Goal: Task Accomplishment & Management: Use online tool/utility

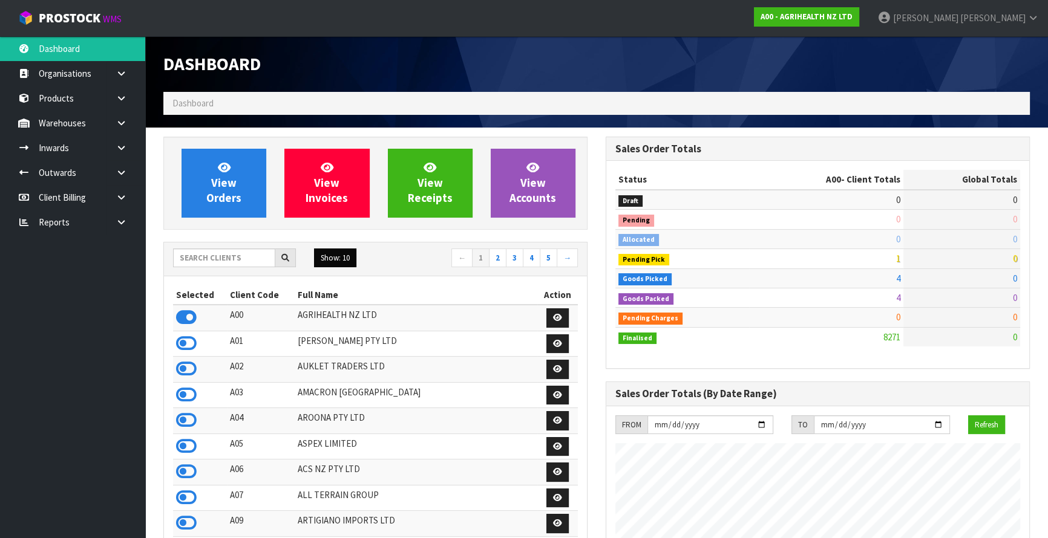
scroll to position [915, 442]
click at [241, 249] on input "text" at bounding box center [224, 258] width 102 height 19
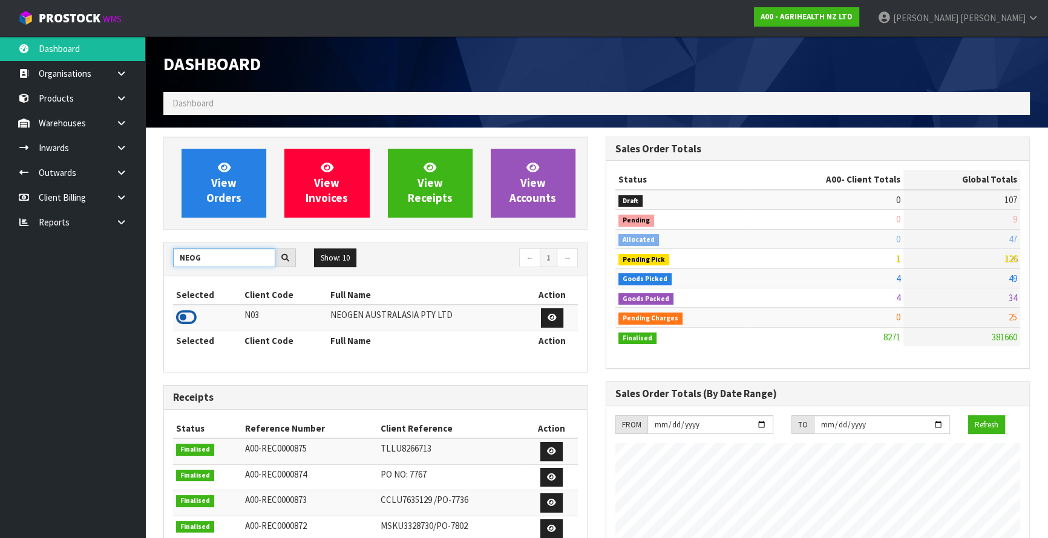
type input "NEOG"
click at [194, 312] on icon at bounding box center [186, 318] width 21 height 18
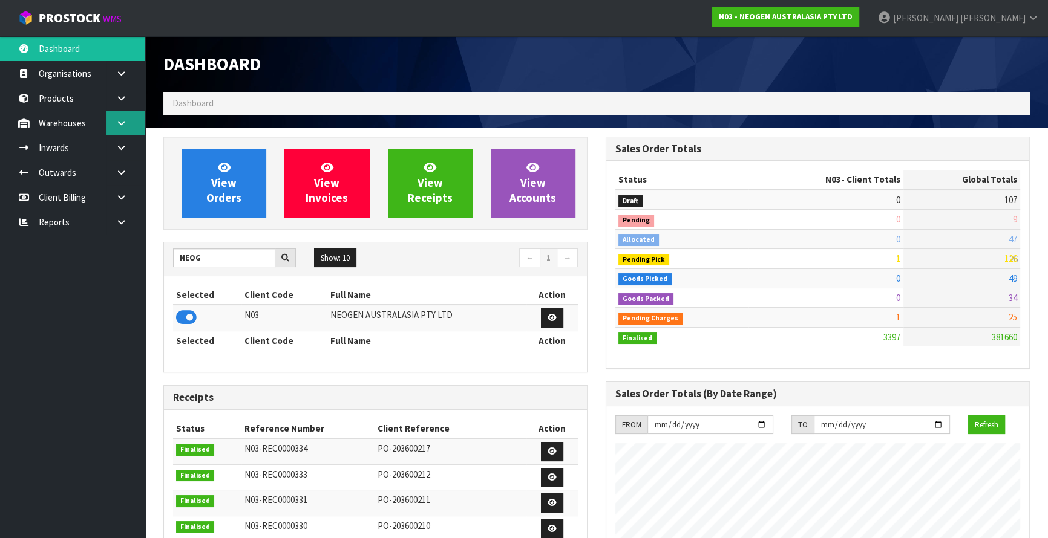
click at [125, 121] on icon at bounding box center [121, 123] width 11 height 9
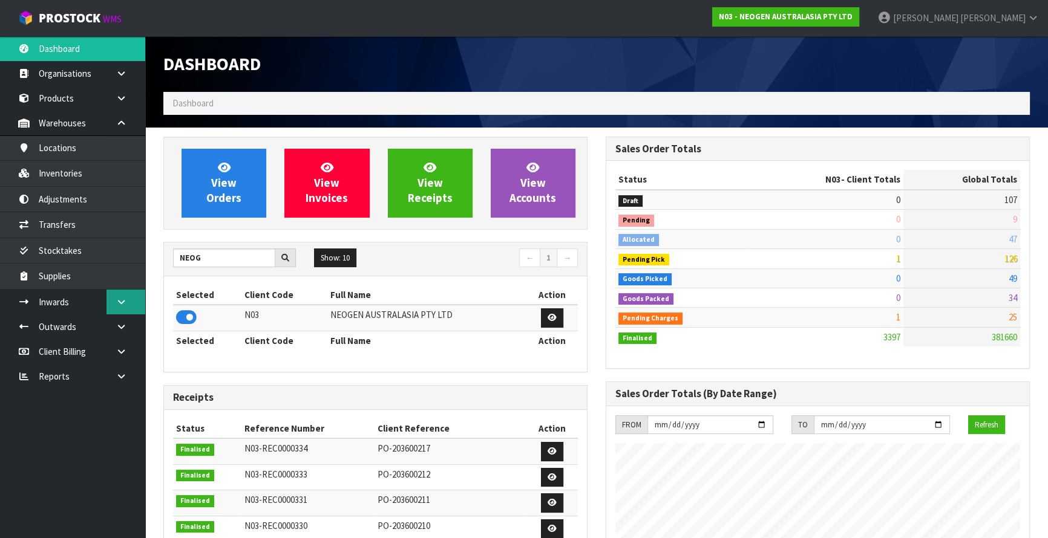
click at [133, 296] on link at bounding box center [125, 302] width 39 height 25
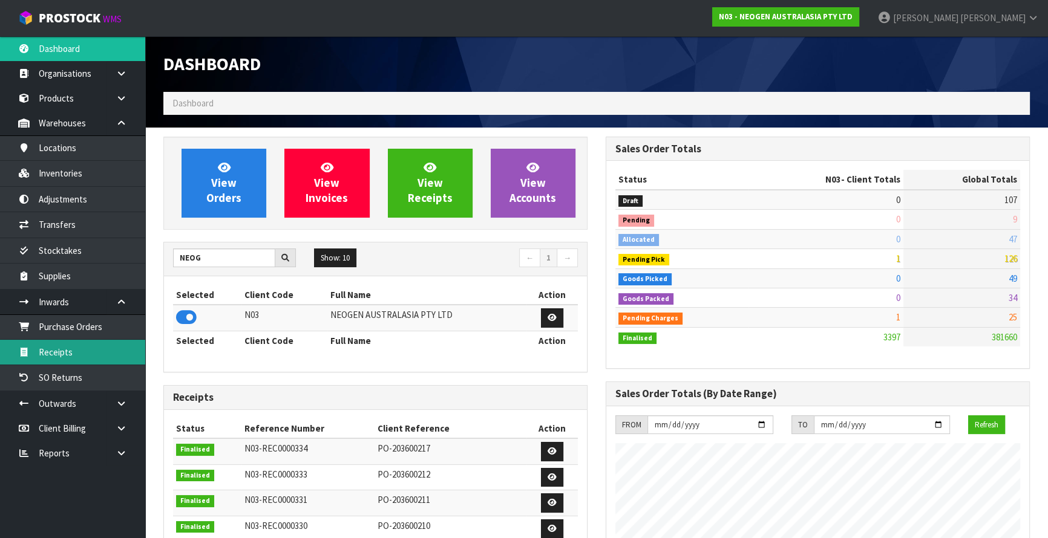
click at [106, 340] on link "Receipts" at bounding box center [72, 352] width 145 height 25
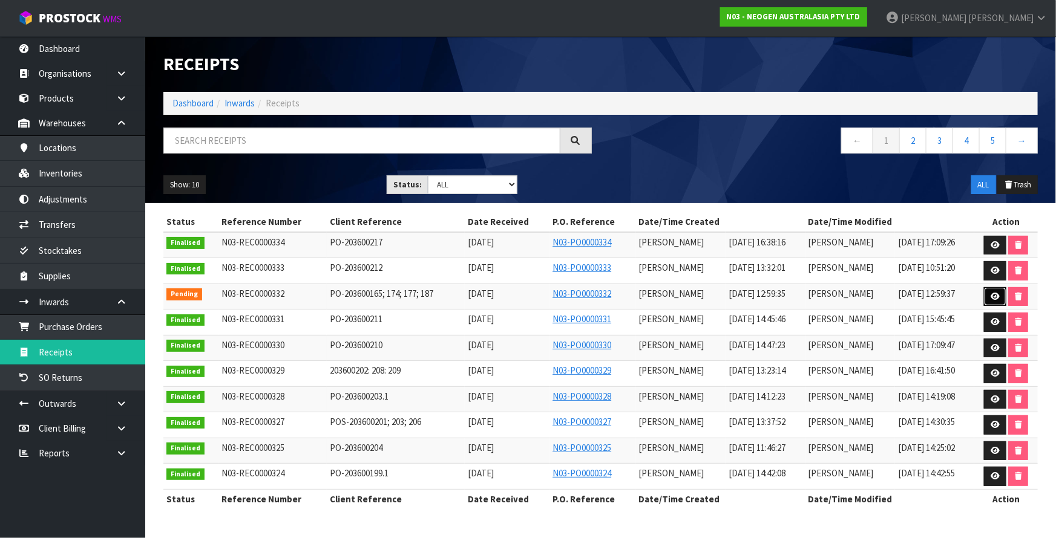
click at [987, 295] on link at bounding box center [995, 296] width 22 height 19
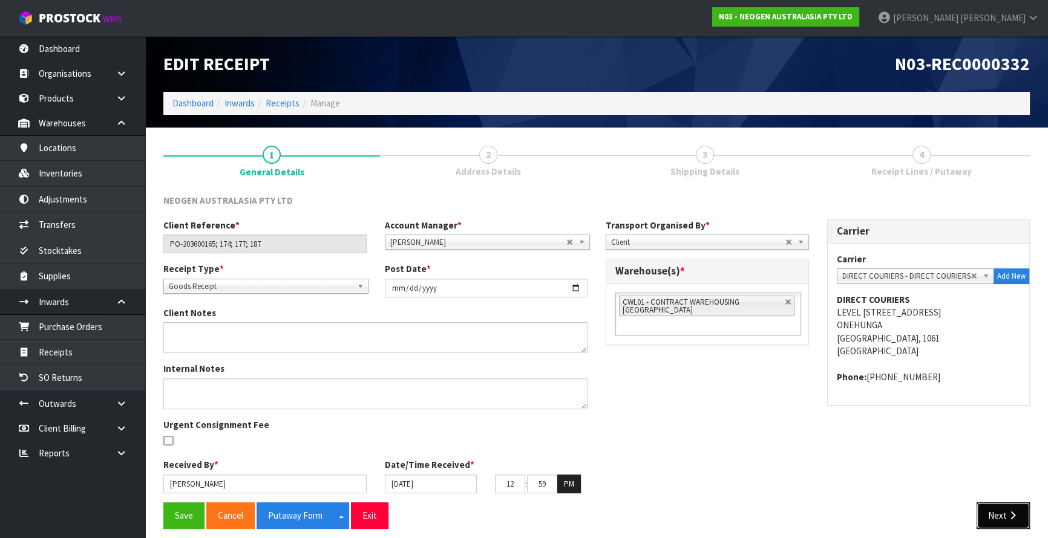
click at [1007, 506] on button "Next" at bounding box center [1003, 516] width 53 height 26
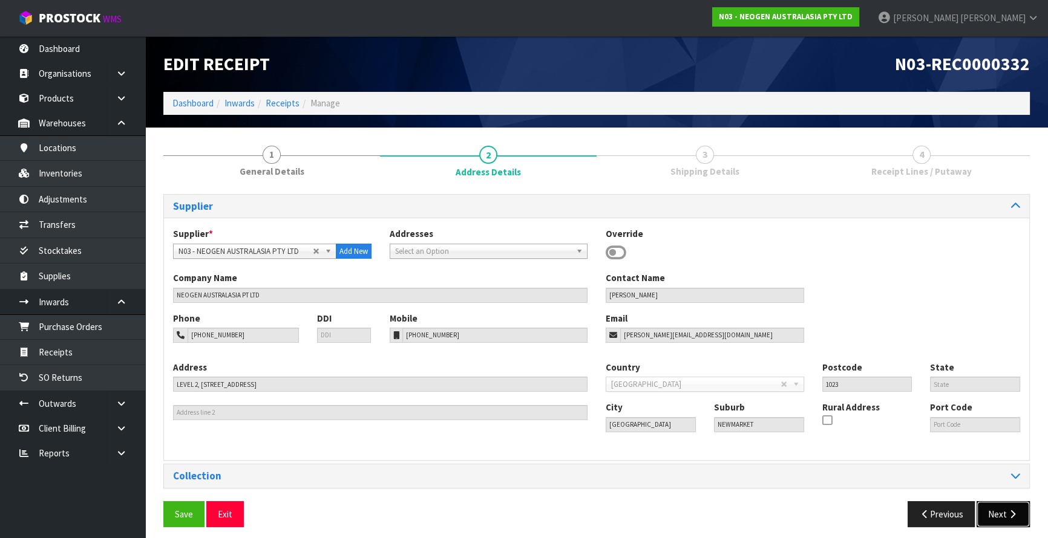
click at [1007, 506] on button "Next" at bounding box center [1003, 515] width 53 height 26
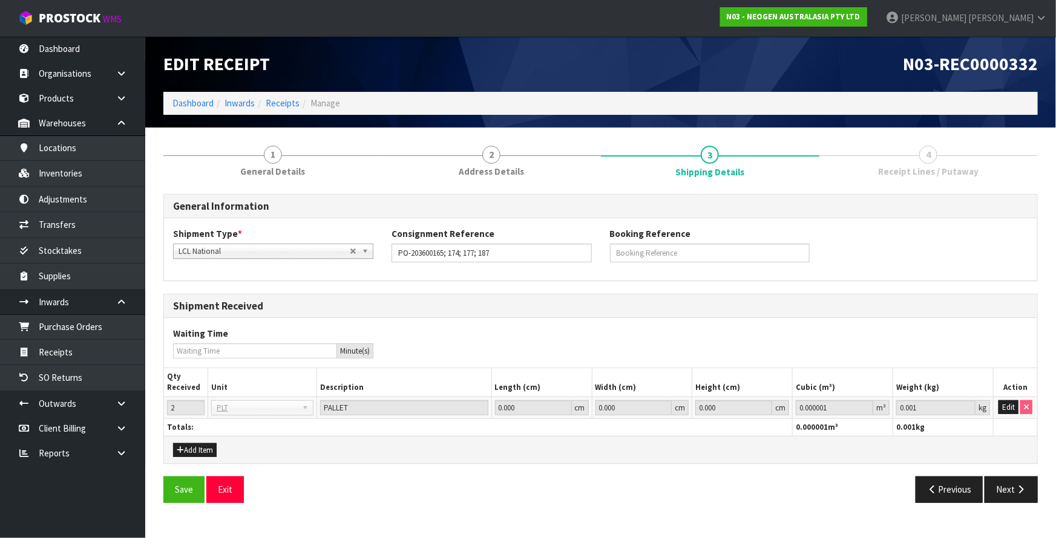
click at [1007, 505] on div "Save Exit Previous Next" at bounding box center [600, 494] width 892 height 35
click at [1006, 496] on button "Next" at bounding box center [1010, 490] width 53 height 26
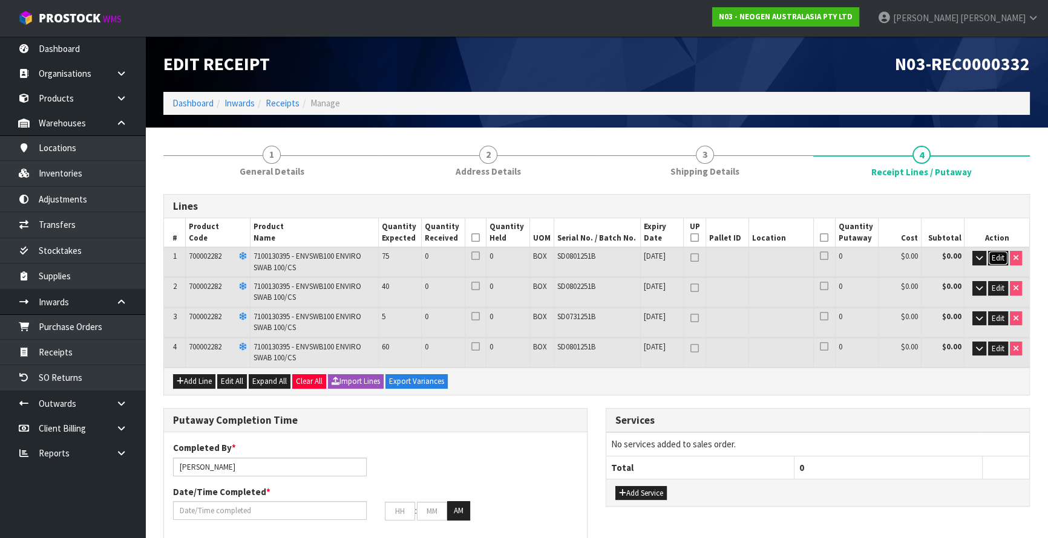
click at [992, 255] on span "Edit" at bounding box center [998, 258] width 13 height 10
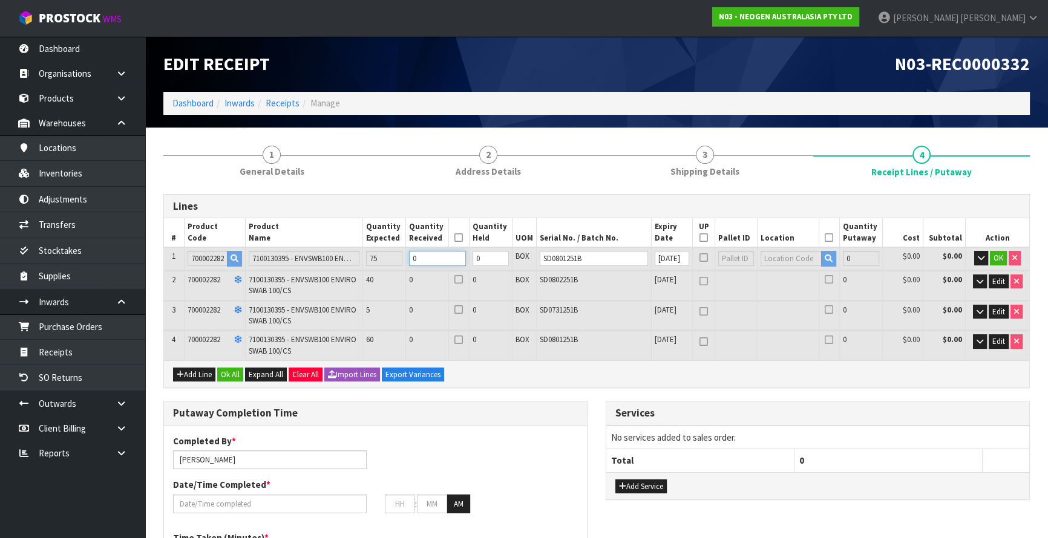
drag, startPoint x: 442, startPoint y: 255, endPoint x: 345, endPoint y: 270, distance: 98.0
click at [345, 270] on table "# Product Code Product Name Quantity Expected Quantity Received Quantity Held U…" at bounding box center [596, 289] width 865 height 142
type input "7"
type input "0.09702"
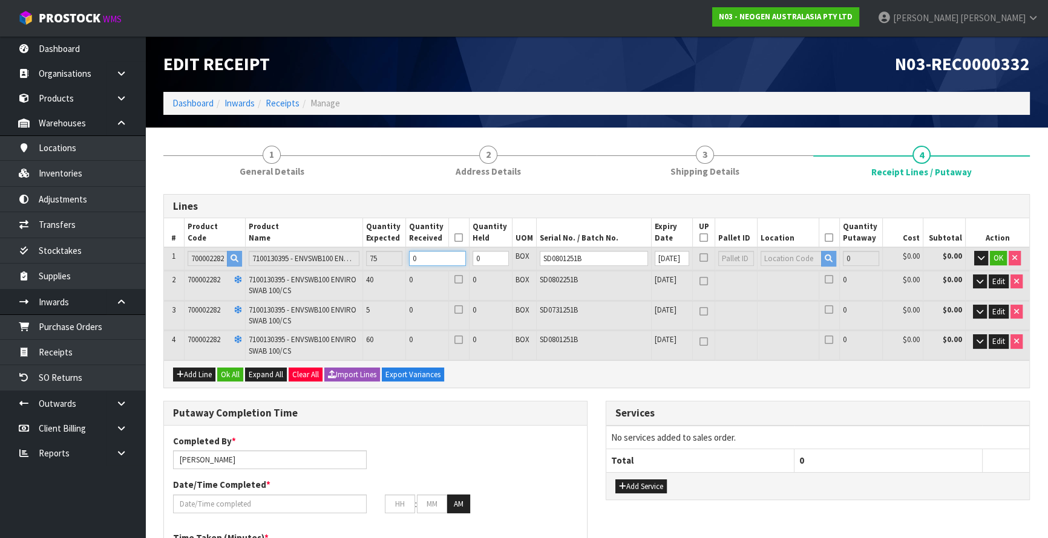
type input "13.3"
type input "7"
type input "75"
type input "1.0395"
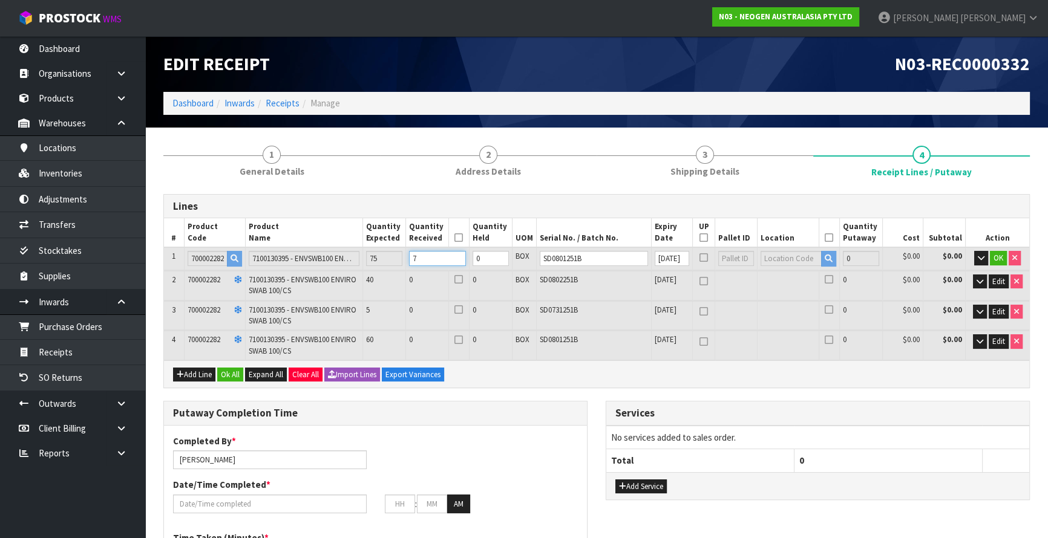
type input "142.5"
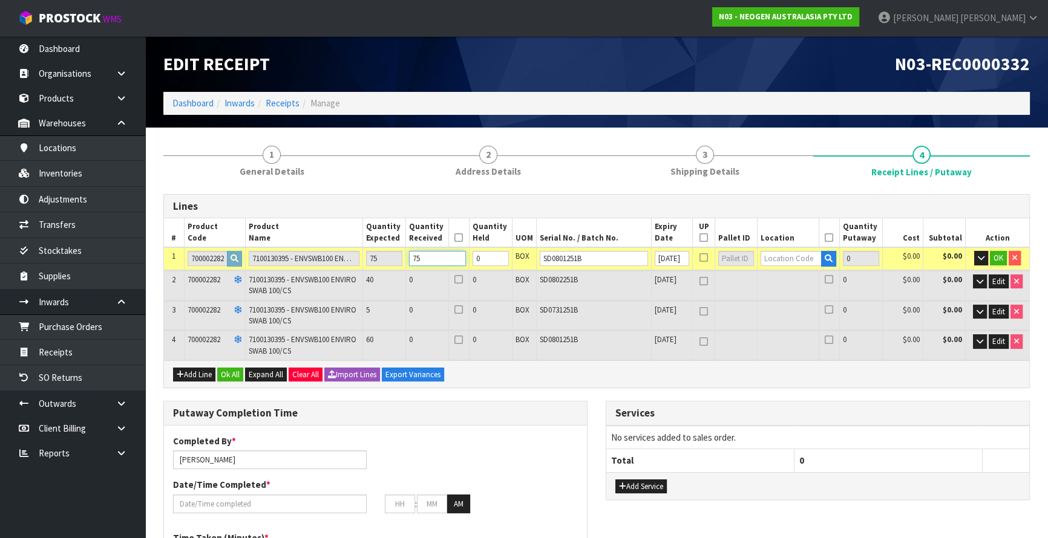
type input "75"
click at [795, 260] on input "text" at bounding box center [791, 258] width 61 height 15
type input "92-02-1-A"
type input "75"
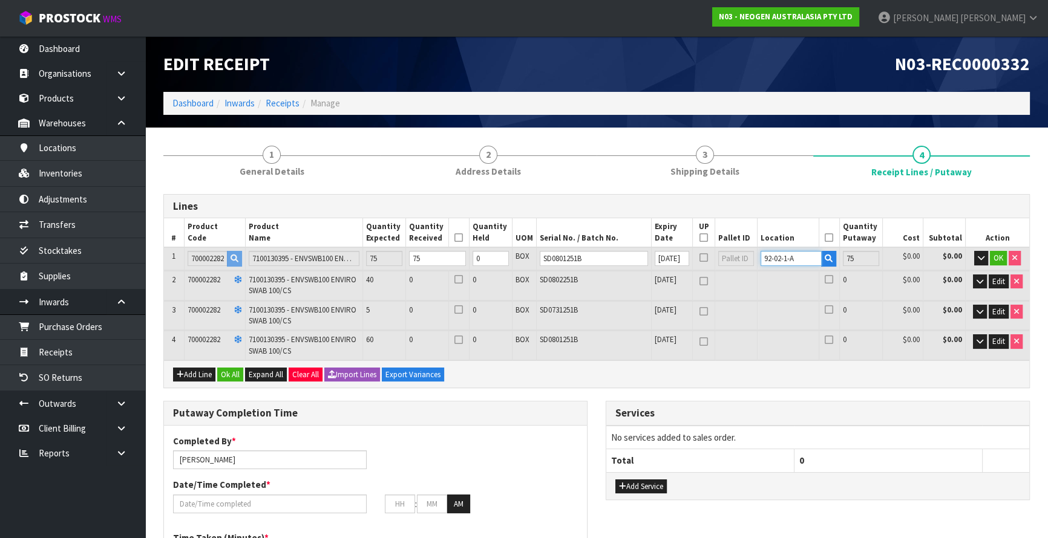
click at [729, 264] on tr "1 700002282 7100130395 - ENVSWB100 ENVIRO SWAB 100/CS 75 75 0 BOX SD0801251B 01…" at bounding box center [596, 258] width 865 height 22
type input "92-02-1-A"
click at [999, 341] on span "Edit" at bounding box center [998, 341] width 13 height 10
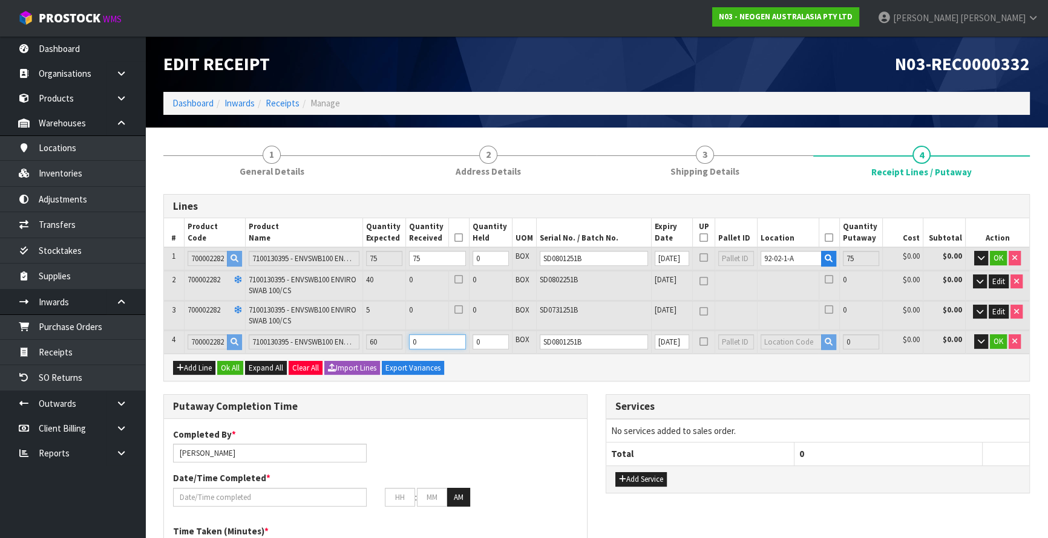
drag, startPoint x: 445, startPoint y: 347, endPoint x: 398, endPoint y: 351, distance: 47.4
click at [398, 351] on tr "4 700002282 7100130395 - ENVSWB100 ENVIRO SWAB 100/CS 60 0 0 BOX SD0801251B 01/…" at bounding box center [596, 342] width 865 height 22
type input "81"
type input "1.12266"
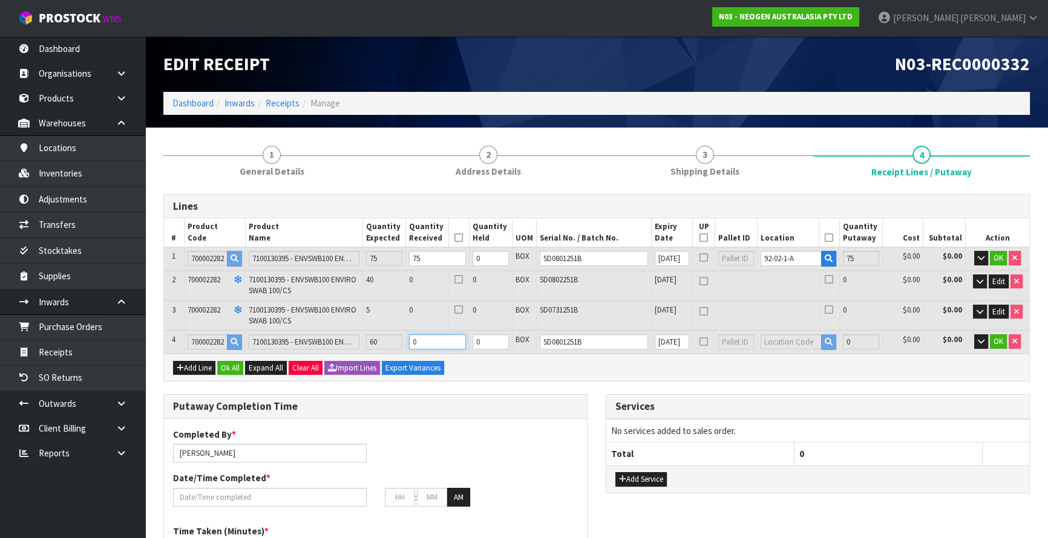
type input "153.9"
type input "6"
type input "135"
type input "1.8711"
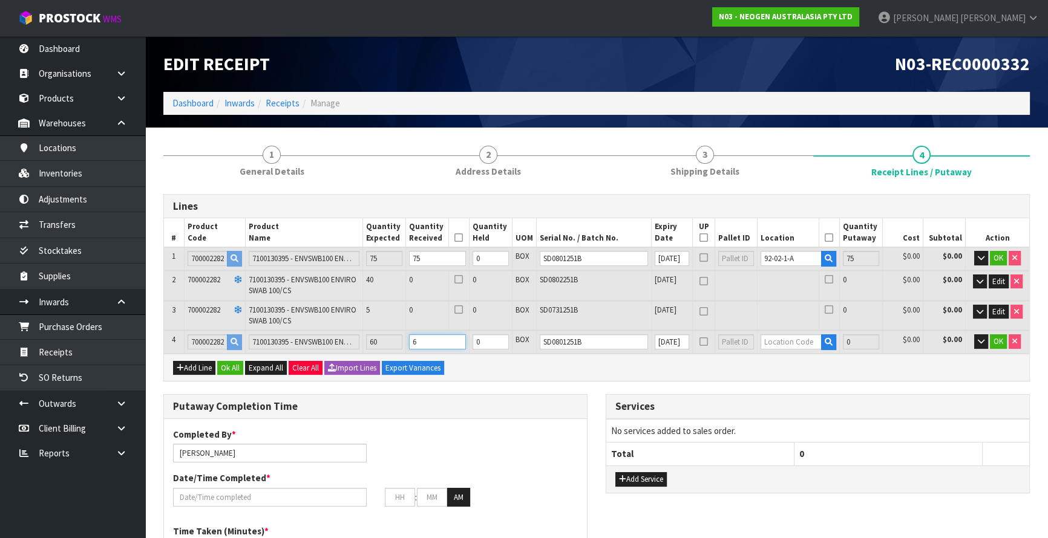
type input "256.5"
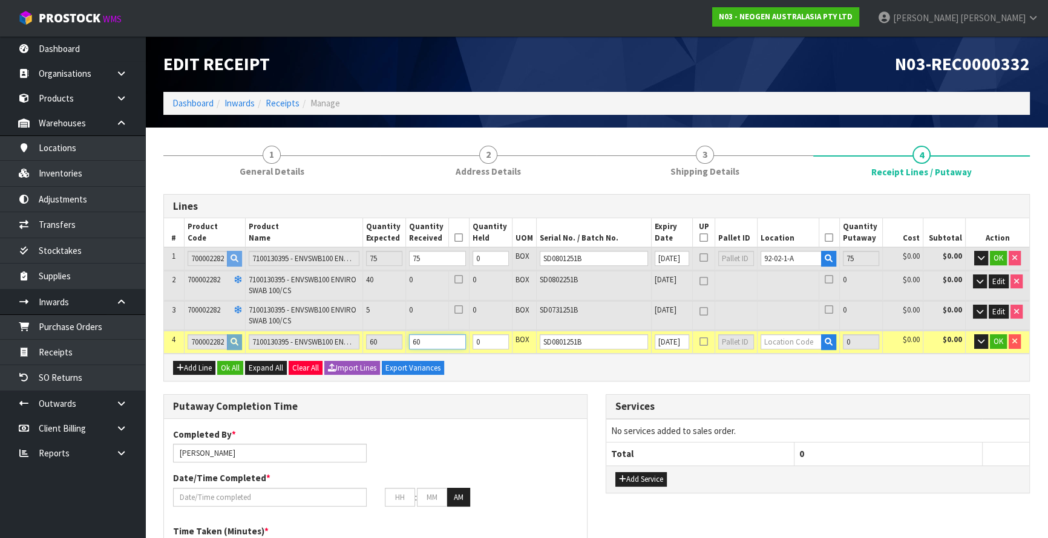
type input "60"
click at [778, 330] on td "Dimensions L 35 cm W 22 cm H 18 cm Cubic 0.01386 m³ Weight 1.9 kg Edit Product …" at bounding box center [596, 330] width 865 height 1
click at [781, 336] on input "text" at bounding box center [791, 342] width 61 height 15
paste input "92-02-1-A"
type input "92-02-1-A"
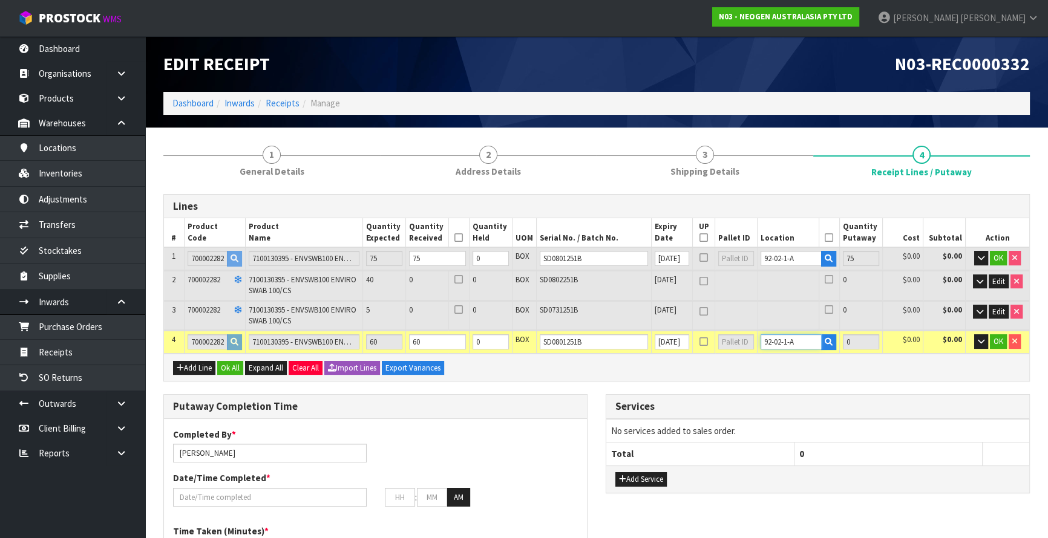
type input "135"
type input "60"
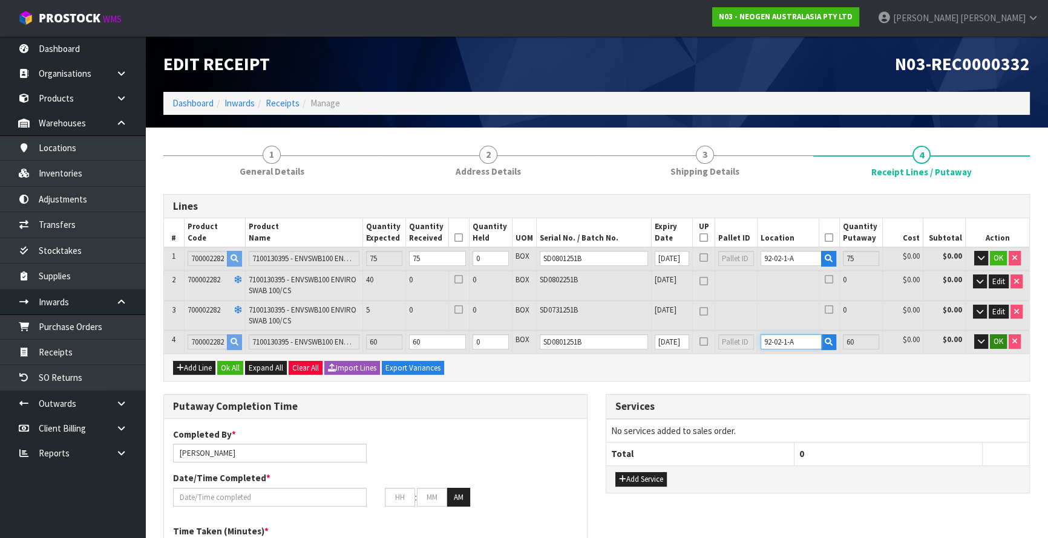
type input "92-02-1-A"
click at [995, 339] on span "OK" at bounding box center [998, 341] width 10 height 10
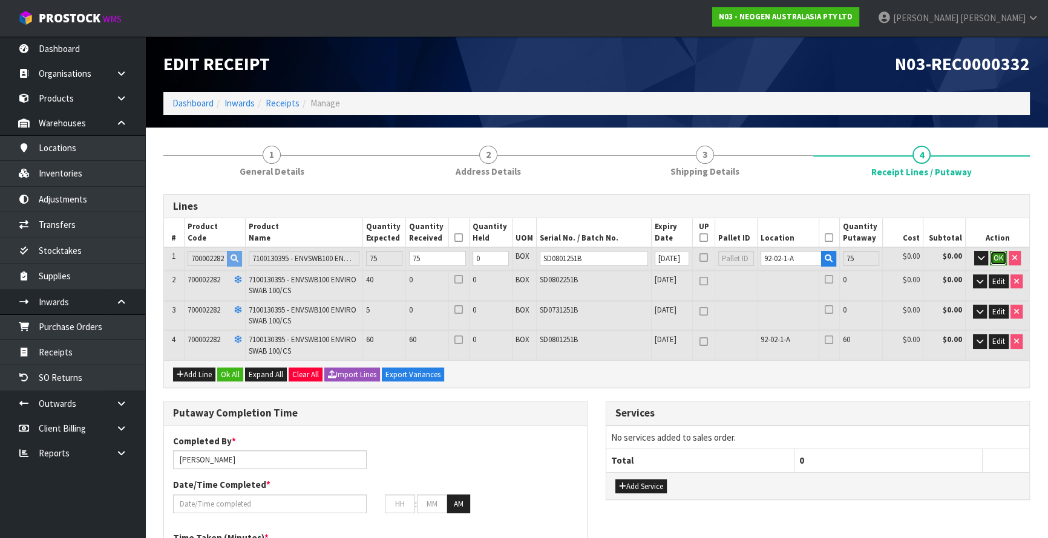
click at [1004, 264] on button "OK" at bounding box center [998, 258] width 17 height 15
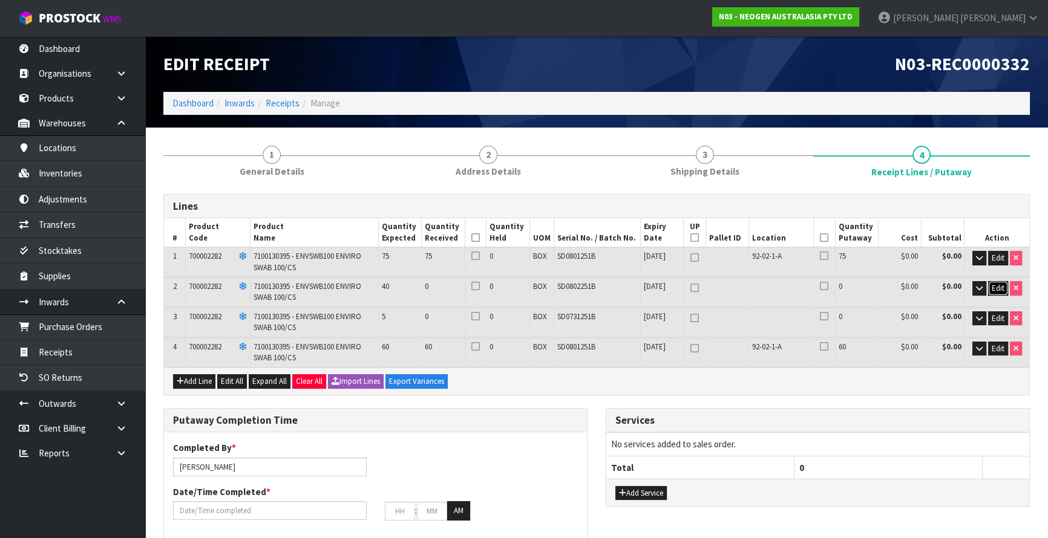
click at [995, 284] on span "Edit" at bounding box center [998, 288] width 13 height 10
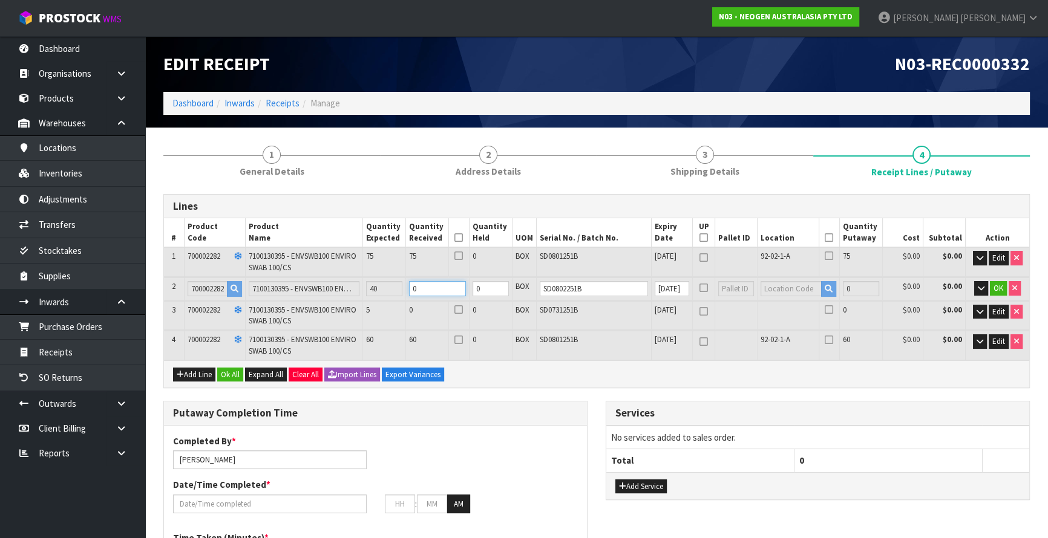
drag, startPoint x: 446, startPoint y: 292, endPoint x: 424, endPoint y: 304, distance: 25.2
click at [424, 304] on table "# Product Code Product Name Quantity Expected Quantity Received Quantity Held U…" at bounding box center [596, 289] width 865 height 142
type input "139"
type input "1.92654"
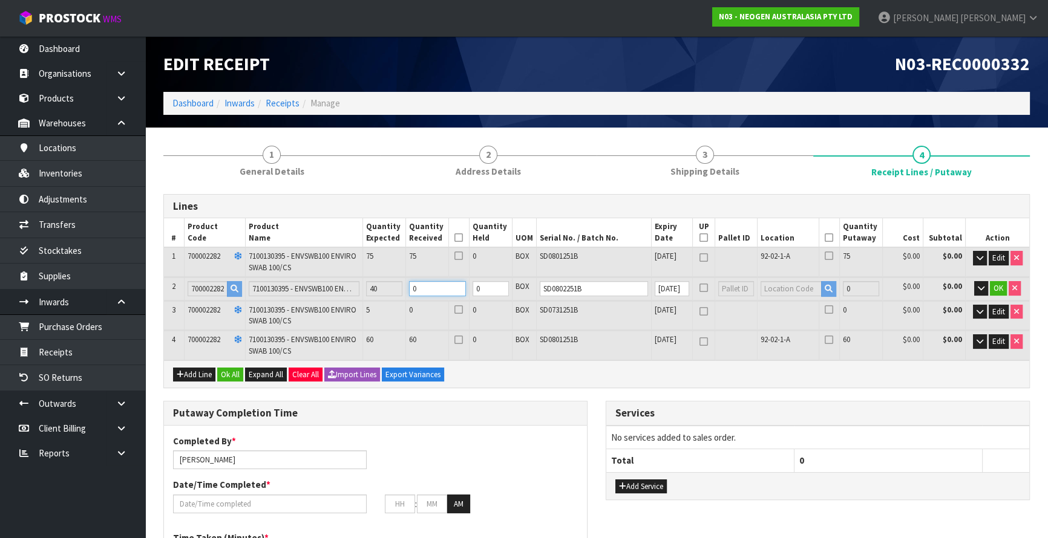
type input "264.1"
type input "4"
type input "175"
type input "2.4255"
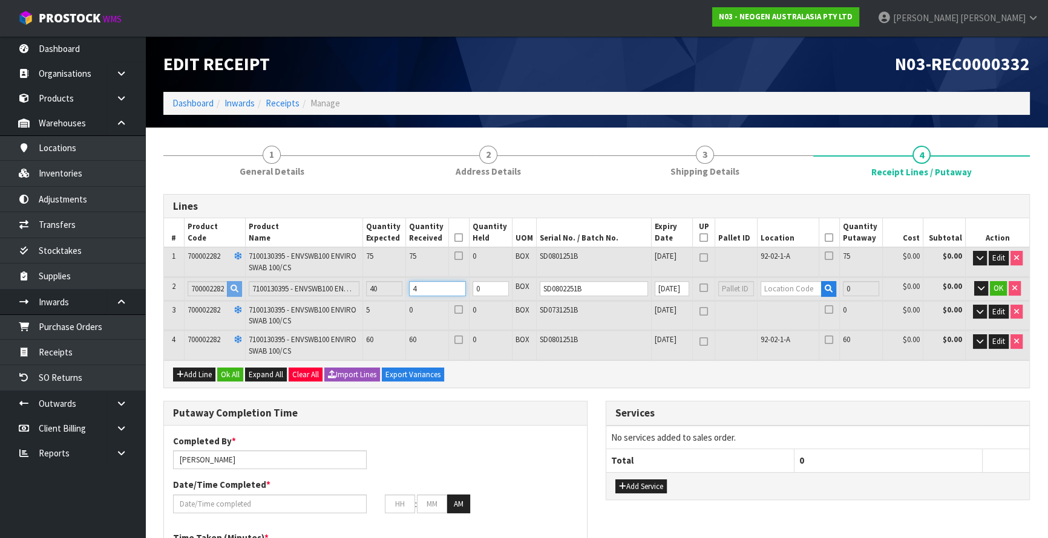
type input "332.5"
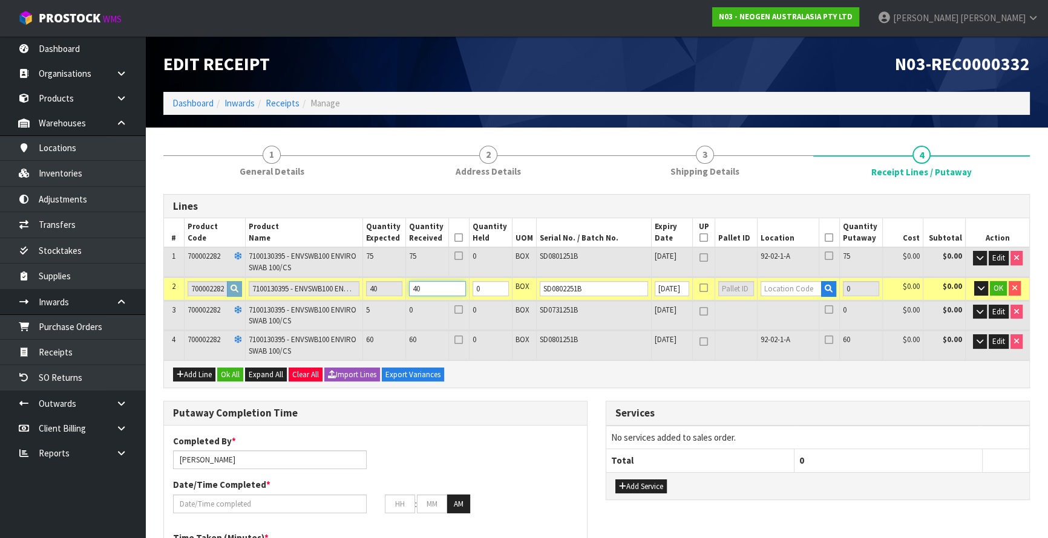
type input "40"
click at [778, 290] on input "text" at bounding box center [791, 288] width 61 height 15
type input "92-03-1-B"
type input "175"
type input "40"
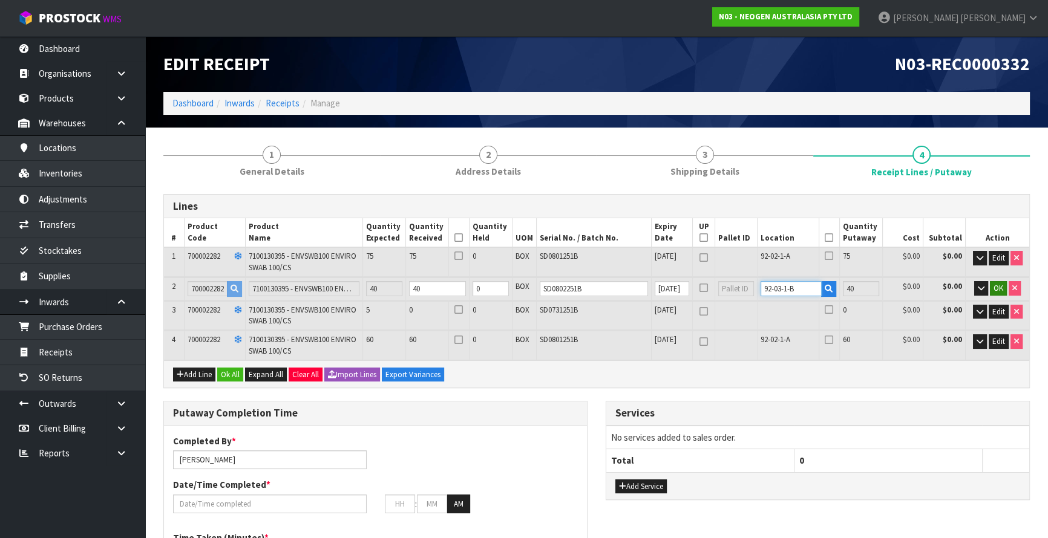
type input "92-03-1-B"
click at [995, 287] on span "OK" at bounding box center [998, 288] width 10 height 10
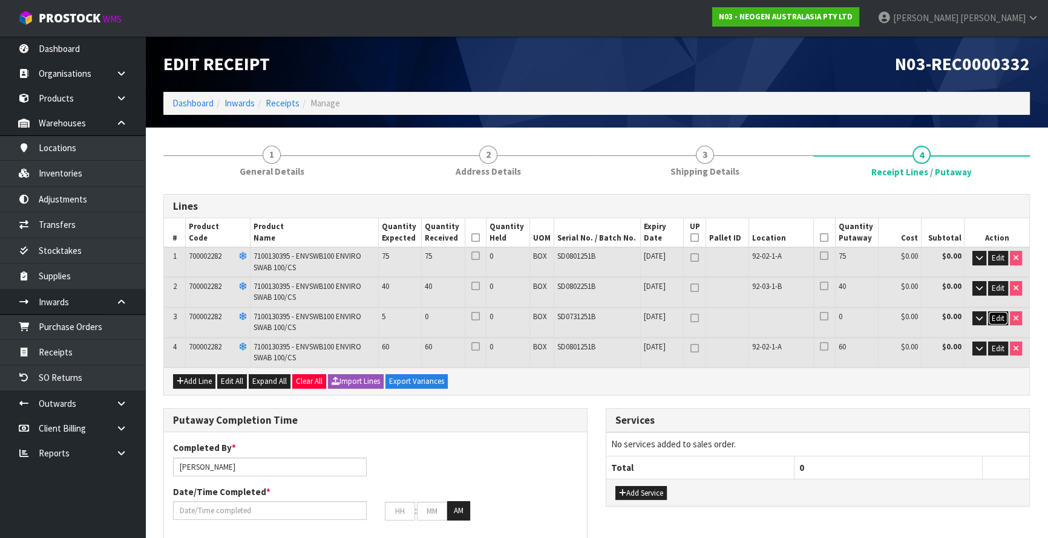
click at [1004, 316] on button "Edit" at bounding box center [998, 319] width 20 height 15
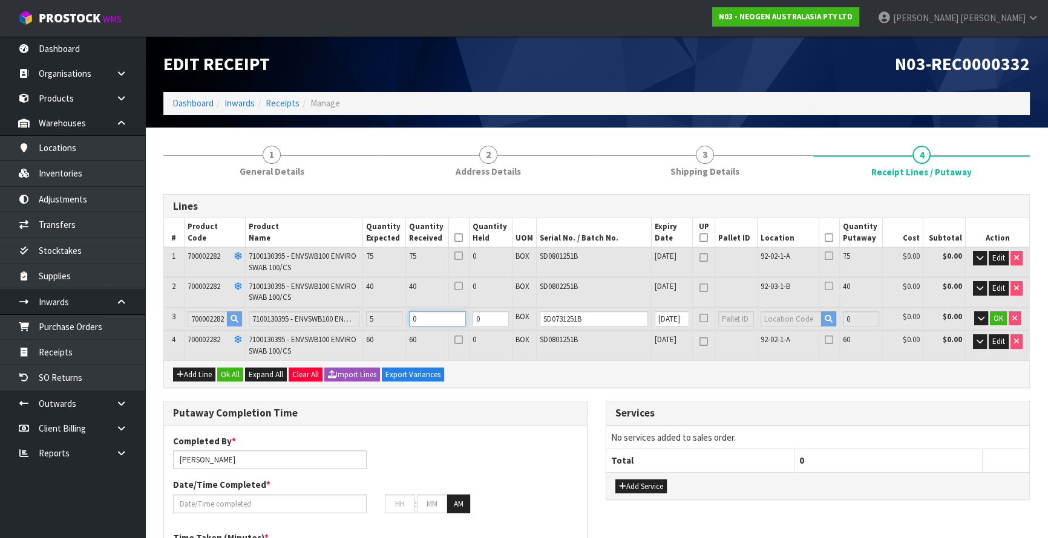
drag, startPoint x: 455, startPoint y: 321, endPoint x: 322, endPoint y: 330, distance: 133.4
click at [321, 330] on table "# Product Code Product Name Quantity Expected Quantity Received Quantity Held U…" at bounding box center [596, 289] width 865 height 142
type input "180"
type input "2.4948"
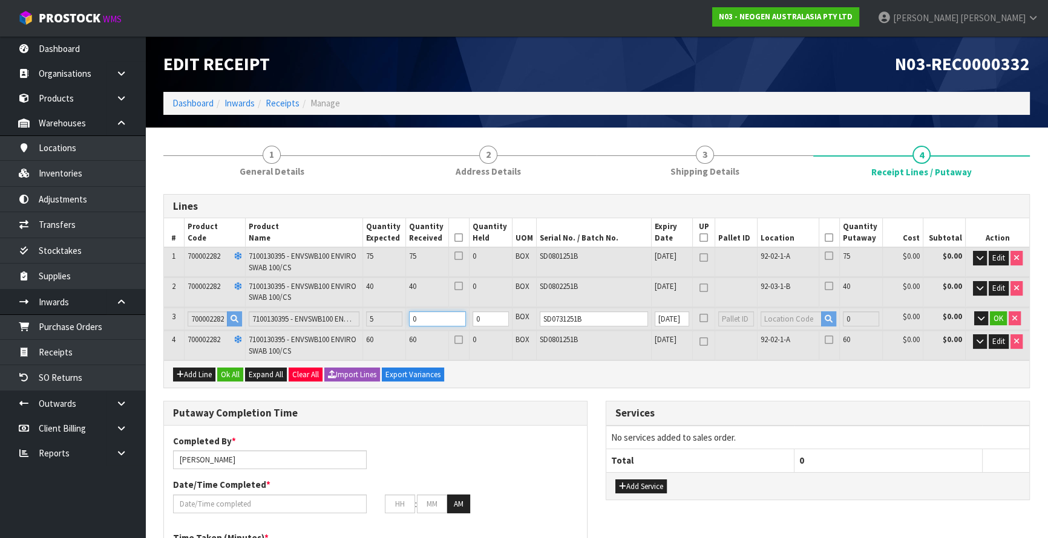
type input "342"
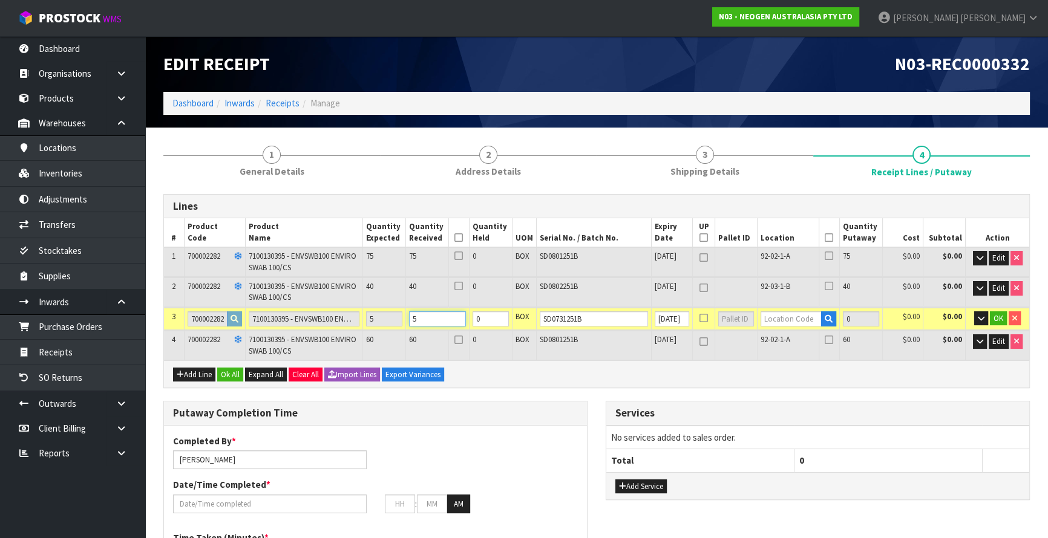
type input "5"
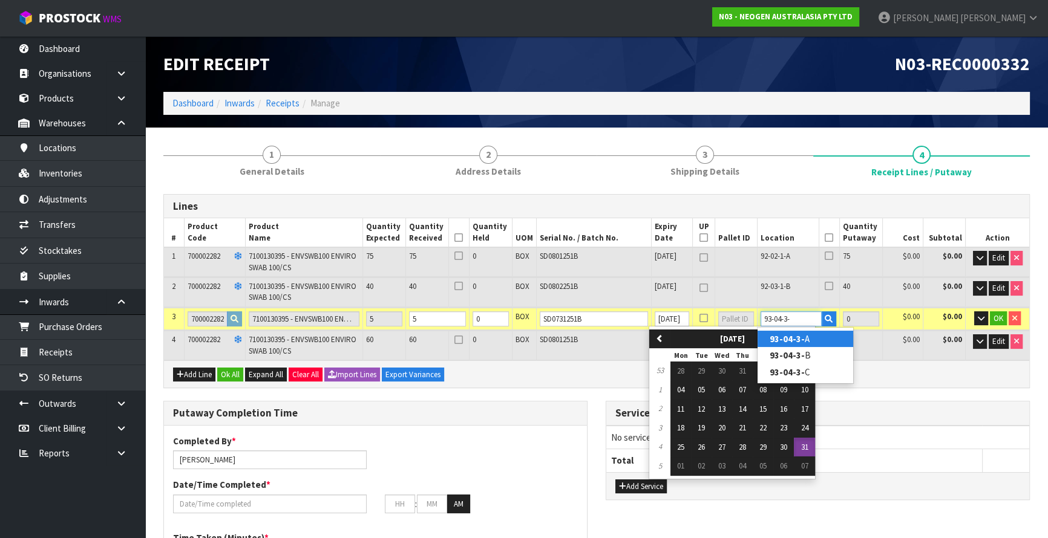
type input "93-04-3-A"
type input "180"
type input "5"
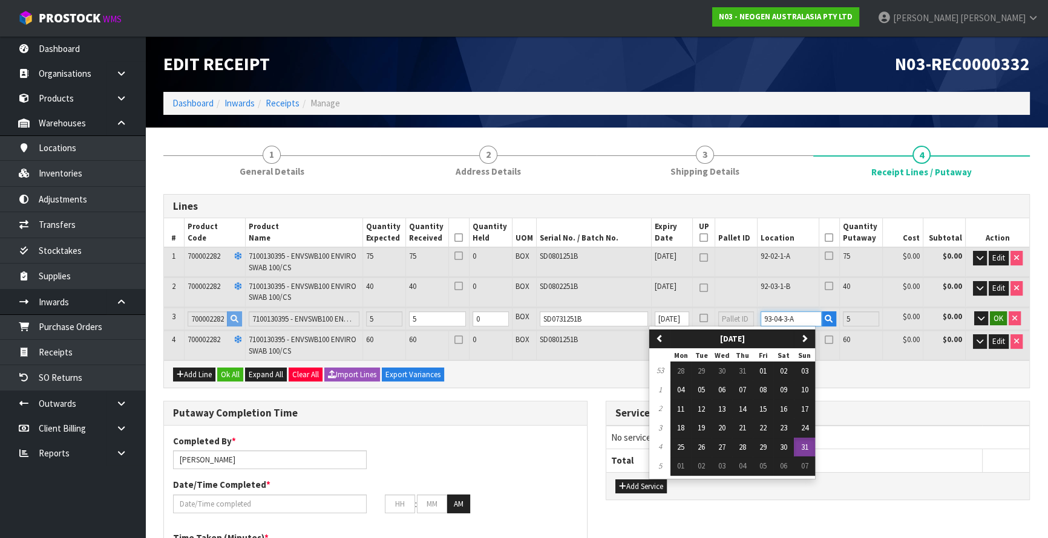
type input "93-04-3-A"
click at [1000, 316] on span "OK" at bounding box center [998, 318] width 10 height 10
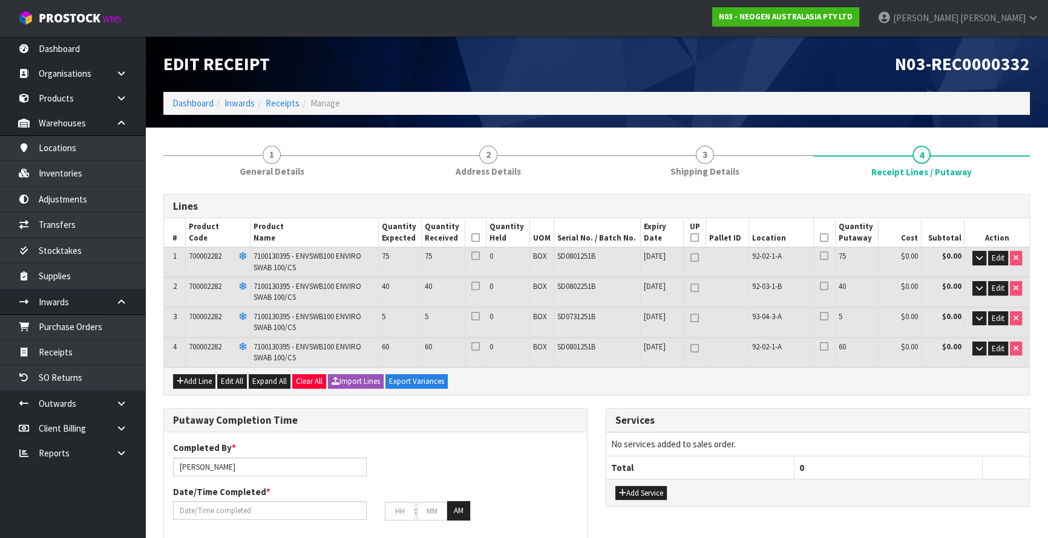
click at [825, 238] on icon at bounding box center [824, 238] width 8 height 1
click at [475, 238] on icon at bounding box center [475, 238] width 8 height 1
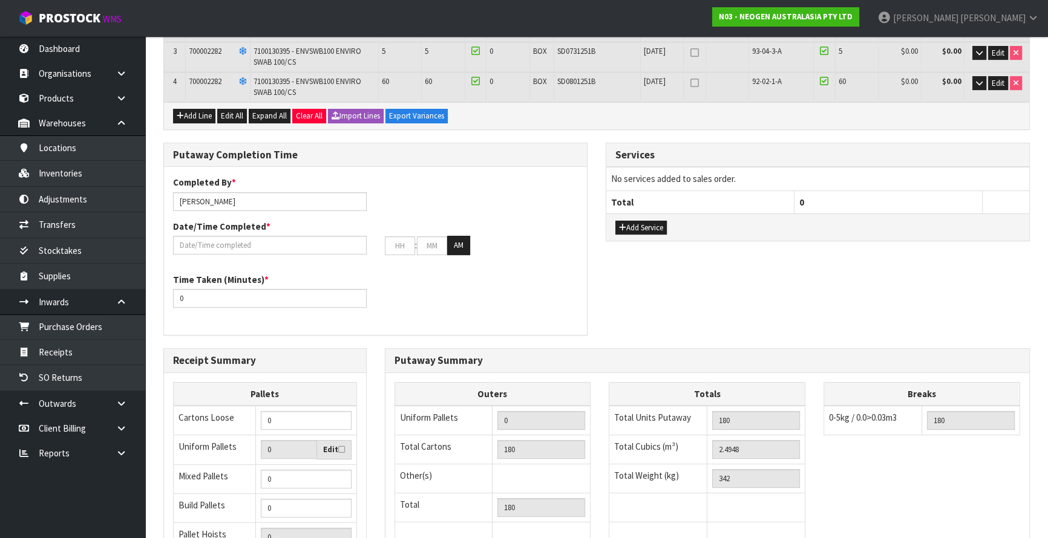
scroll to position [275, 0]
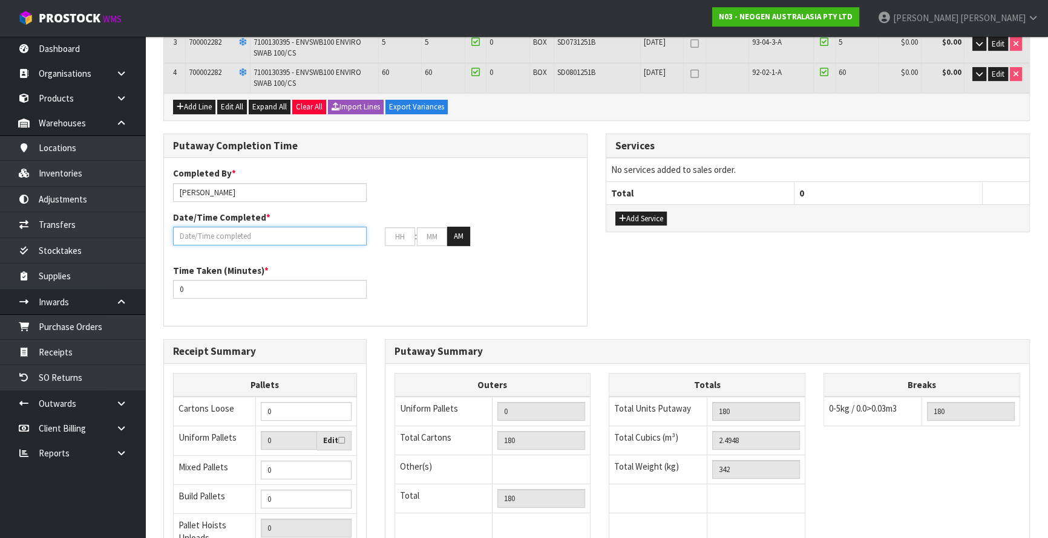
click at [296, 240] on input "text" at bounding box center [270, 236] width 194 height 19
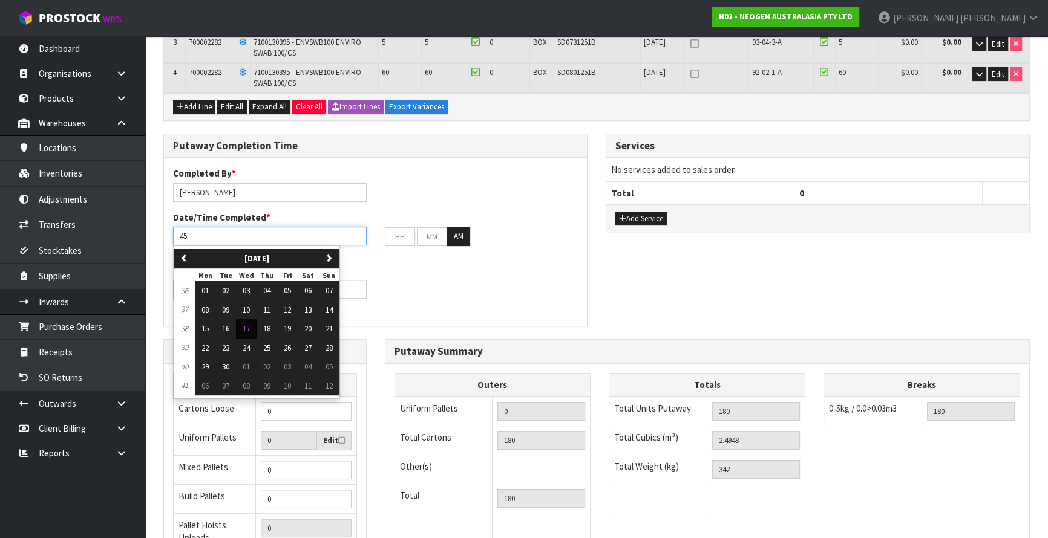
type input "4"
click at [248, 324] on span "17" at bounding box center [246, 329] width 7 height 10
type input "17/09/2025"
type input "12"
type input "00"
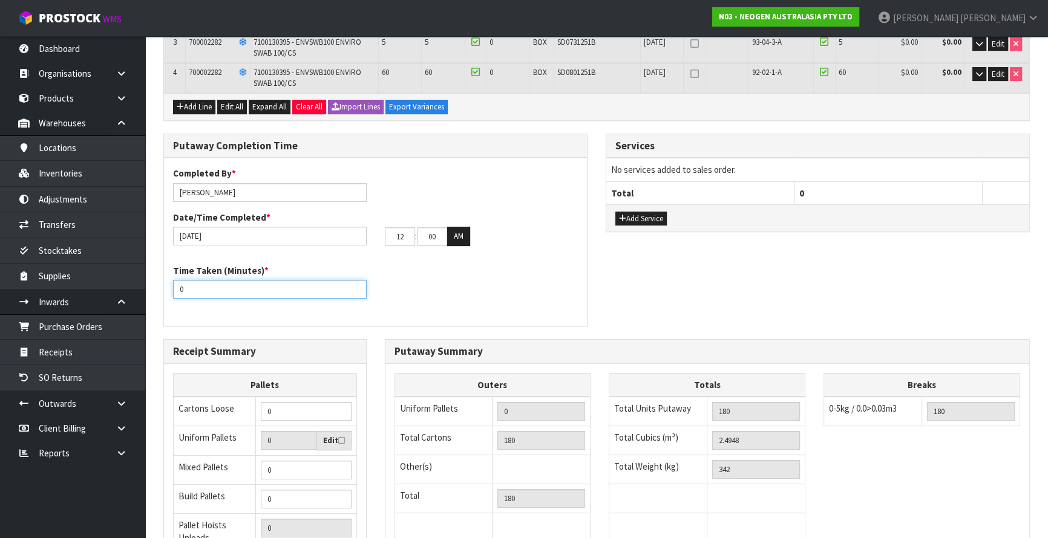
drag, startPoint x: 240, startPoint y: 286, endPoint x: -5, endPoint y: 360, distance: 255.3
type input "60"
click at [468, 236] on button "AM" at bounding box center [458, 236] width 23 height 19
click at [392, 232] on input "12" at bounding box center [400, 236] width 30 height 19
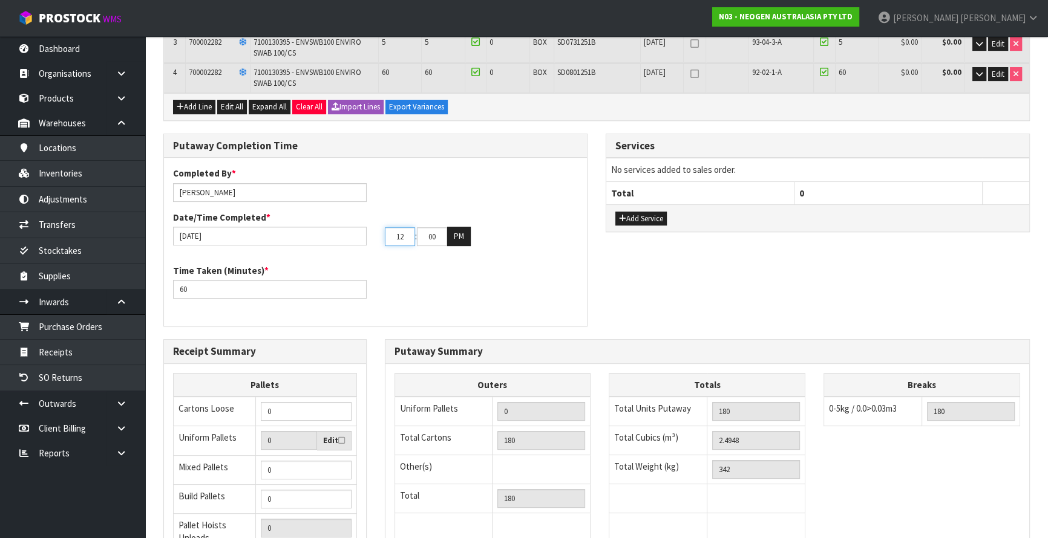
drag, startPoint x: 402, startPoint y: 233, endPoint x: 390, endPoint y: 236, distance: 13.1
click at [390, 236] on input "12" at bounding box center [400, 236] width 30 height 19
type input "2"
type input "23"
type input "17/09/2025"
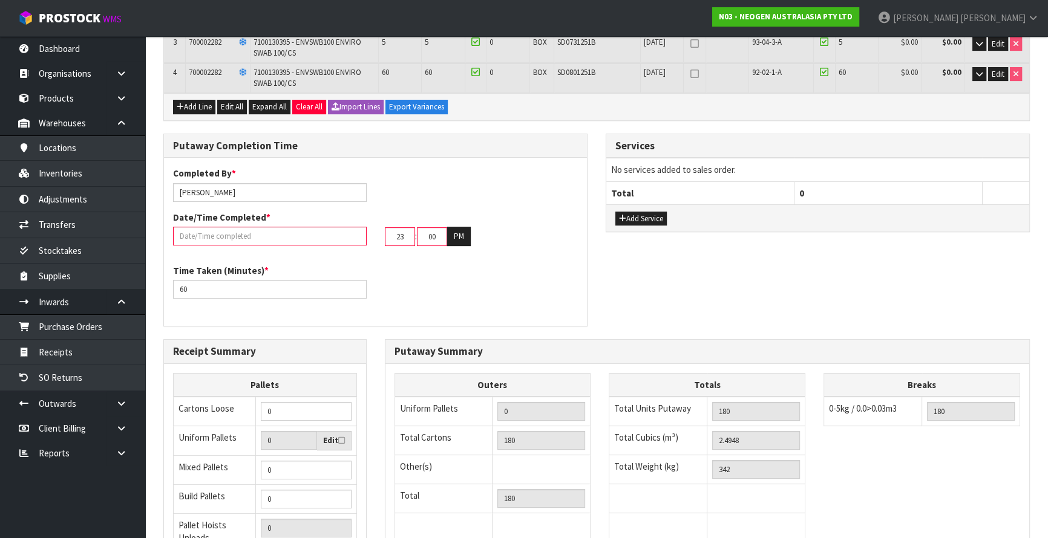
type input "2"
type input "17/09/2025"
type input "02"
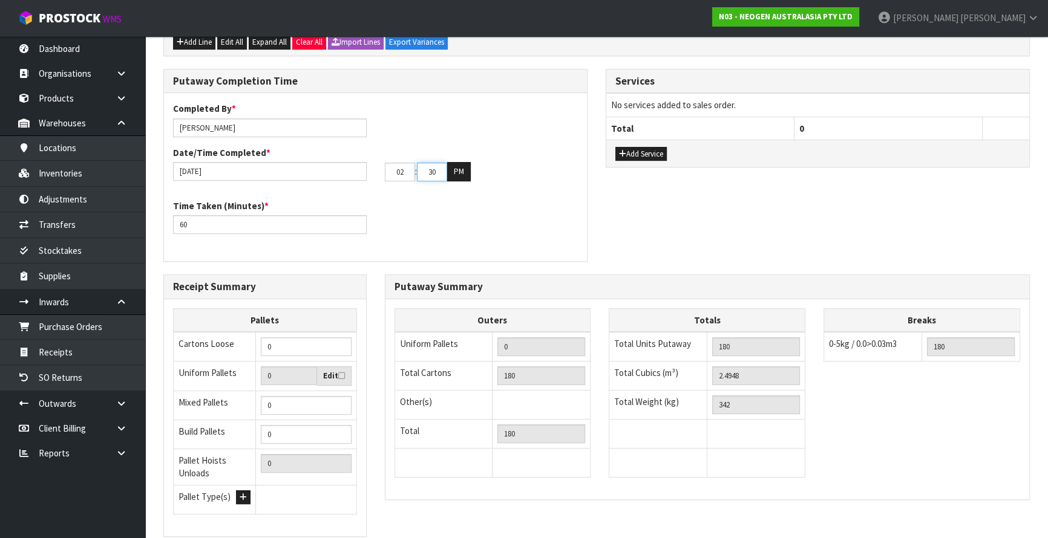
scroll to position [421, 0]
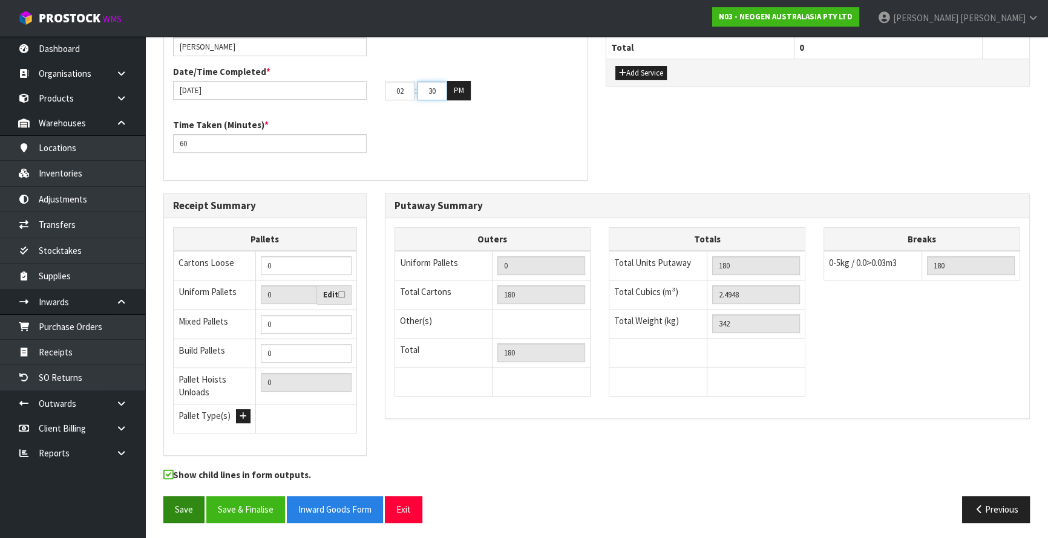
type input "30"
click at [200, 500] on button "Save" at bounding box center [183, 510] width 41 height 26
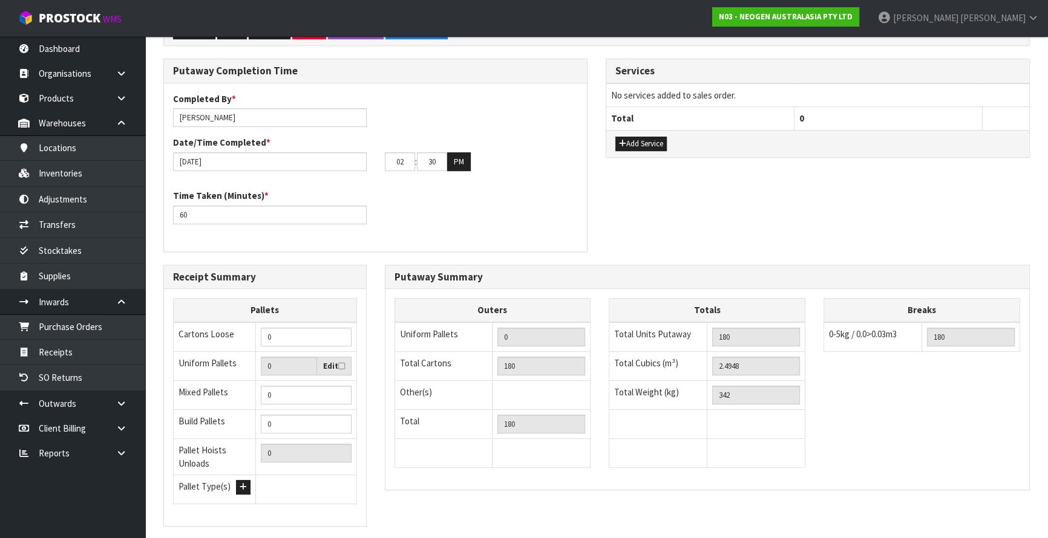
scroll to position [464, 0]
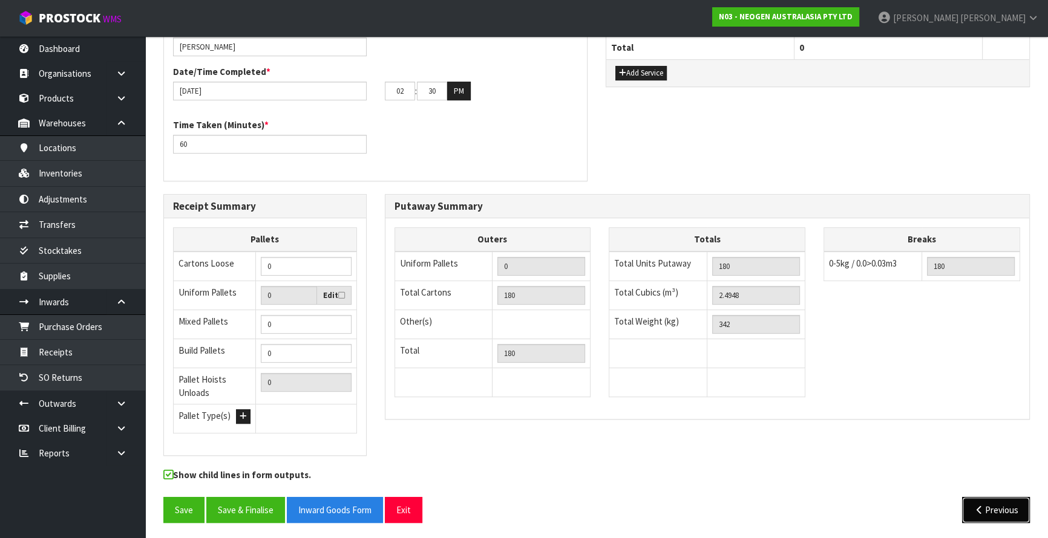
click at [993, 519] on button "Previous" at bounding box center [996, 510] width 68 height 26
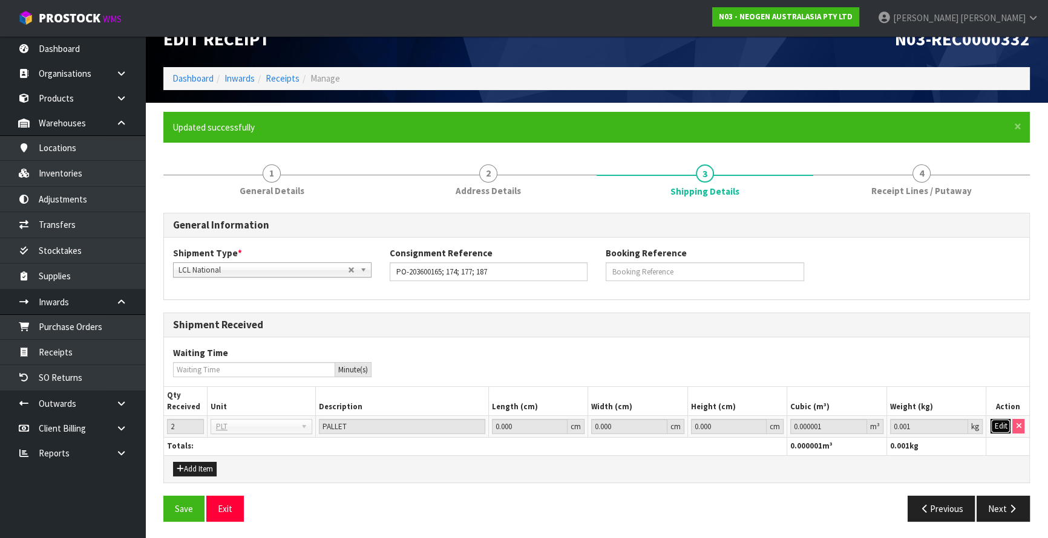
click at [995, 428] on button "Edit" at bounding box center [1000, 426] width 20 height 15
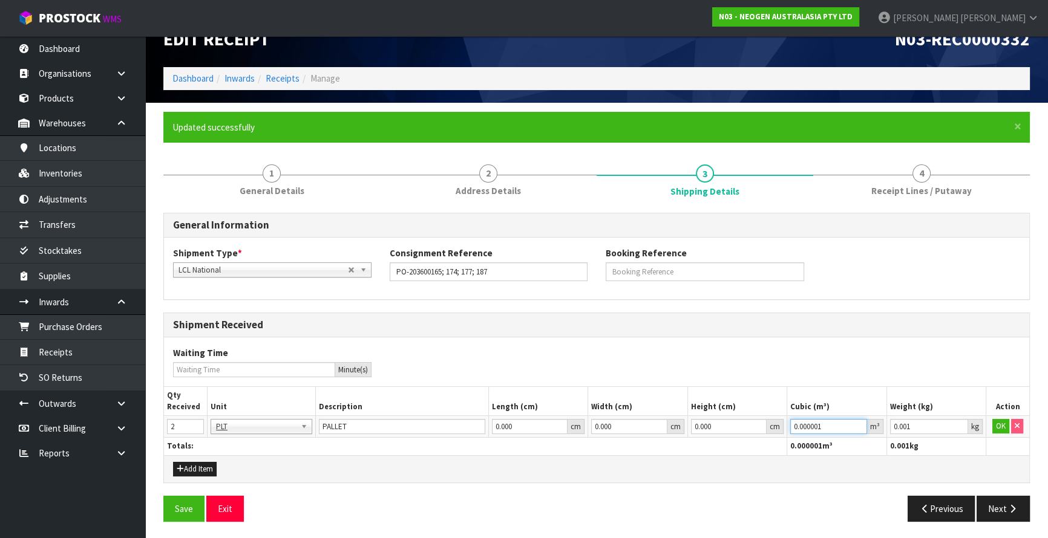
drag, startPoint x: 830, startPoint y: 426, endPoint x: 692, endPoint y: 430, distance: 138.6
click at [690, 431] on tr "2 BAG BAR BSK BIN BTL BOX BDL CAB CGE CTN CSE COI CRA CRT CBE CYL DRM JAR MTR P…" at bounding box center [596, 427] width 865 height 22
type input "2.4948"
type input "342"
click at [1004, 421] on button "OK" at bounding box center [1000, 426] width 17 height 15
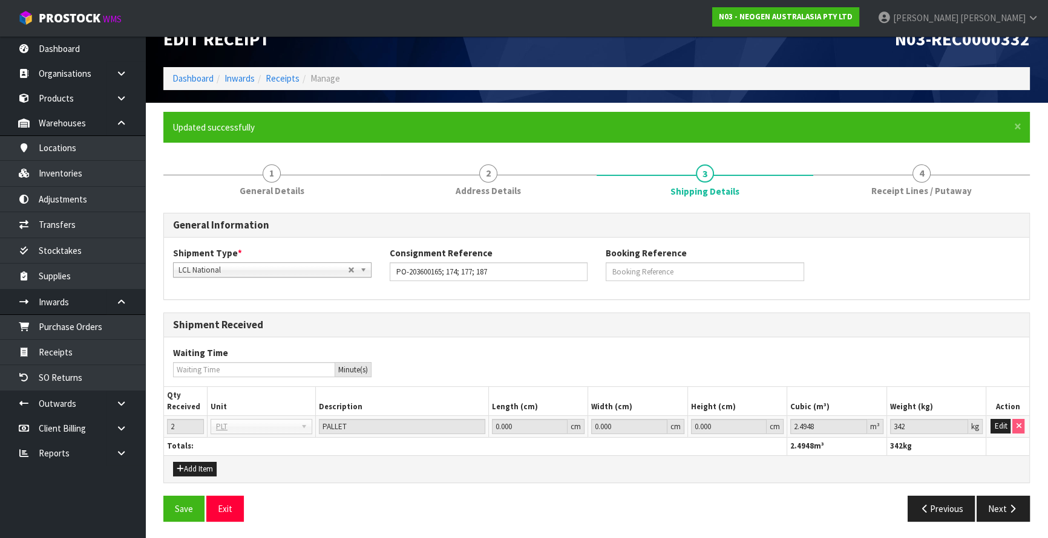
drag, startPoint x: 987, startPoint y: 533, endPoint x: 1020, endPoint y: 470, distance: 70.9
click at [987, 532] on section "× Close Updated successfully 1 General Details 2 Address Details 3 Shipping Det…" at bounding box center [596, 321] width 903 height 437
click at [1006, 499] on button "Next" at bounding box center [1003, 509] width 53 height 26
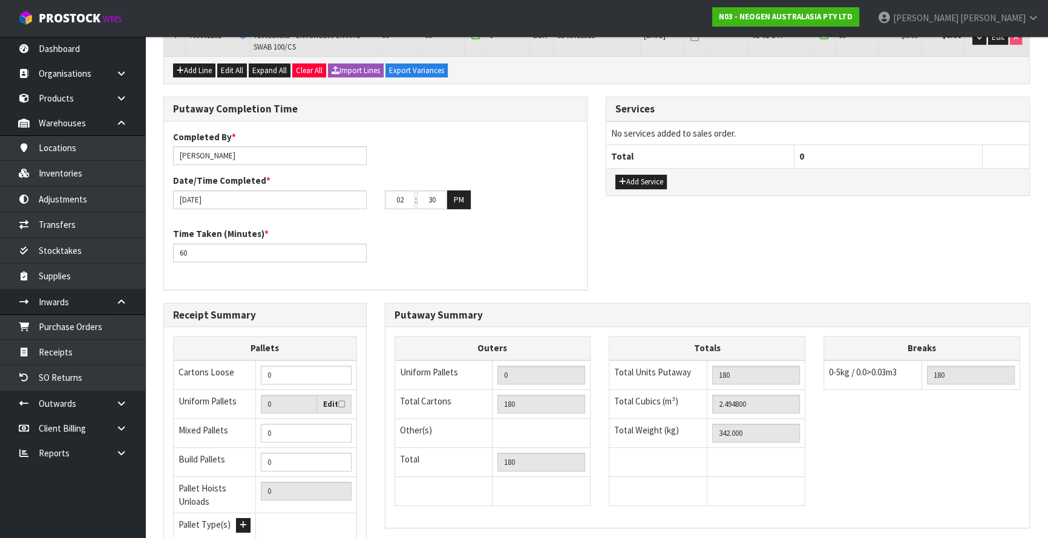
scroll to position [464, 0]
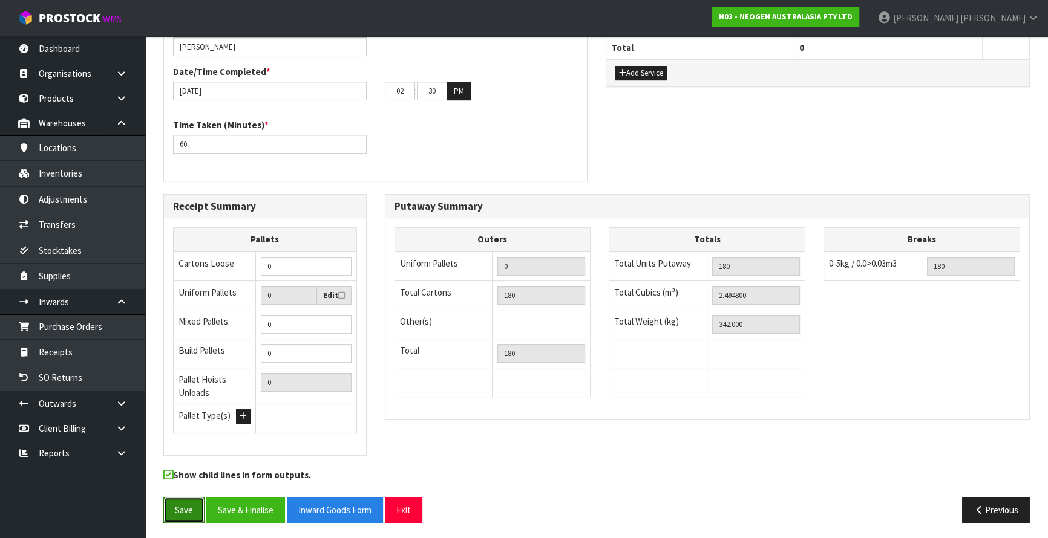
click at [173, 497] on button "Save" at bounding box center [183, 510] width 41 height 26
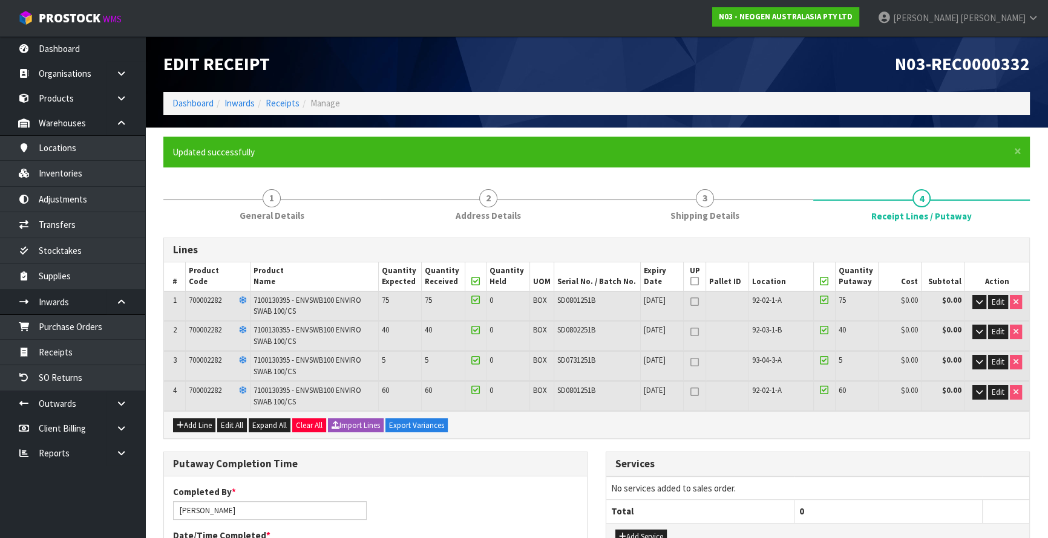
click at [500, 65] on h1 "Edit Receipt" at bounding box center [375, 63] width 424 height 19
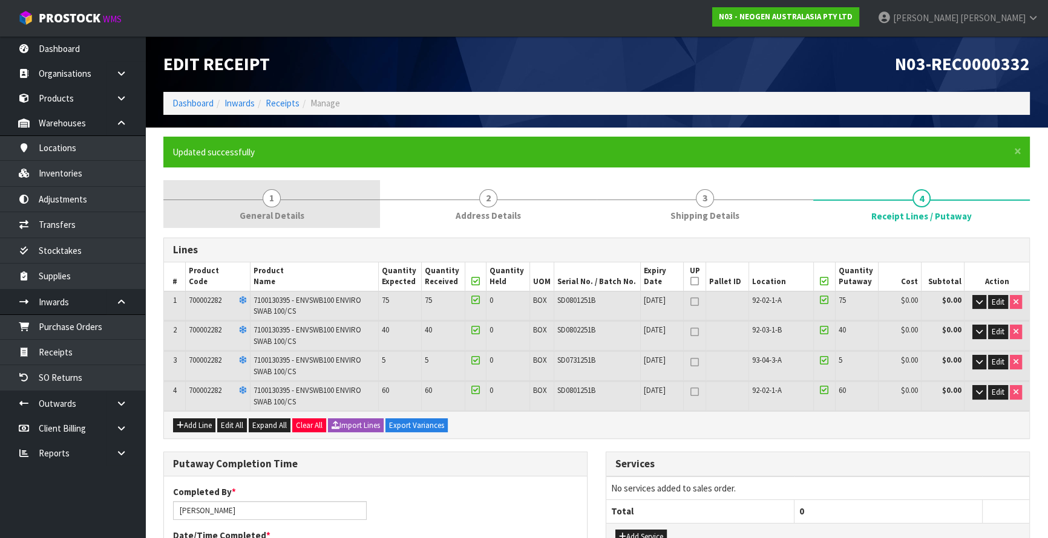
click at [279, 202] on span "1" at bounding box center [272, 198] width 18 height 18
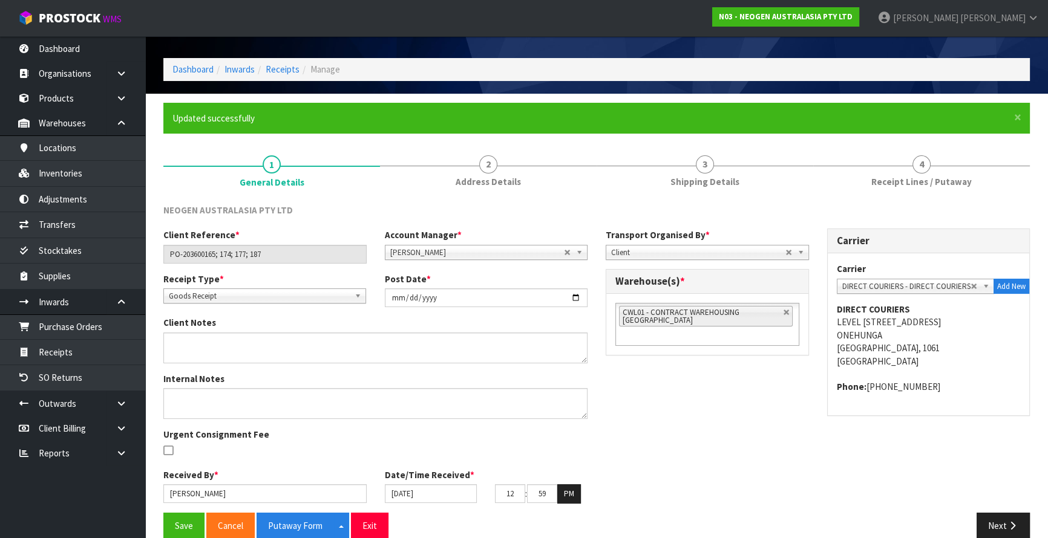
scroll to position [52, 0]
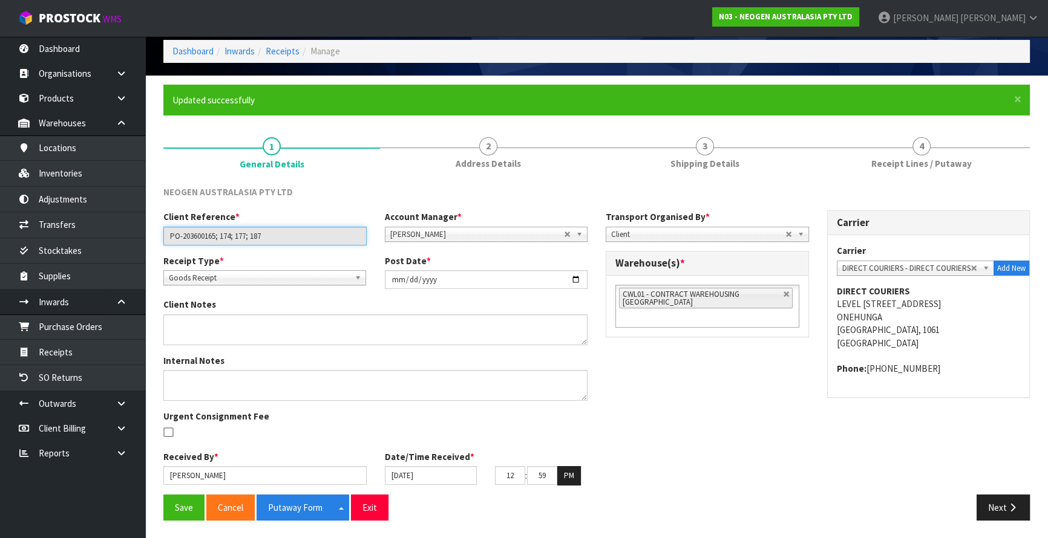
click at [205, 236] on input "PO-203600165; 174; 177; 187" at bounding box center [264, 236] width 203 height 19
click at [205, 235] on input "PO-203600165; 174; 177; 187" at bounding box center [264, 236] width 203 height 19
drag, startPoint x: 738, startPoint y: 408, endPoint x: 817, endPoint y: 431, distance: 82.1
click at [738, 408] on div "Client Reference * PO-203600165; 174; 177; 187 Account Manager * Zubair Moolla …" at bounding box center [596, 353] width 885 height 284
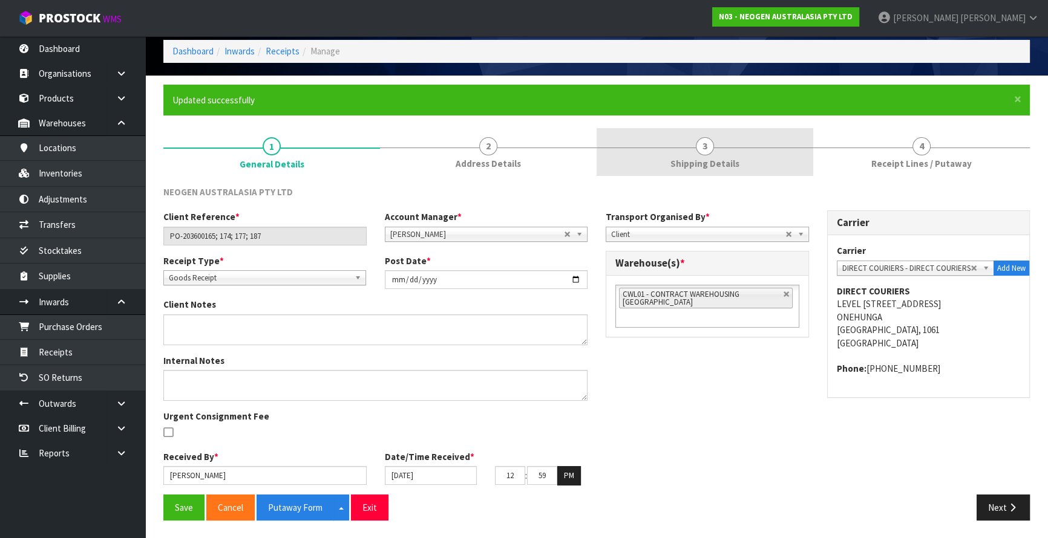
click at [756, 137] on link "3 Shipping Details" at bounding box center [705, 152] width 217 height 48
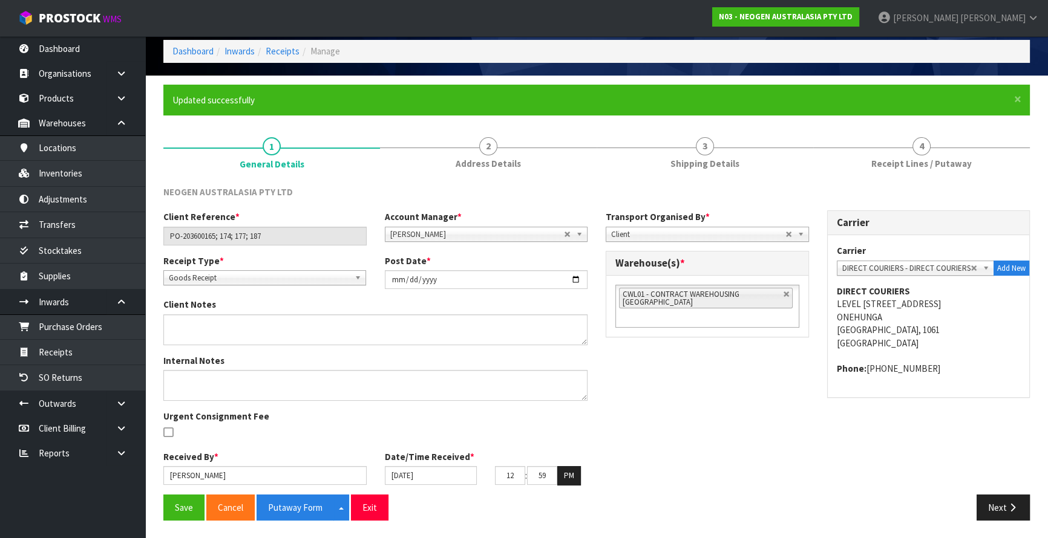
scroll to position [25, 0]
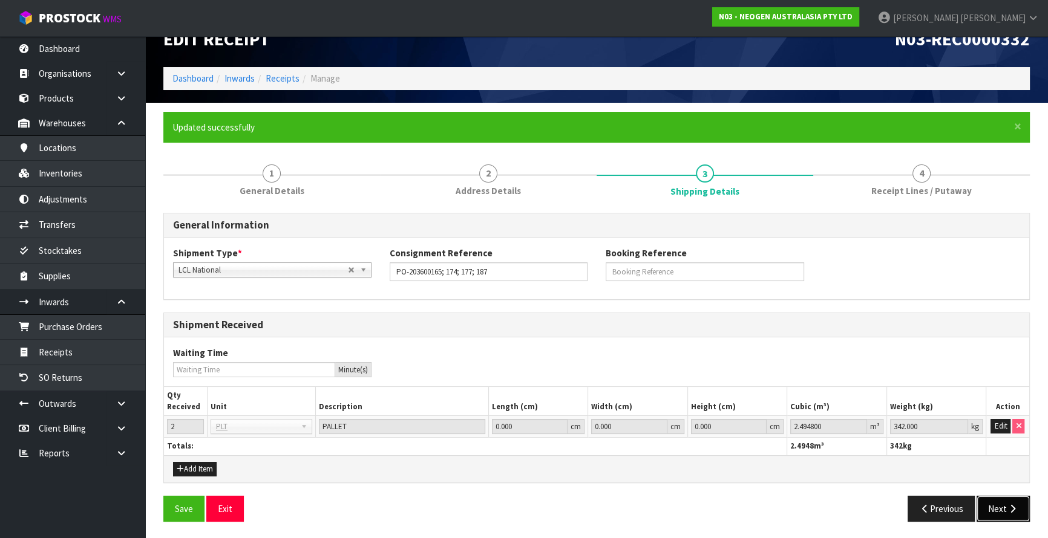
click at [1017, 499] on button "Next" at bounding box center [1003, 509] width 53 height 26
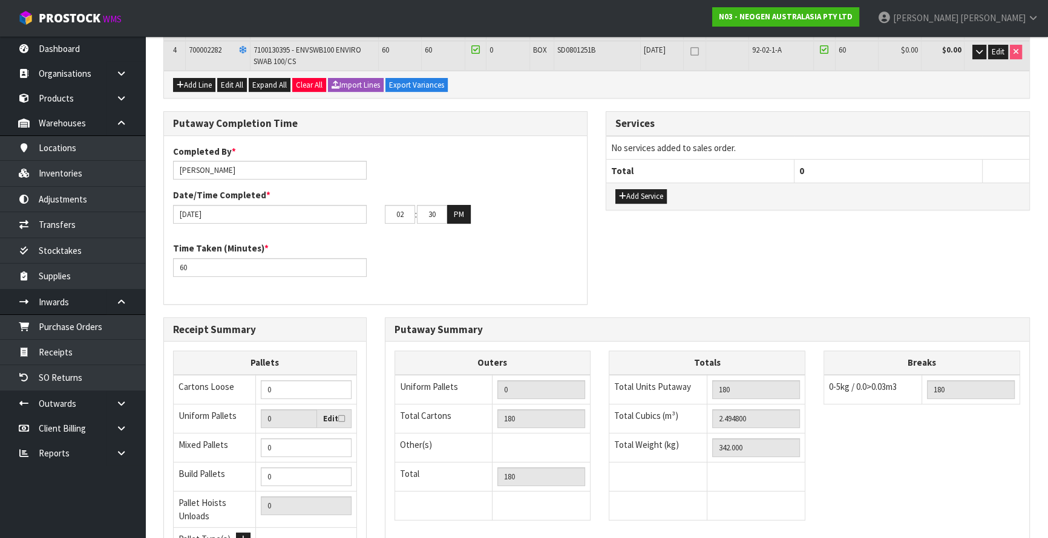
scroll to position [464, 0]
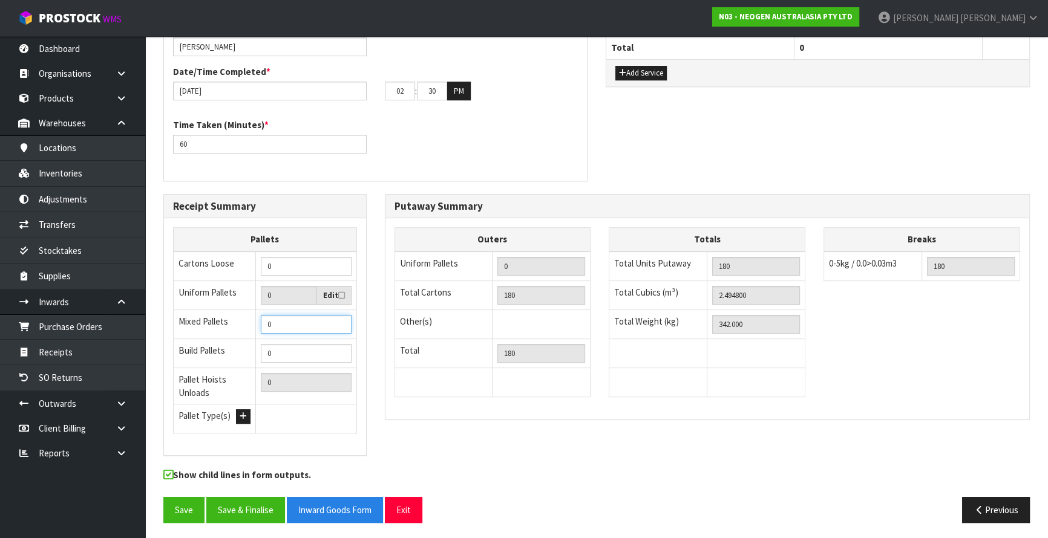
click at [292, 321] on input "0" at bounding box center [306, 324] width 90 height 19
type input "1"
click at [341, 292] on icon at bounding box center [341, 296] width 7 height 8
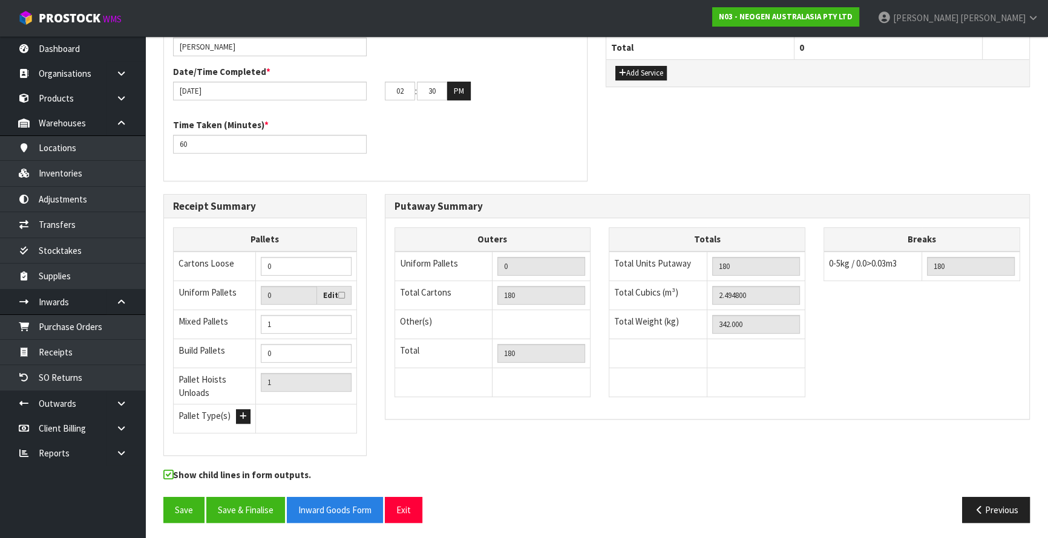
click at [0, 0] on input "checkbox" at bounding box center [0, 0] width 0 height 0
click at [338, 292] on icon at bounding box center [341, 296] width 7 height 8
click at [0, 0] on input "checkbox" at bounding box center [0, 0] width 0 height 0
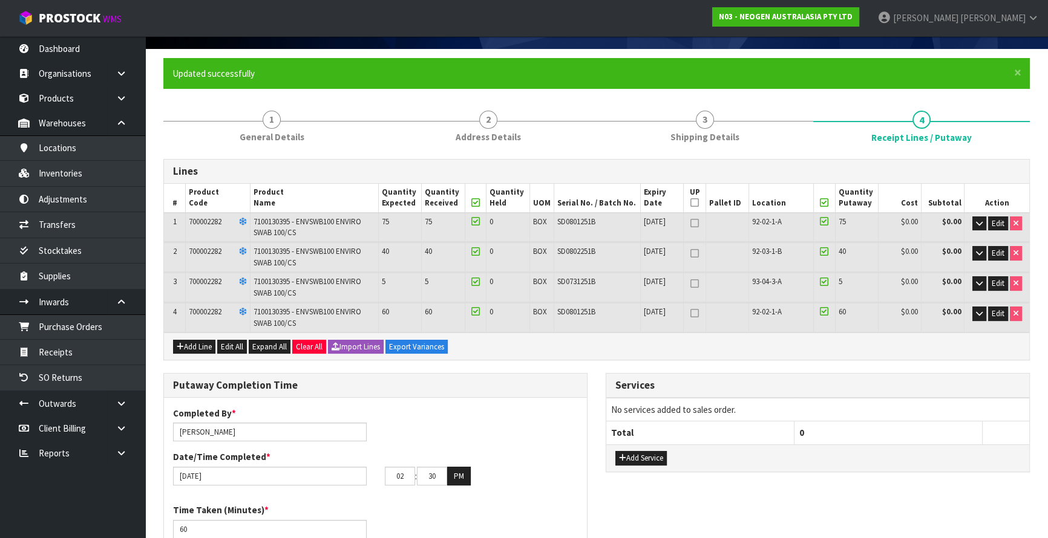
scroll to position [0, 0]
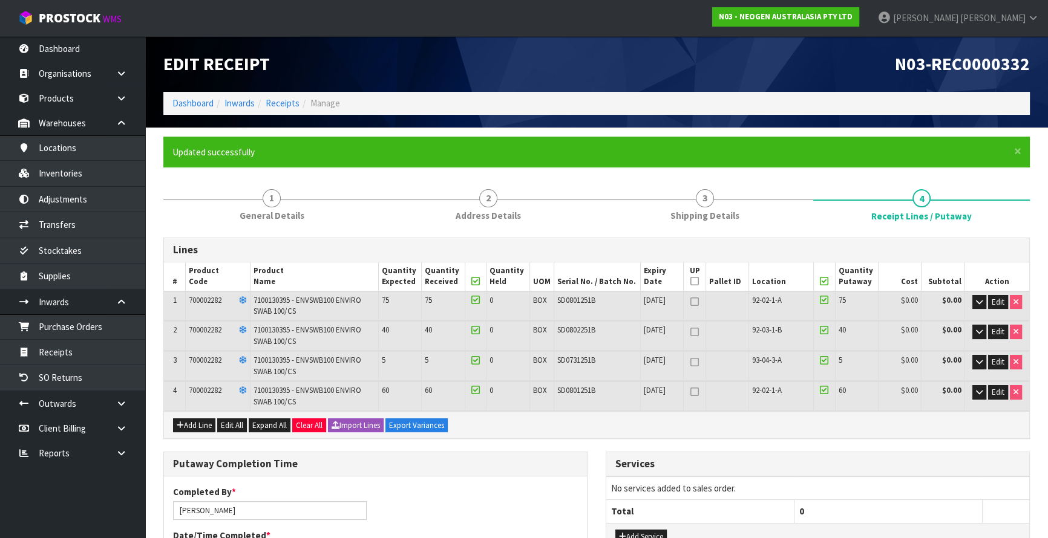
click at [693, 302] on icon at bounding box center [694, 302] width 8 height 1
type input "1"
type input "2"
type input "1"
type input "105"
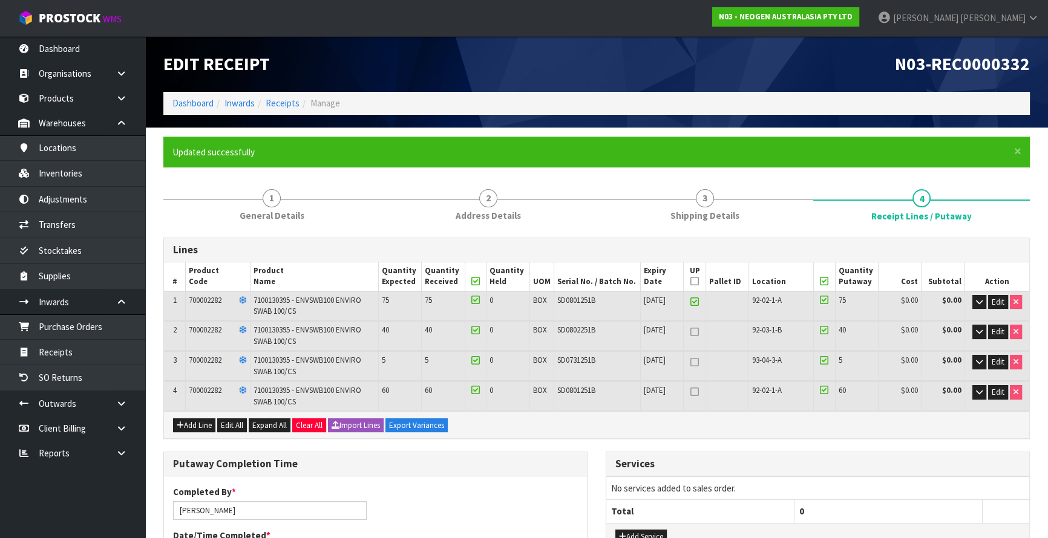
type input "106"
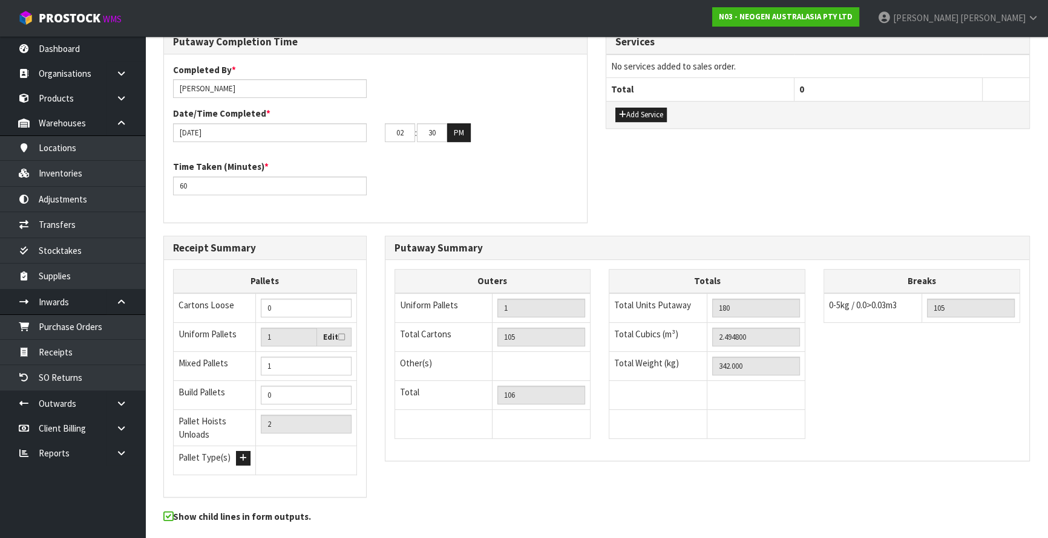
scroll to position [464, 0]
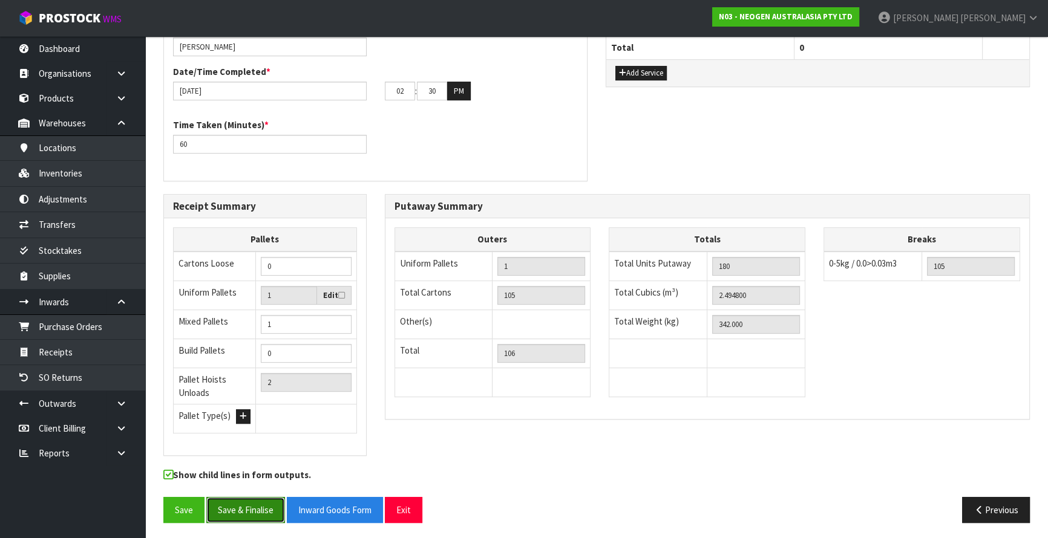
click at [258, 508] on button "Save & Finalise" at bounding box center [245, 510] width 79 height 26
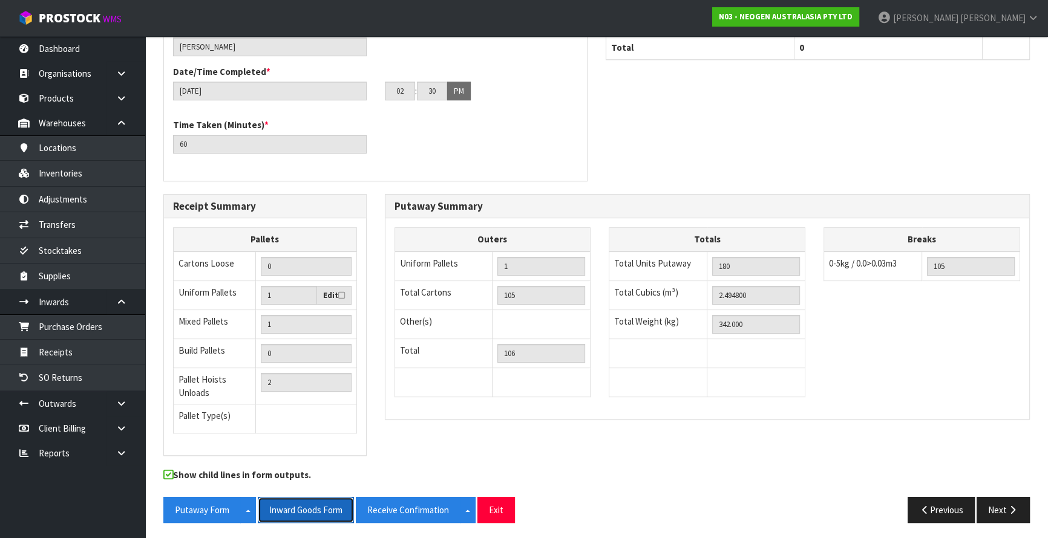
click at [308, 503] on button "Inward Goods Form" at bounding box center [306, 510] width 96 height 26
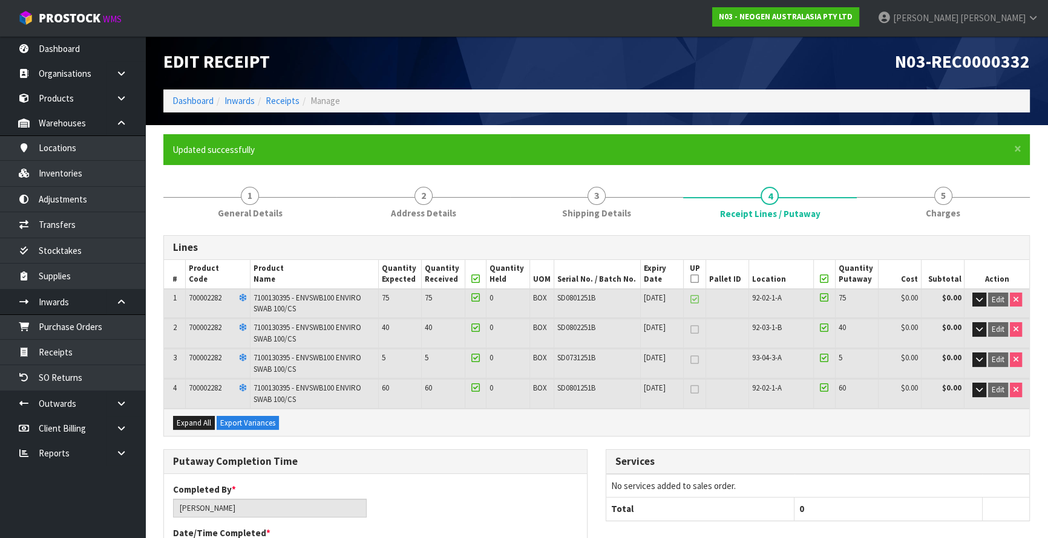
scroll to position [0, 0]
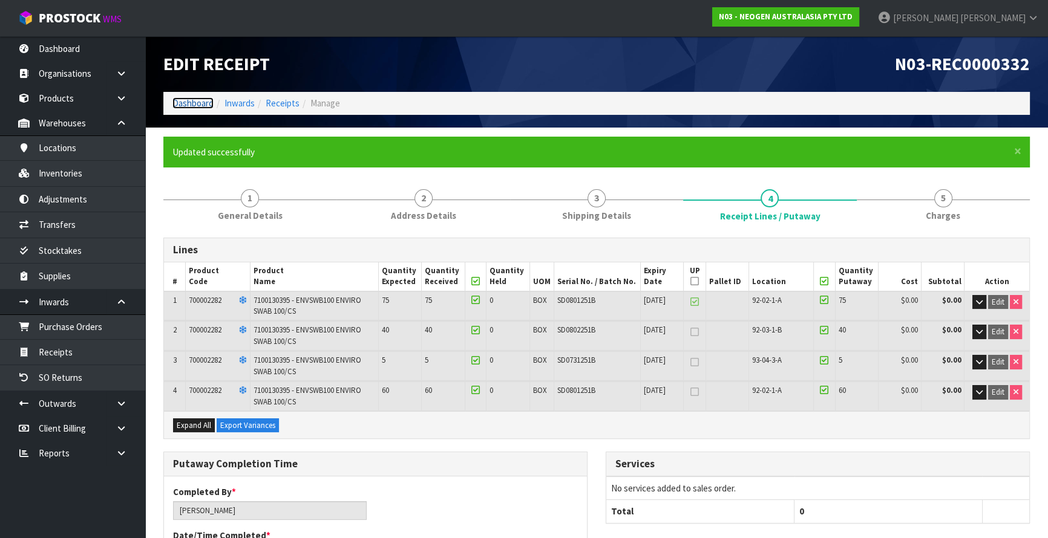
click at [198, 105] on link "Dashboard" at bounding box center [192, 102] width 41 height 11
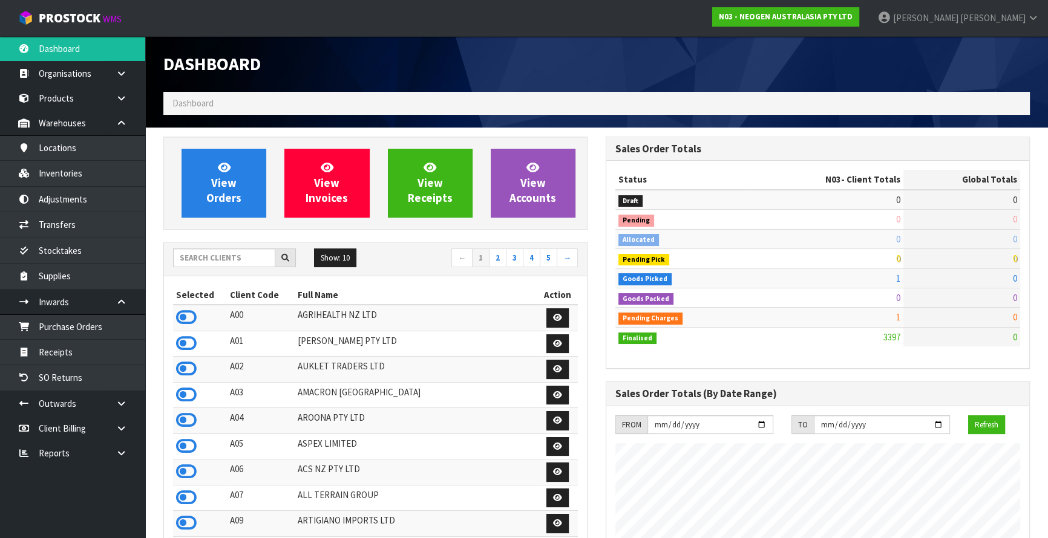
scroll to position [915, 442]
click at [240, 264] on input "text" at bounding box center [224, 258] width 102 height 19
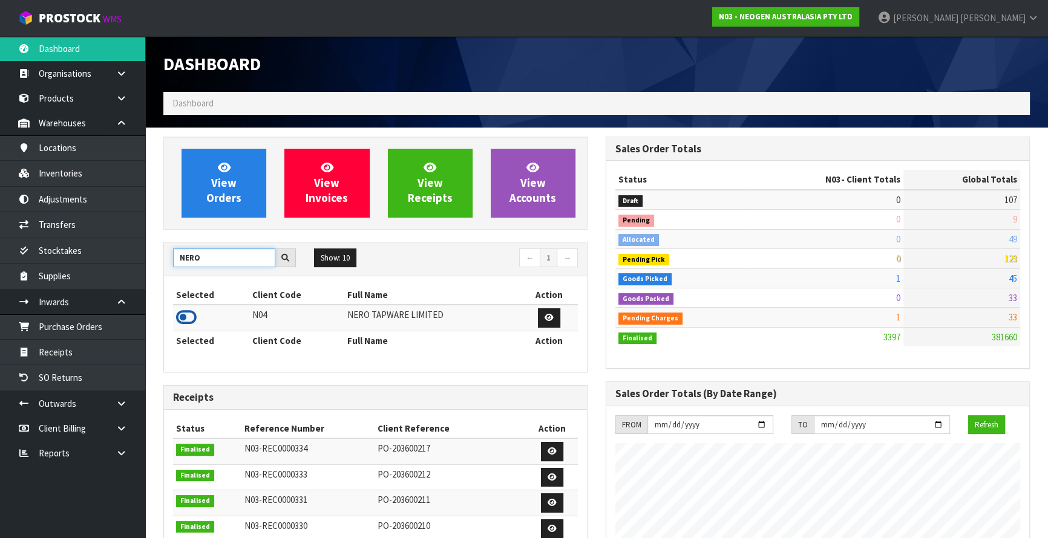
type input "NERO"
click at [189, 313] on icon at bounding box center [186, 318] width 21 height 18
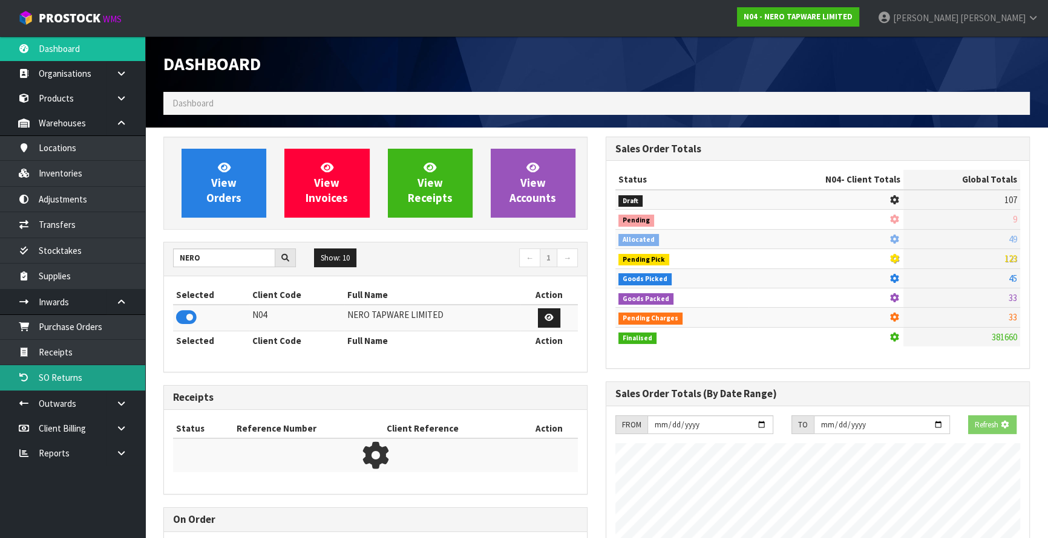
scroll to position [753, 442]
click at [101, 369] on link "SO Returns" at bounding box center [72, 377] width 145 height 25
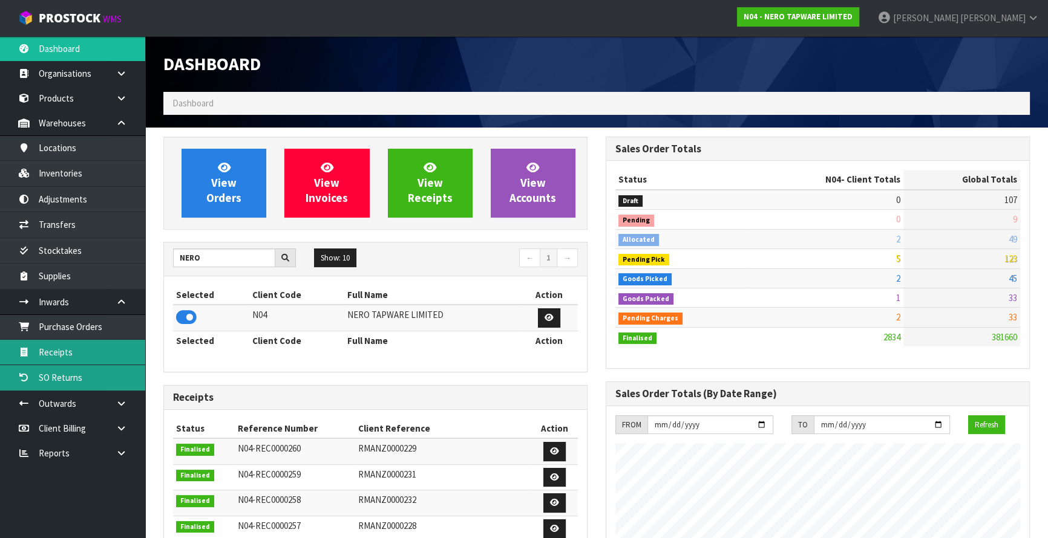
scroll to position [992, 442]
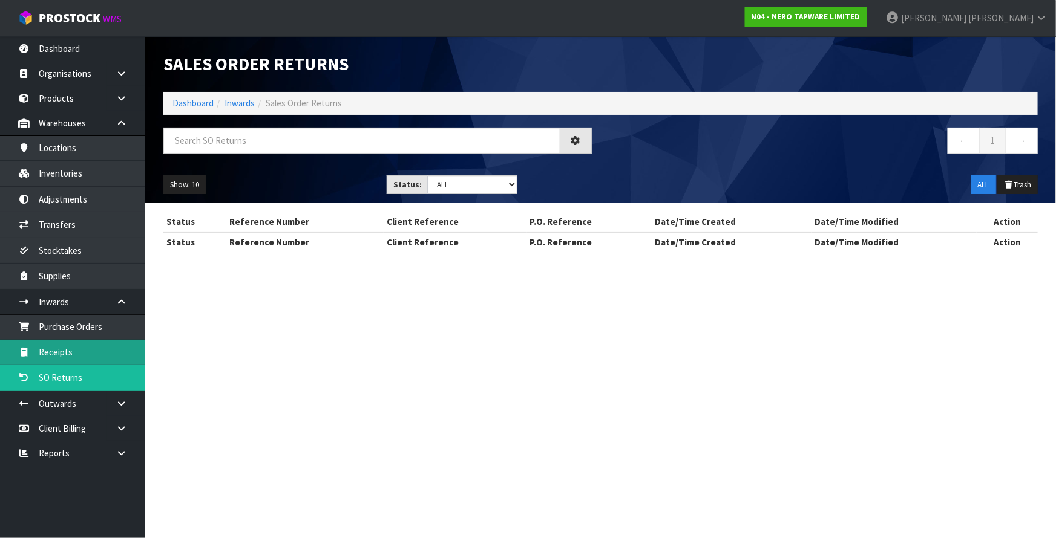
click at [103, 356] on section "Sales Order Returns Dashboard Inwards Sales Order Returns ← 1 → Show: 10 5 10 2…" at bounding box center [528, 269] width 1056 height 538
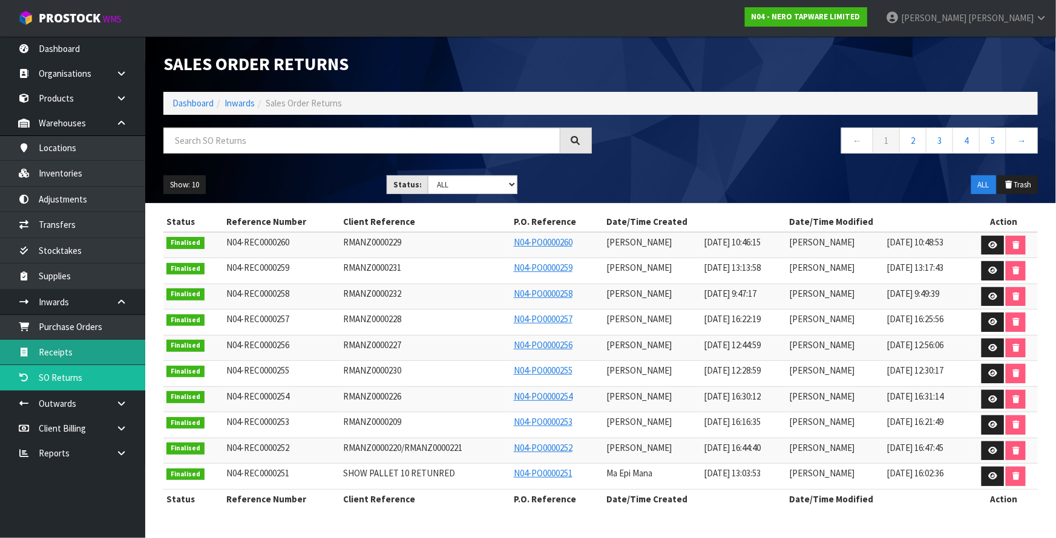
click at [94, 349] on link "Receipts" at bounding box center [72, 352] width 145 height 25
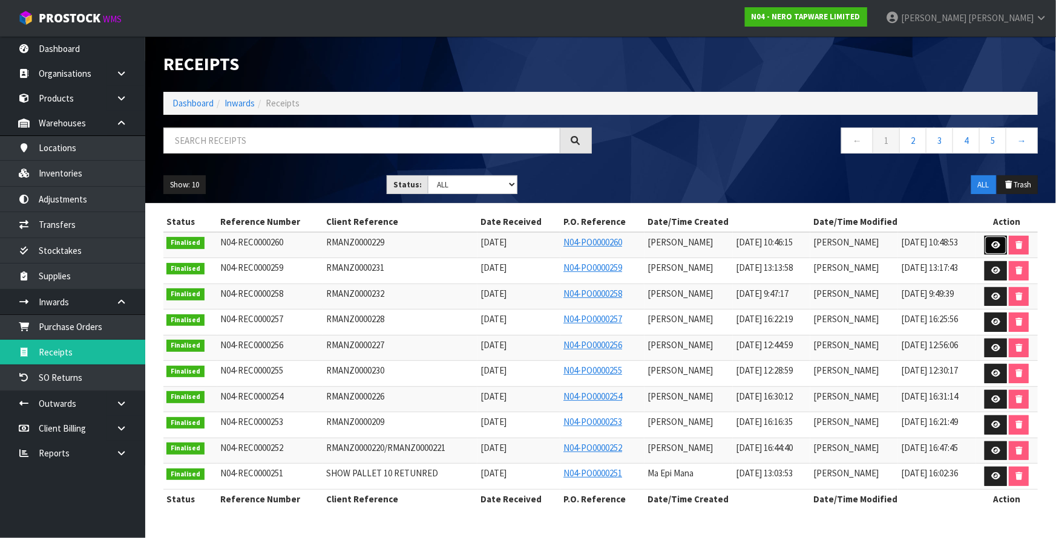
click at [994, 242] on icon at bounding box center [995, 245] width 9 height 8
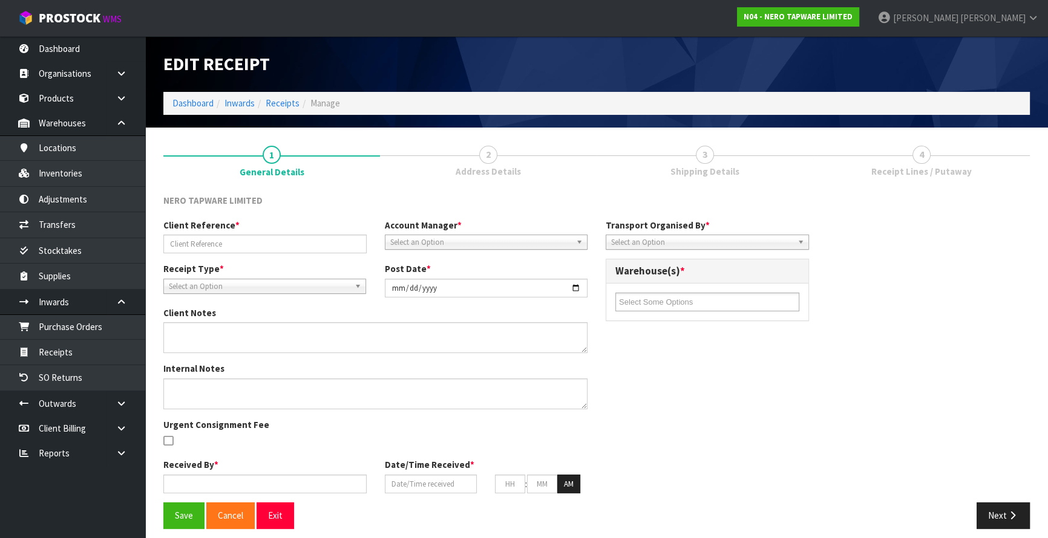
type input "RMANZ0000229"
type input "[DATE]"
type input "Prabhneet Kaur"
type input "17/09/2025"
type input "10"
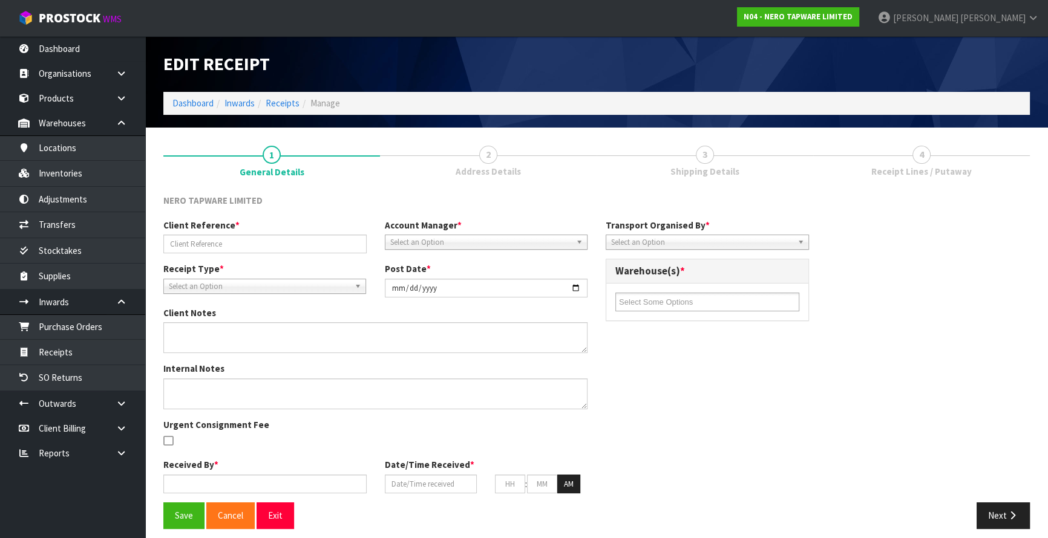
type input "46"
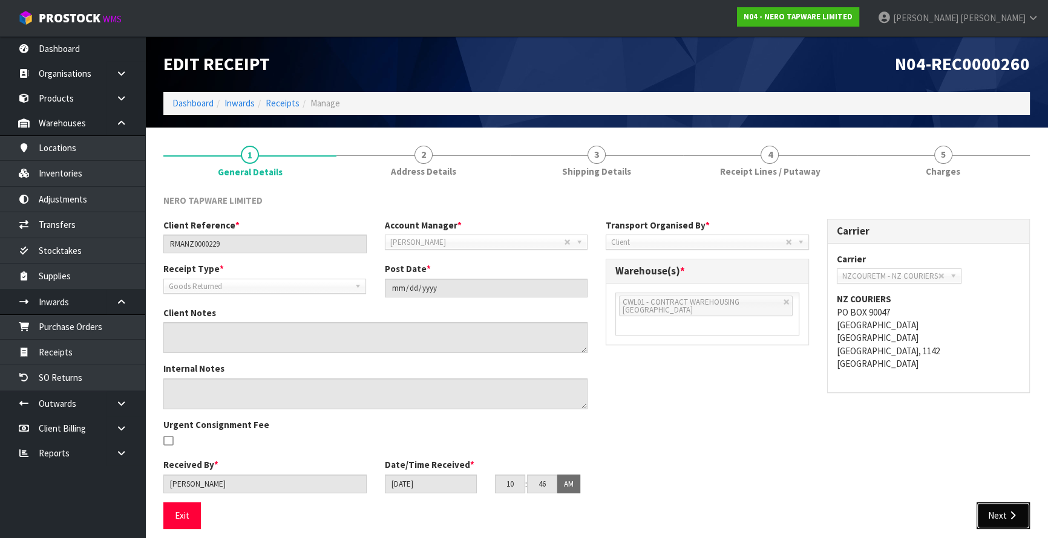
click at [1018, 510] on button "Next" at bounding box center [1003, 516] width 53 height 26
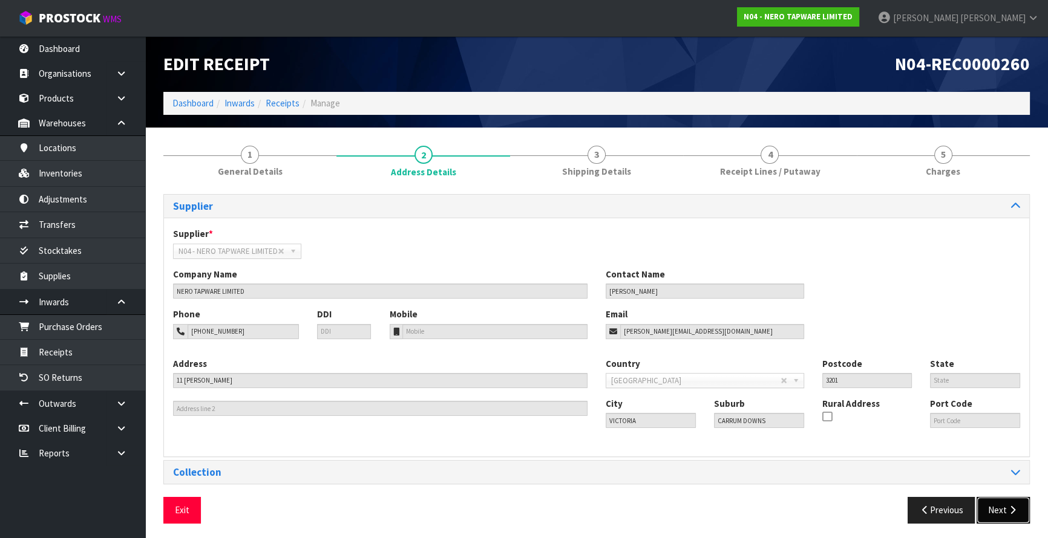
click at [1006, 515] on button "Next" at bounding box center [1003, 510] width 53 height 26
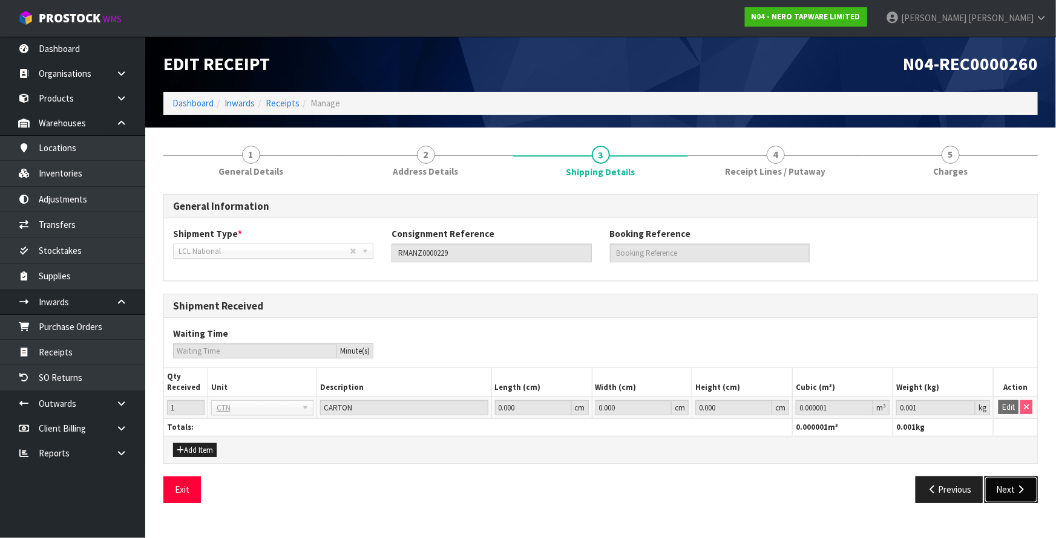
click at [1007, 489] on button "Next" at bounding box center [1010, 490] width 53 height 26
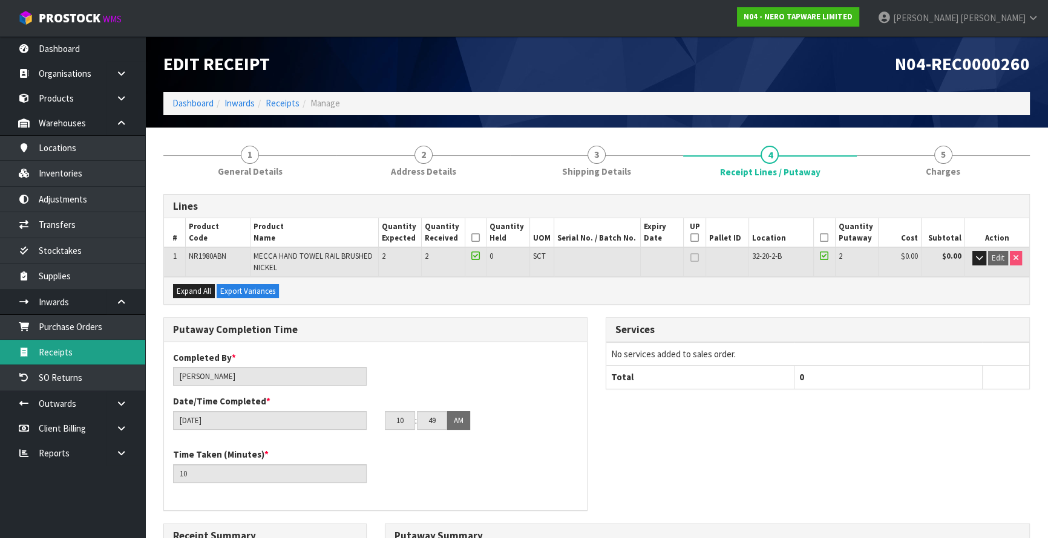
click at [77, 342] on link "Receipts" at bounding box center [72, 352] width 145 height 25
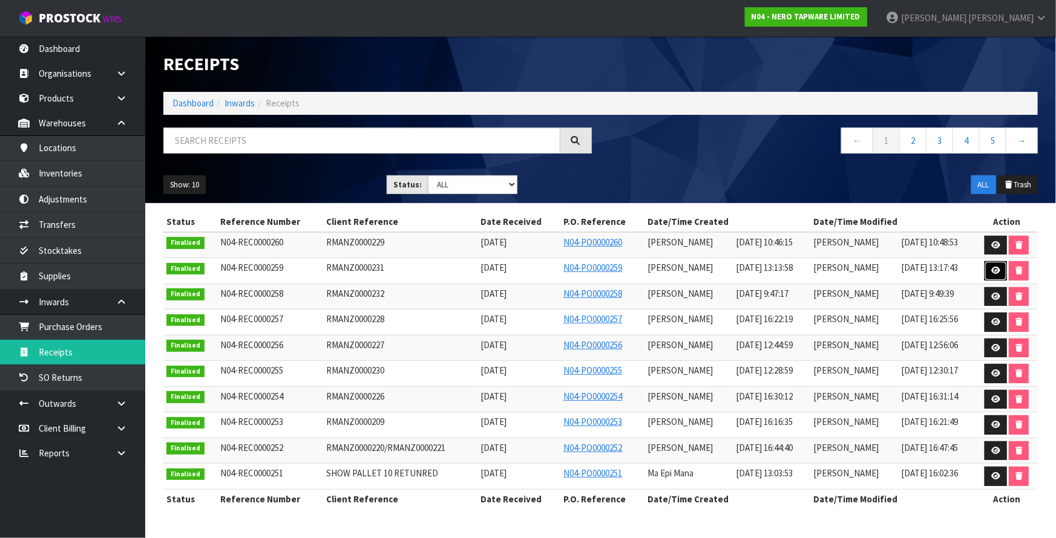
click at [998, 274] on link at bounding box center [995, 270] width 22 height 19
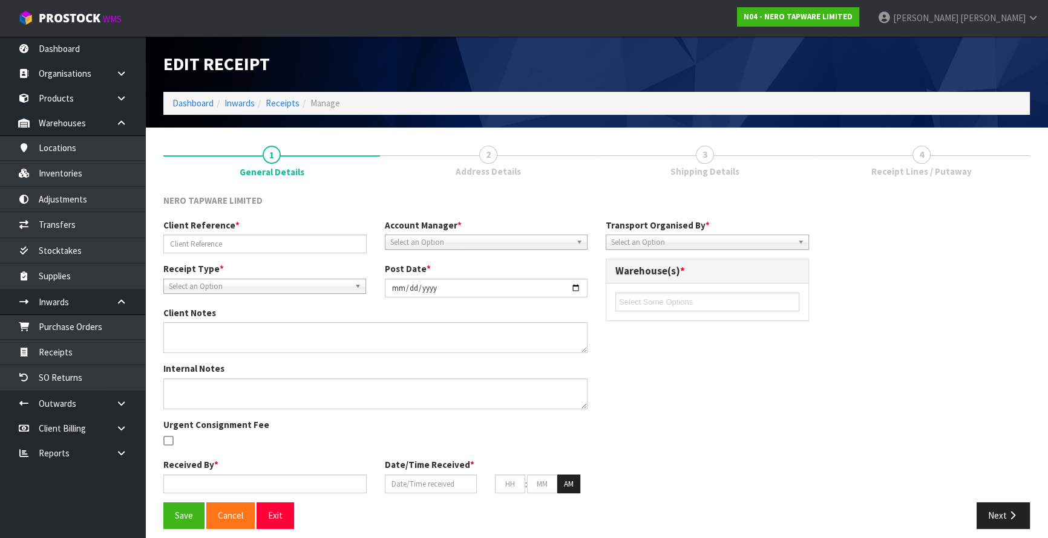
type input "RMANZ0000231"
type input "2025-09-16"
type input "Prabhneet Kaur"
type input "16/09/2025"
type input "01"
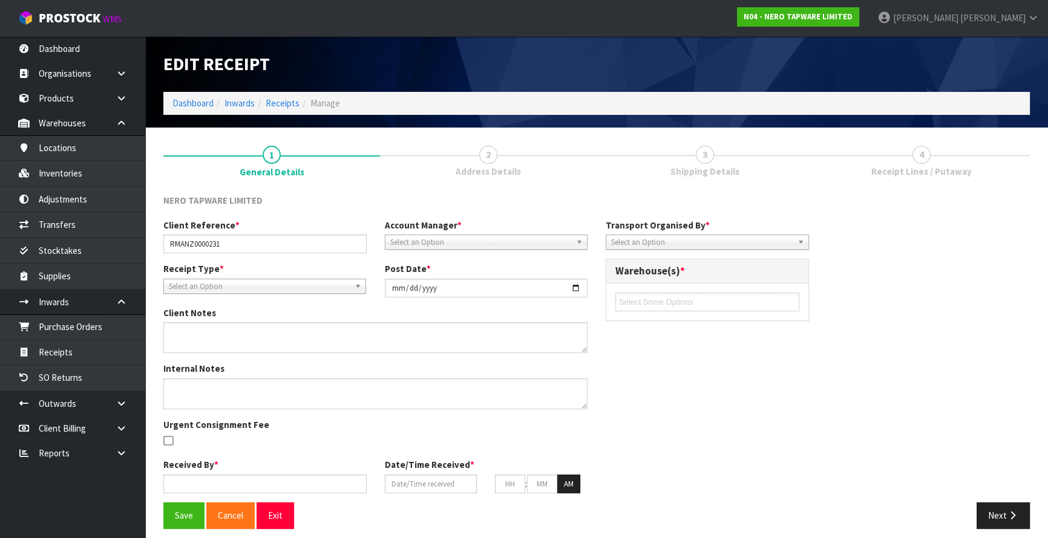
type input "13"
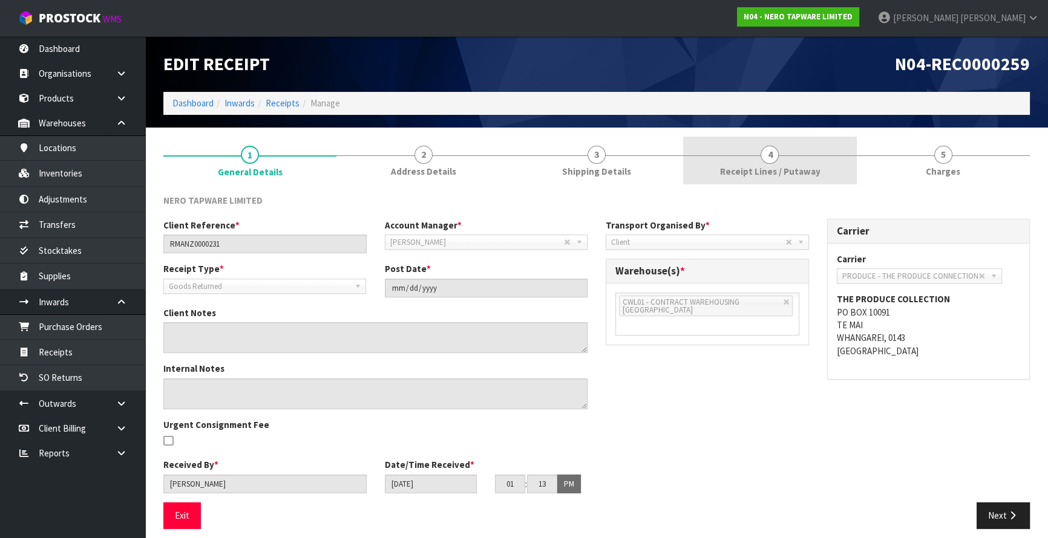
click at [839, 173] on link "4 Receipt Lines / Putaway" at bounding box center [769, 161] width 173 height 48
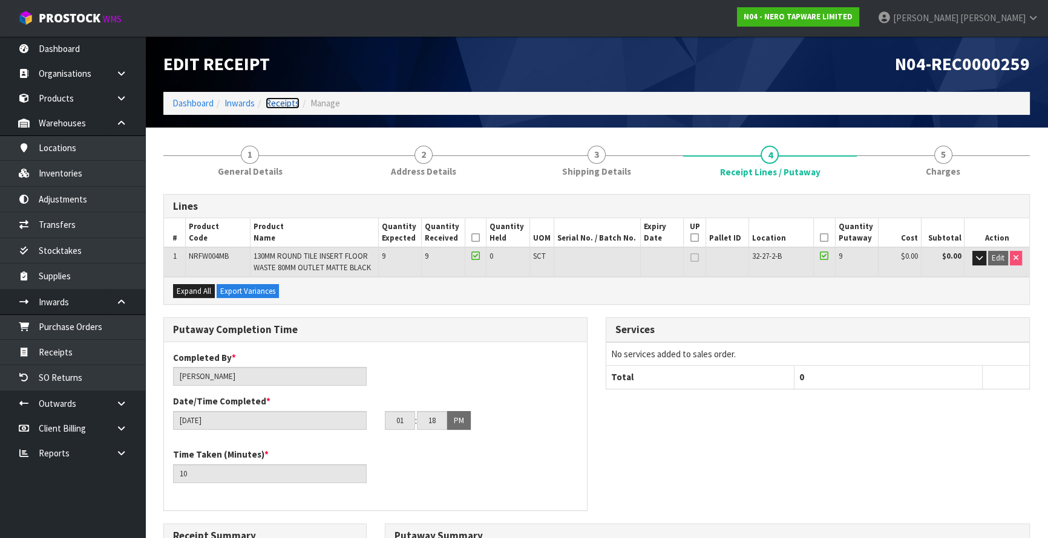
click at [276, 103] on link "Receipts" at bounding box center [283, 102] width 34 height 11
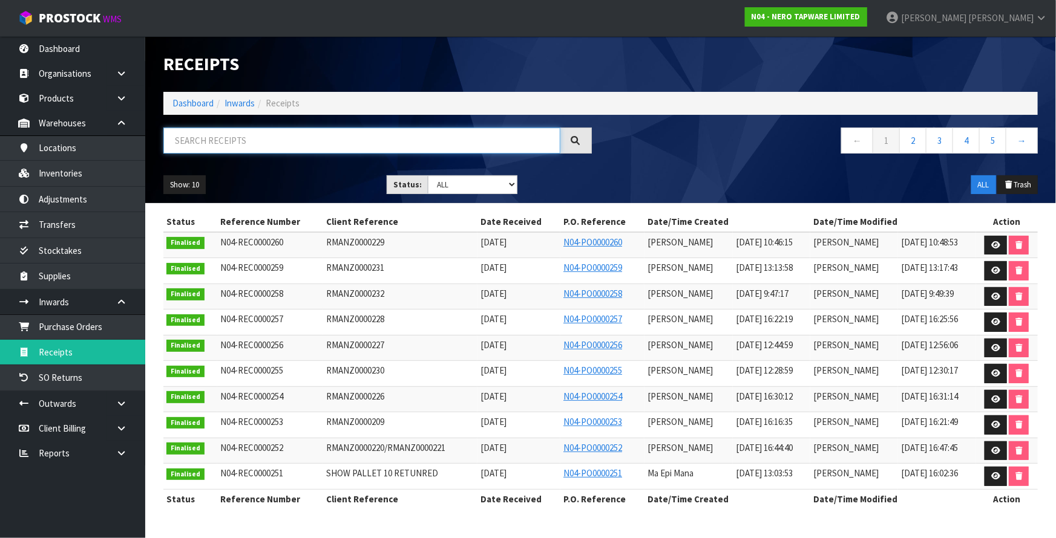
click at [370, 145] on input "text" at bounding box center [361, 141] width 397 height 26
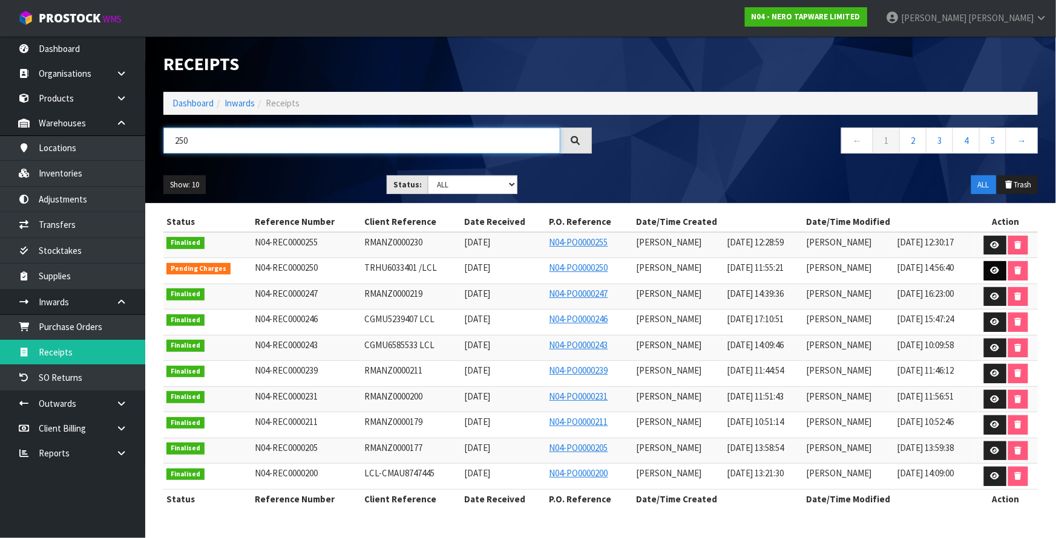
type input "250"
click at [996, 270] on icon at bounding box center [994, 271] width 9 height 8
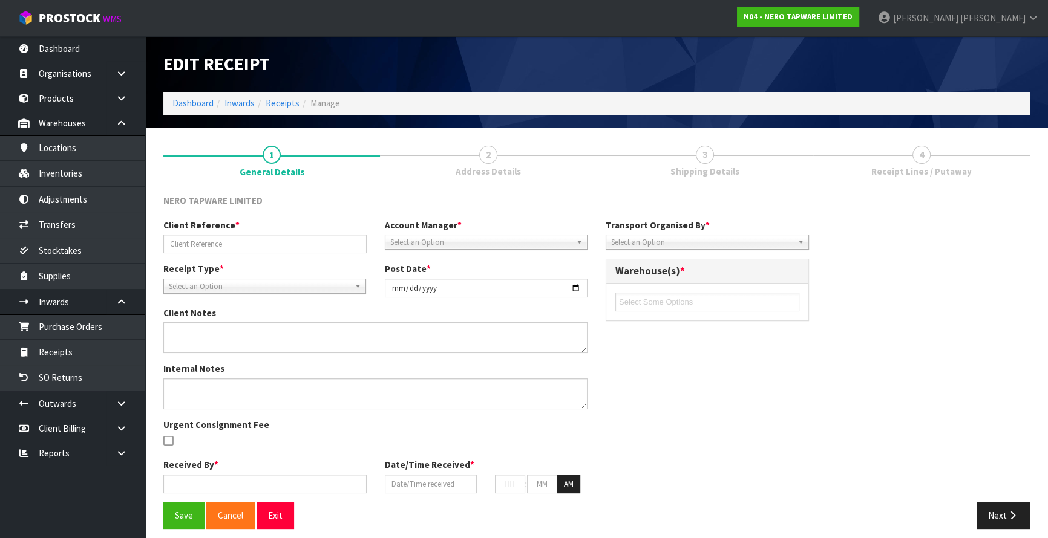
type input "TRHU6033401 /LCL"
type input "[DATE]"
type input "Prabhneet Kaur"
type input "17/09/2025"
type input "11"
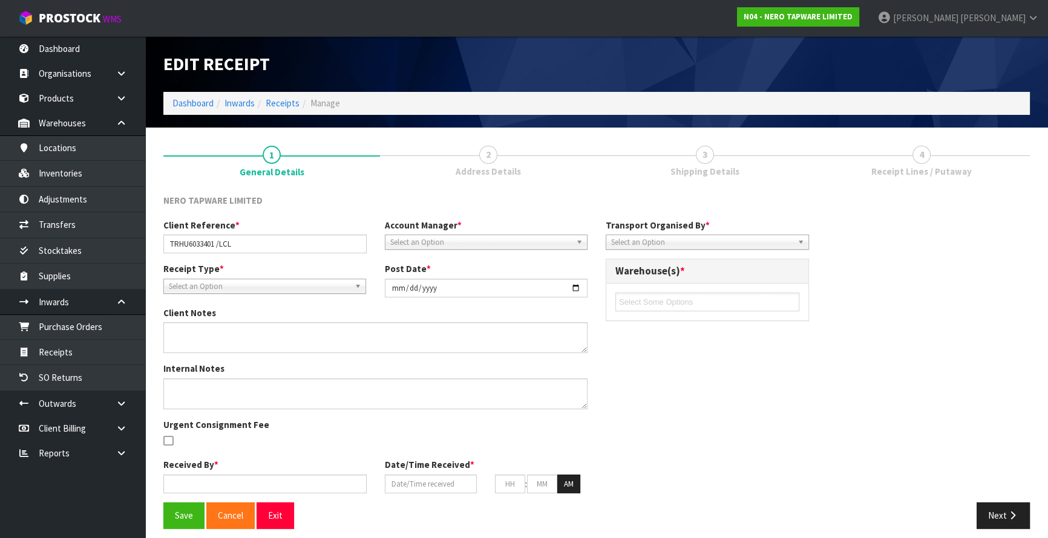
type input "55"
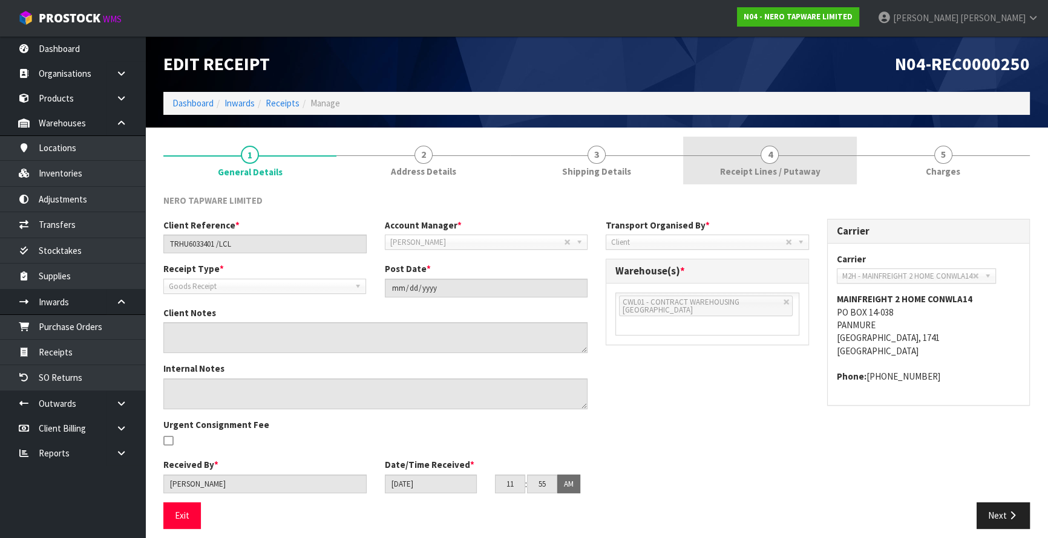
click at [791, 174] on span "Receipt Lines / Putaway" at bounding box center [769, 171] width 100 height 13
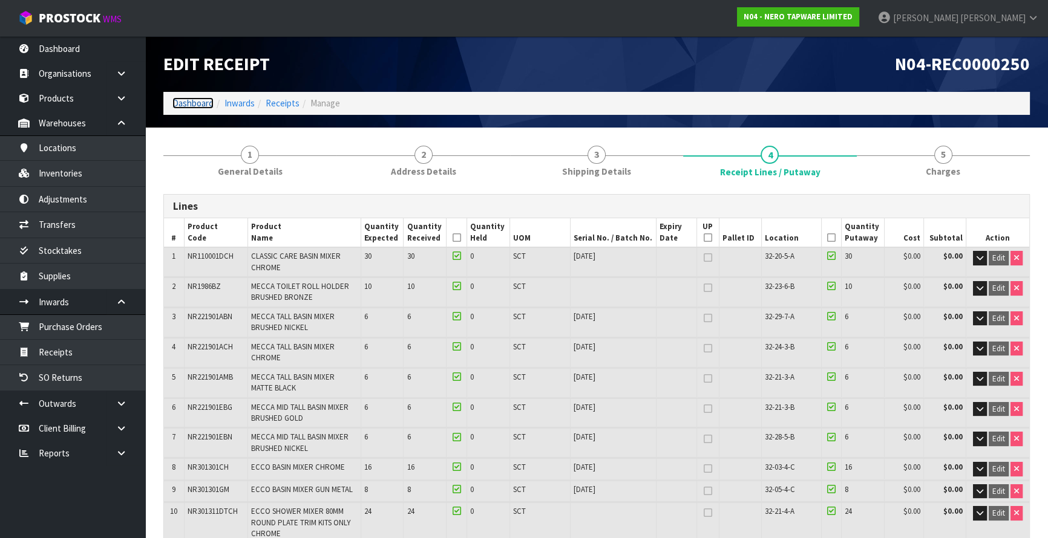
click at [184, 97] on link "Dashboard" at bounding box center [192, 102] width 41 height 11
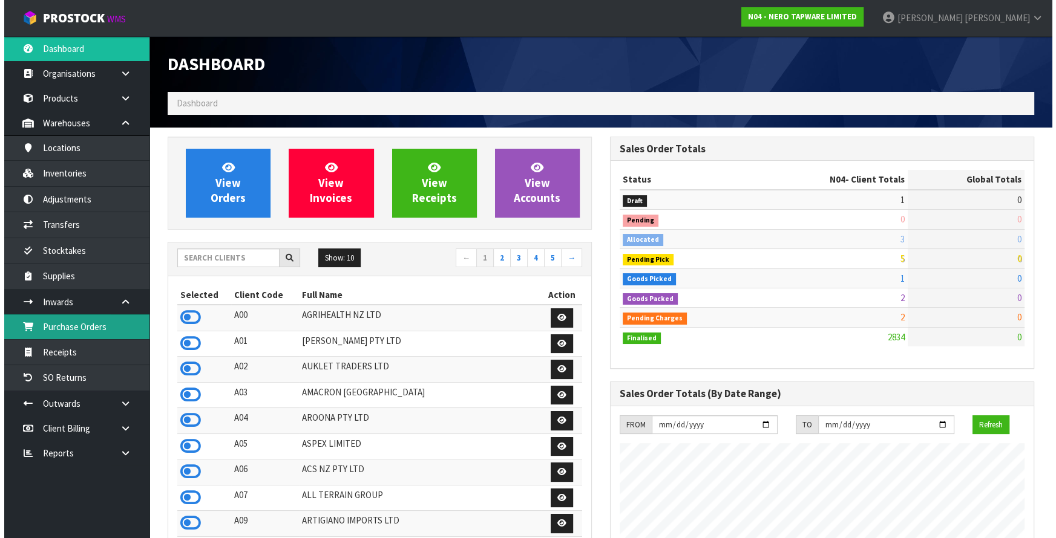
scroll to position [980, 442]
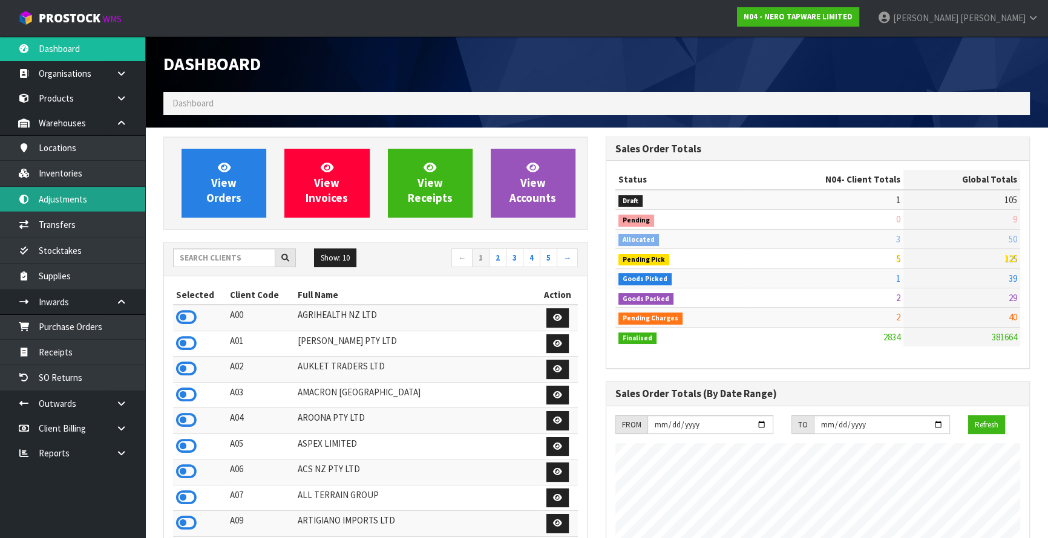
click at [71, 202] on link "Adjustments" at bounding box center [72, 199] width 145 height 25
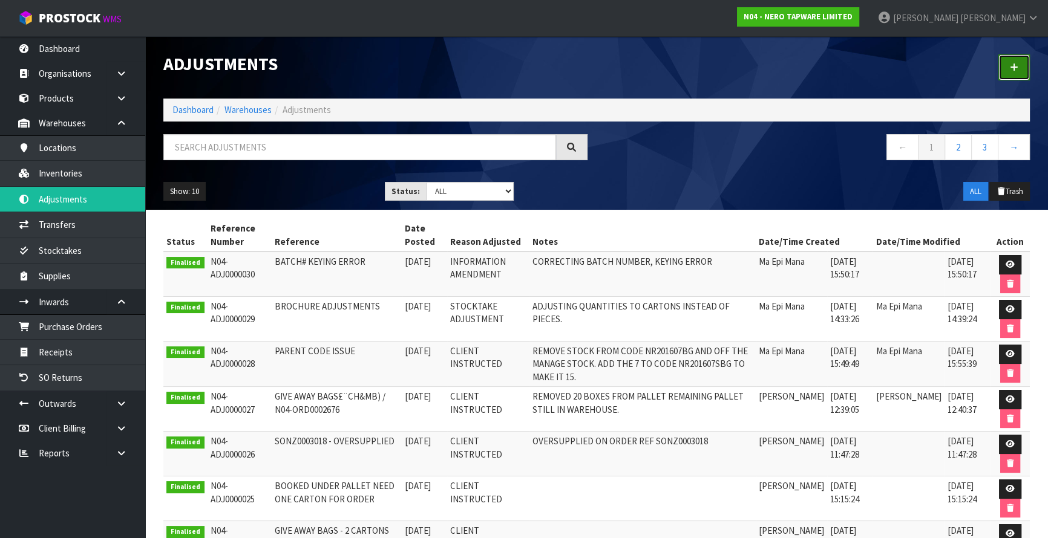
click at [1016, 61] on link at bounding box center [1013, 67] width 31 height 26
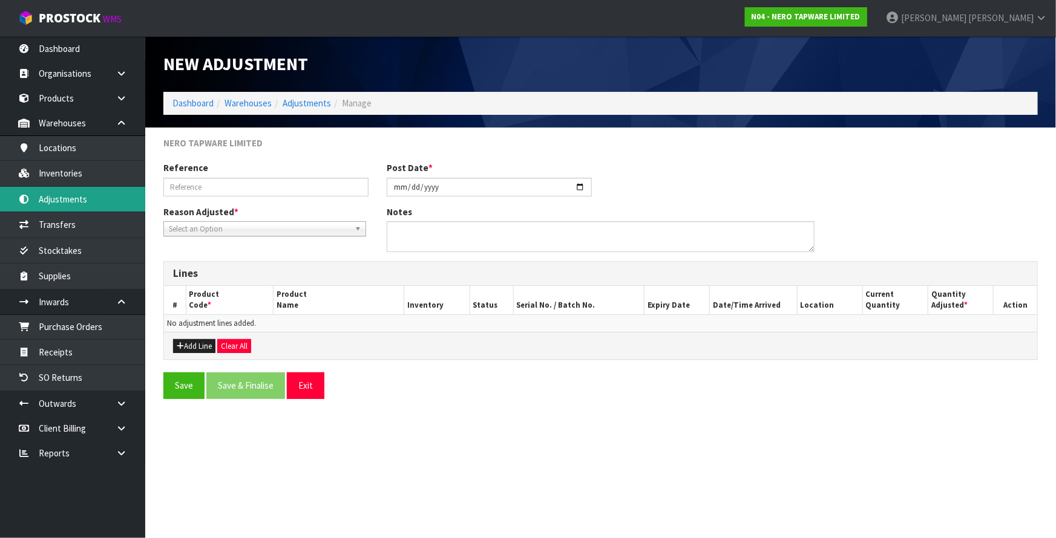
click at [100, 192] on link "Adjustments" at bounding box center [72, 199] width 145 height 25
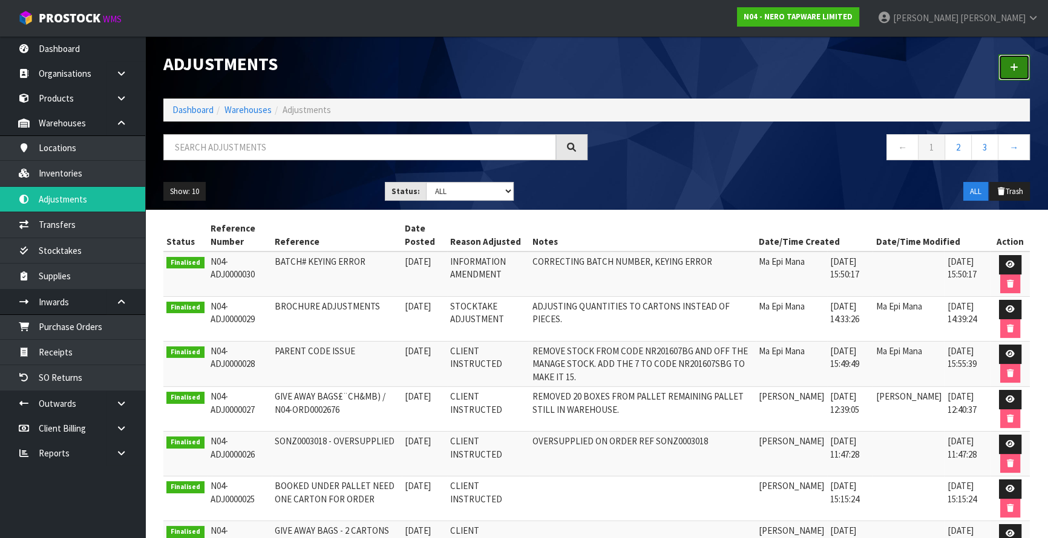
click at [1020, 72] on link at bounding box center [1013, 67] width 31 height 26
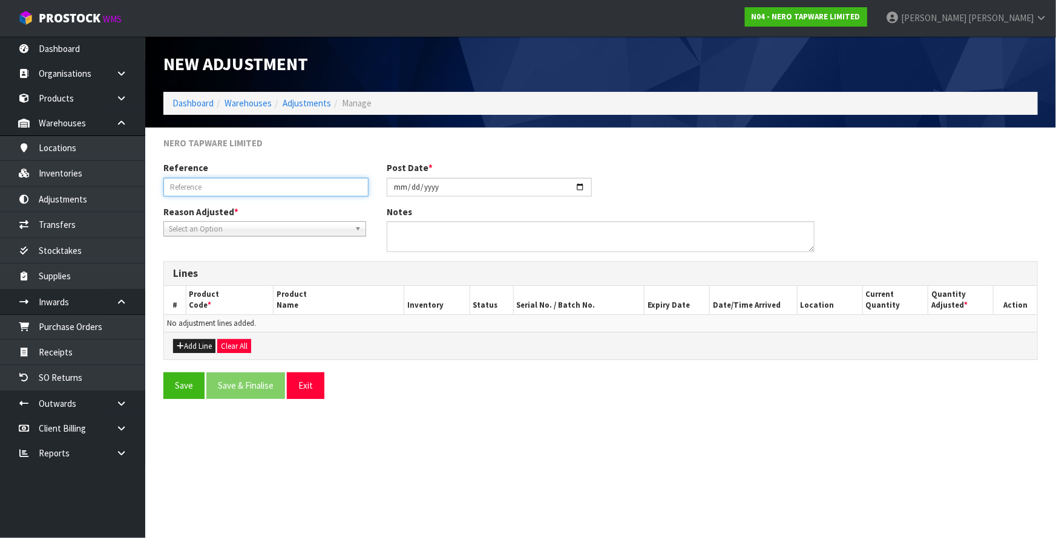
click at [254, 189] on input "text" at bounding box center [265, 187] width 205 height 19
type input "EXPIRT UPDATE"
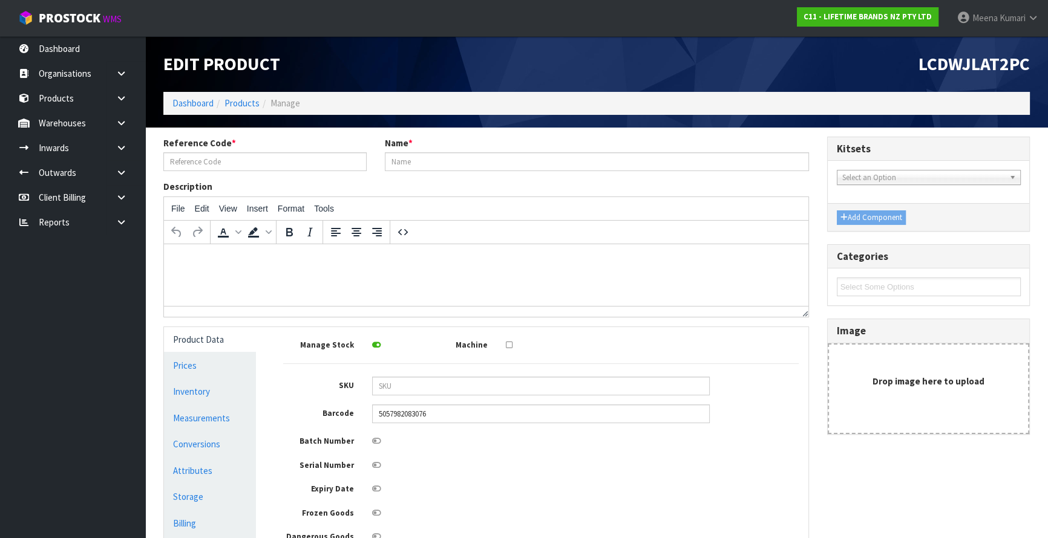
type input "LCDWJLAT2PC"
type input "[PERSON_NAME] LATTE CUP SET OF 2"
click at [131, 122] on link at bounding box center [125, 123] width 39 height 25
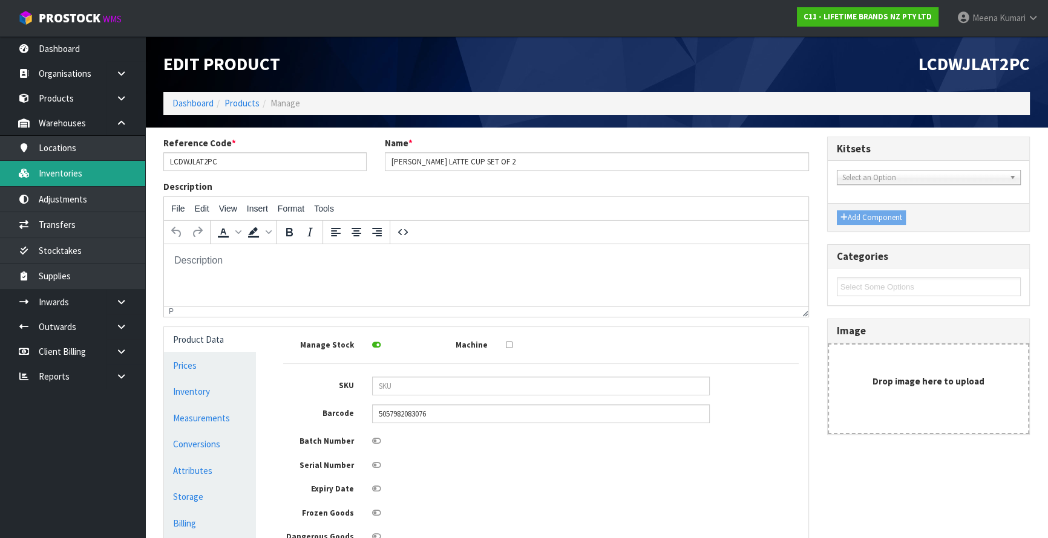
click at [90, 171] on link "Inventories" at bounding box center [72, 173] width 145 height 25
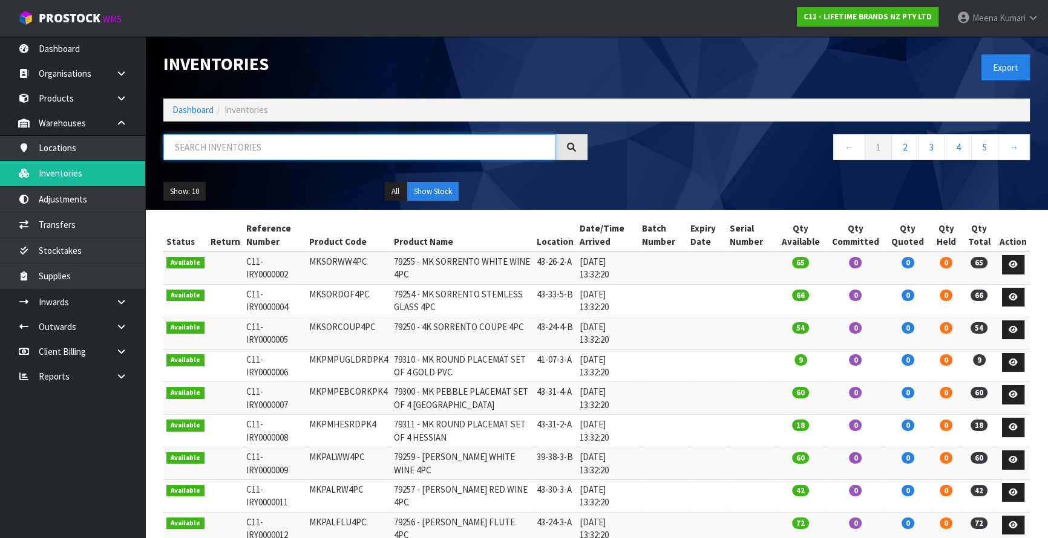
click at [254, 143] on input "text" at bounding box center [359, 147] width 393 height 26
paste input "LCDWJLAT2PC"
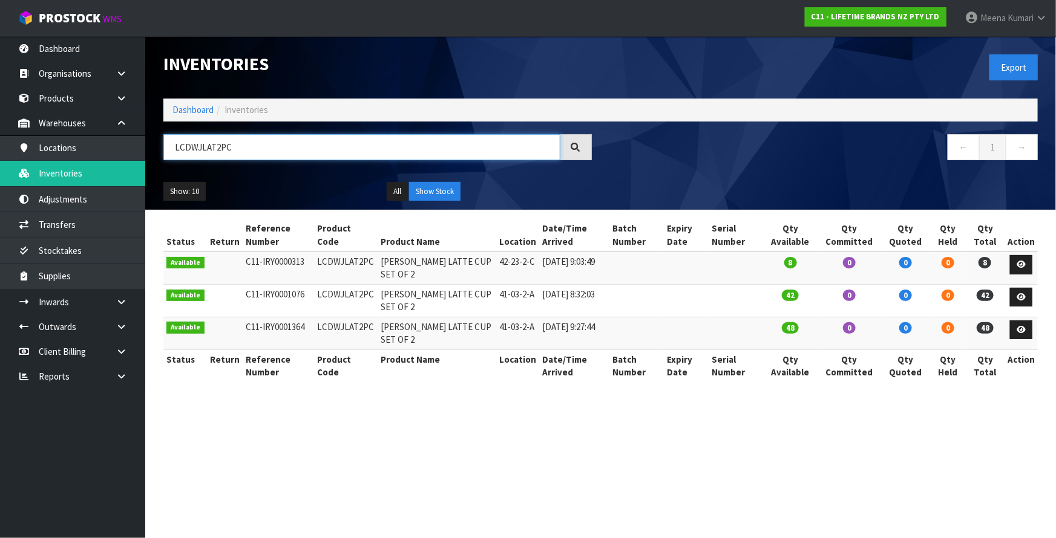
type input "LCDWJLAT2PC"
click at [197, 109] on link "Dashboard" at bounding box center [192, 109] width 41 height 11
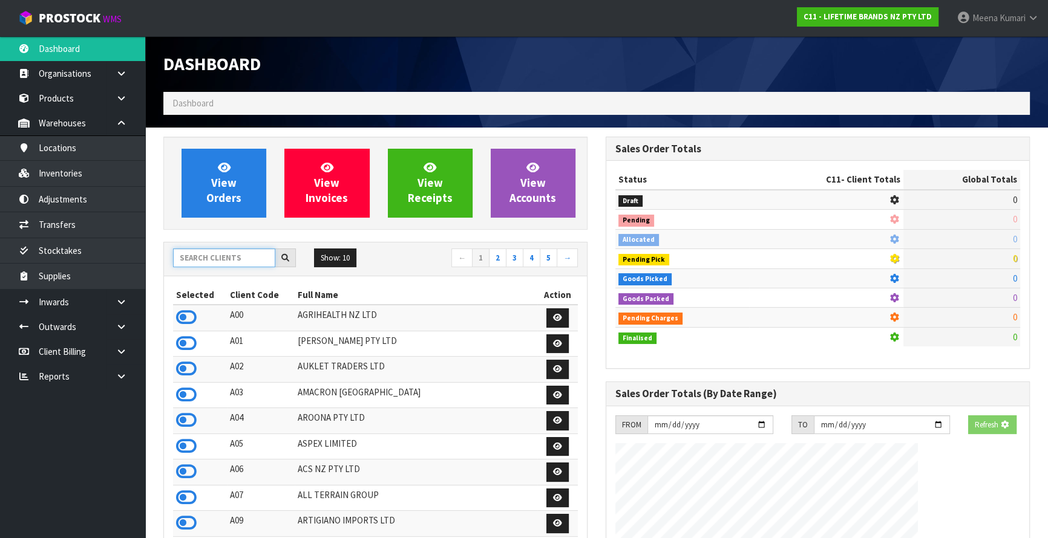
click at [224, 260] on input "text" at bounding box center [224, 258] width 102 height 19
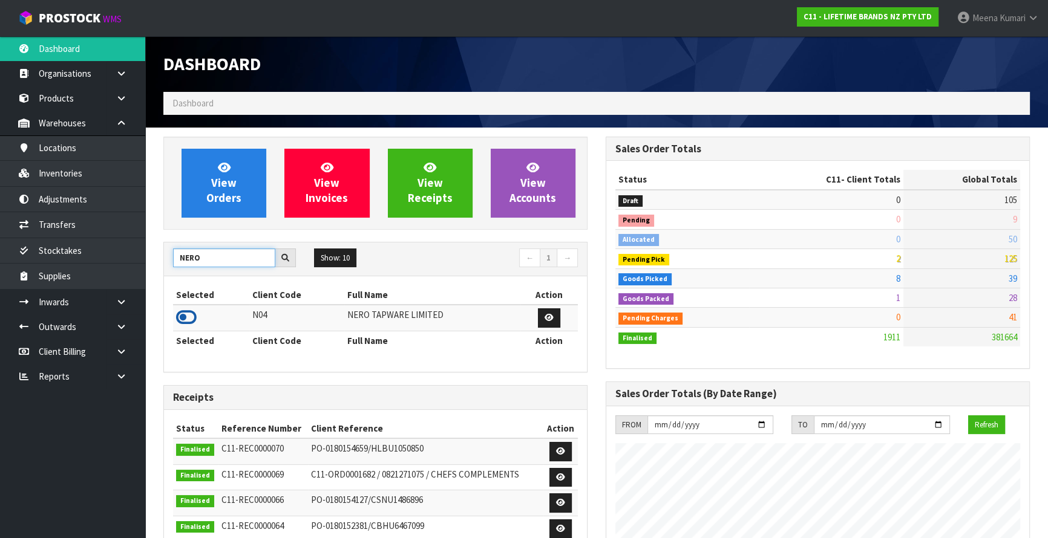
type input "NERO"
click at [194, 312] on icon at bounding box center [186, 318] width 21 height 18
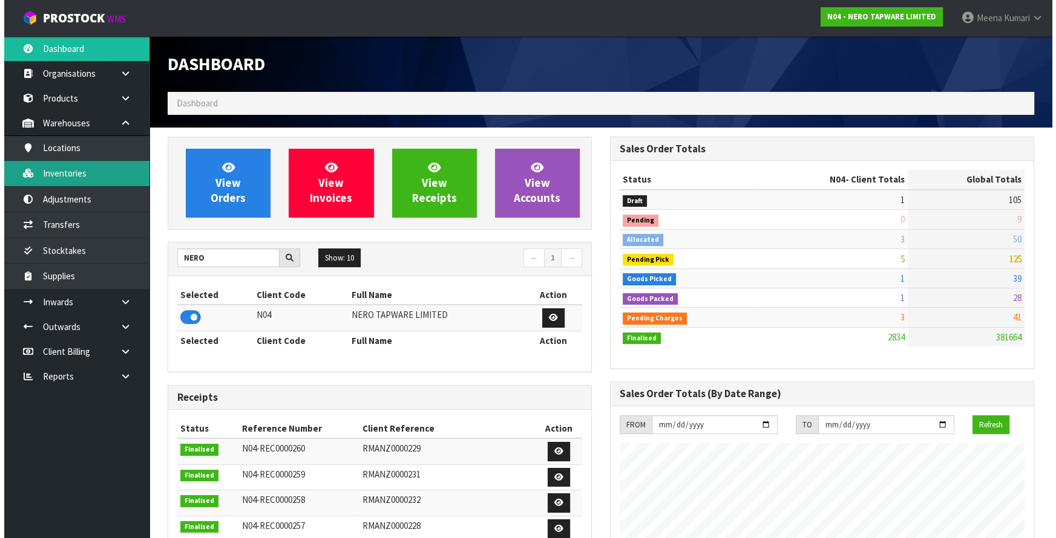
scroll to position [992, 442]
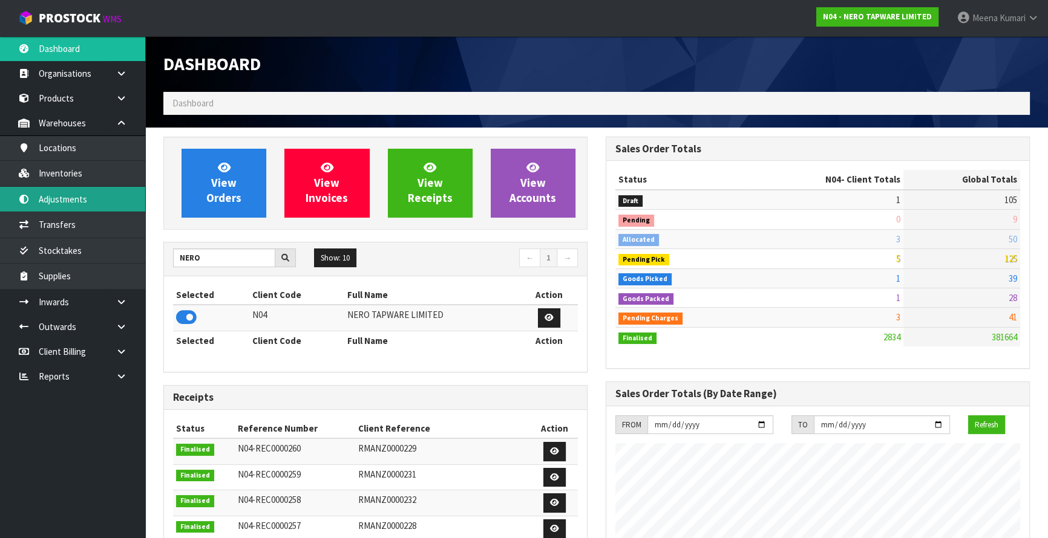
click at [113, 200] on link "Adjustments" at bounding box center [72, 199] width 145 height 25
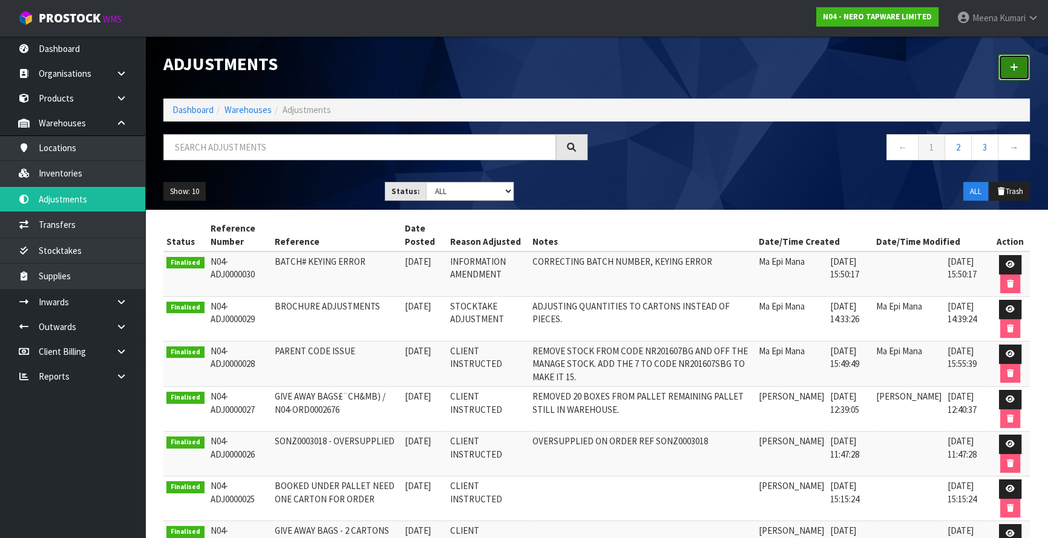
click at [1023, 64] on link at bounding box center [1013, 67] width 31 height 26
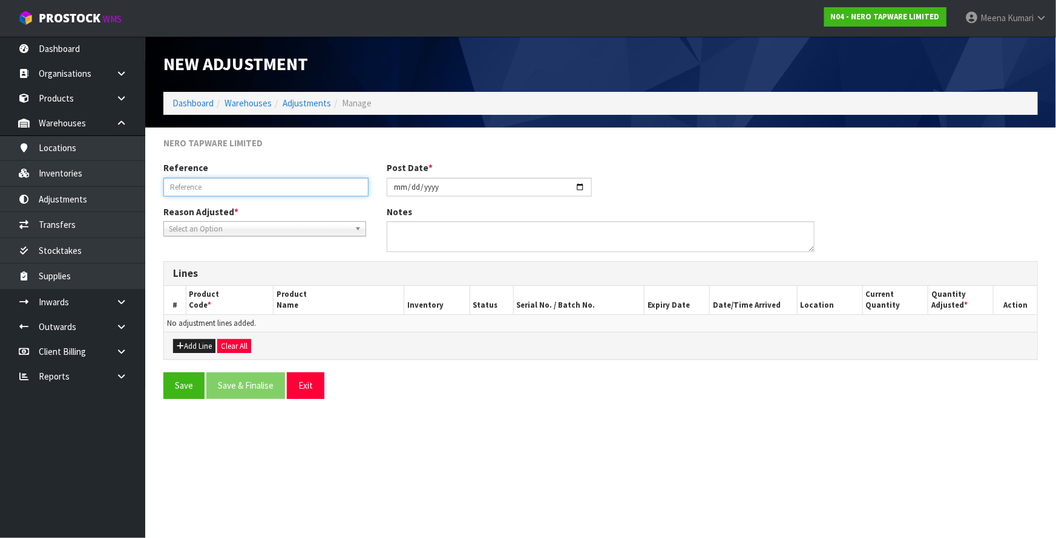
click at [257, 189] on input "text" at bounding box center [265, 187] width 205 height 19
type input "EXPIRY UPDATE"
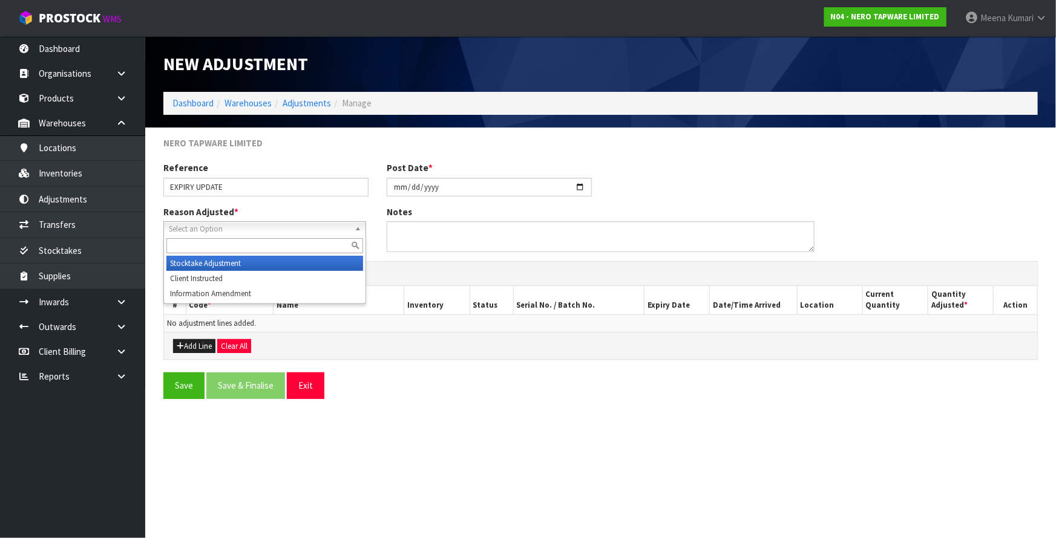
click at [245, 229] on span "Select an Option" at bounding box center [259, 229] width 181 height 15
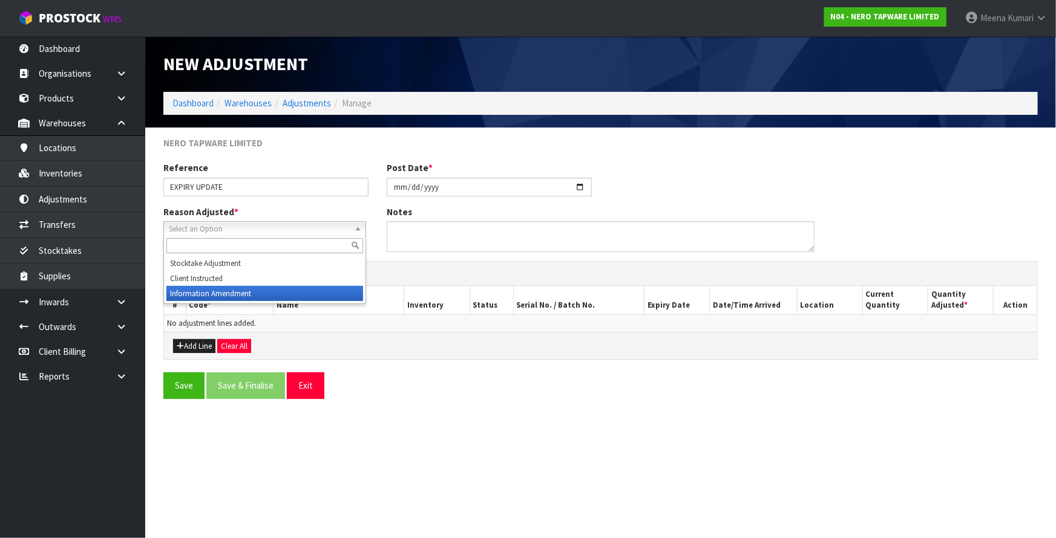
click at [243, 289] on li "Information Amendment" at bounding box center [264, 293] width 197 height 15
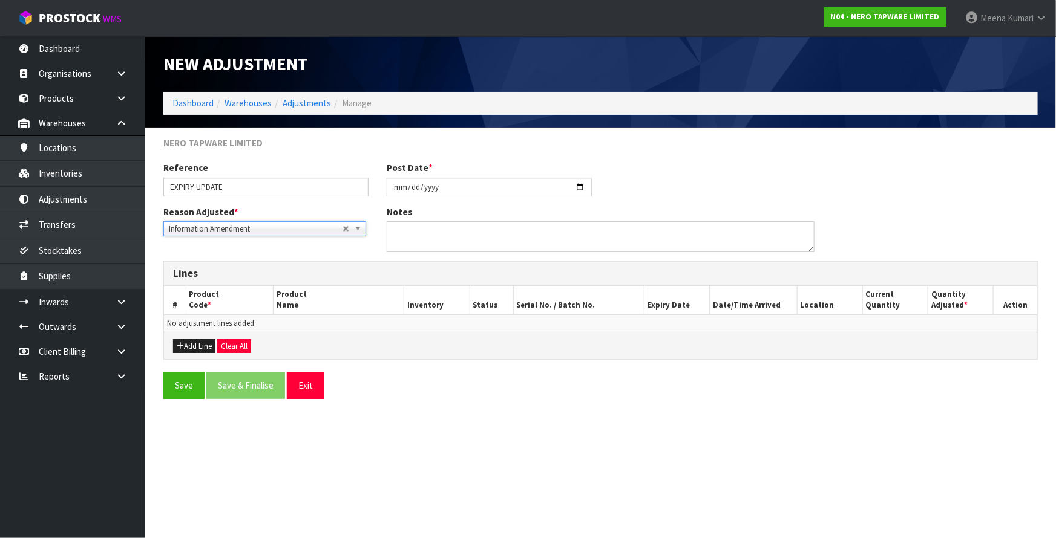
click at [206, 336] on div "Add Line Clear All" at bounding box center [600, 345] width 873 height 27
click at [206, 337] on div "Add Line Clear All" at bounding box center [600, 345] width 873 height 27
click at [197, 352] on button "Add Line" at bounding box center [194, 346] width 42 height 15
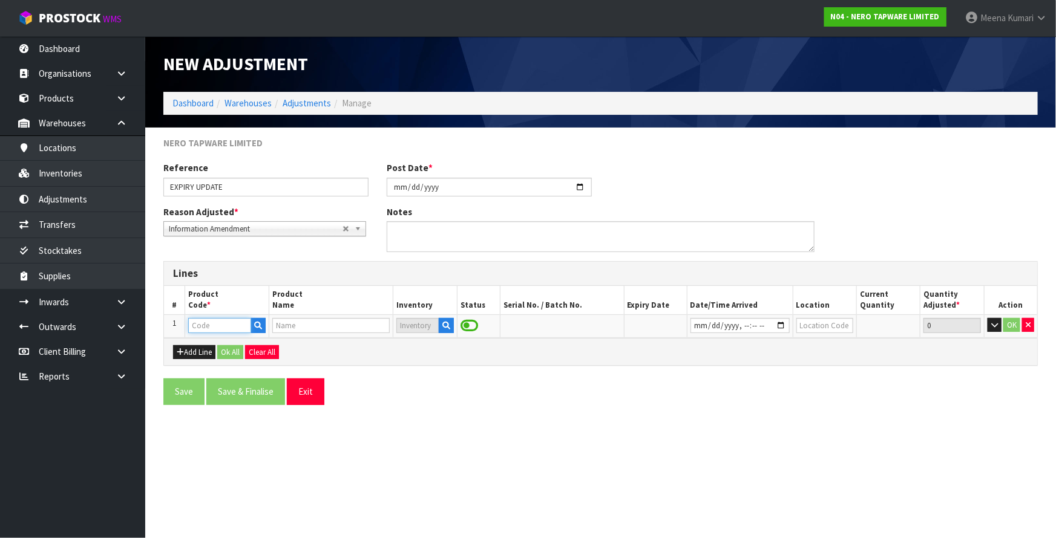
click at [220, 324] on input "text" at bounding box center [219, 325] width 63 height 15
type input "NR402BZ"
type input "MECCA SENSOR TAP BRUSHED BRONZE"
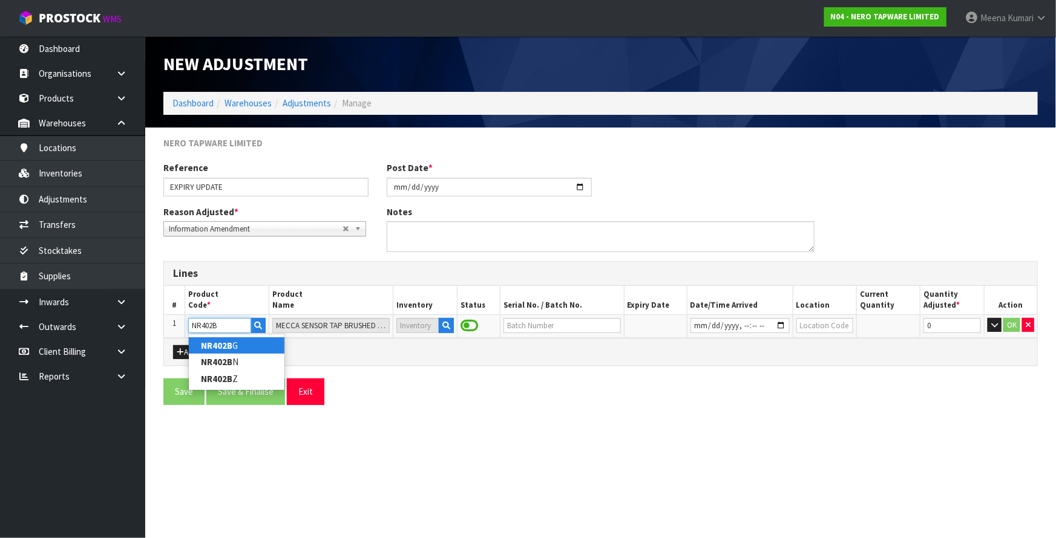
type input "NR402BG"
type input "MECCA SENSOR TAP BRUSHED GOLD"
type input "NR402BZ"
type input "MECCA SENSOR TAP BRUSHED BRONZE"
type input "NR402BZ"
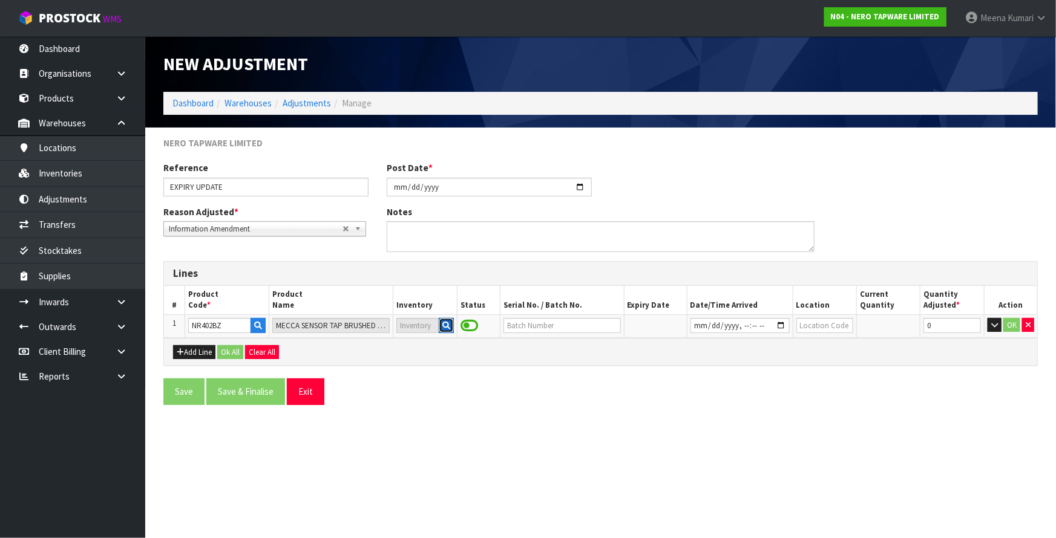
click at [450, 326] on icon "button" at bounding box center [446, 326] width 8 height 8
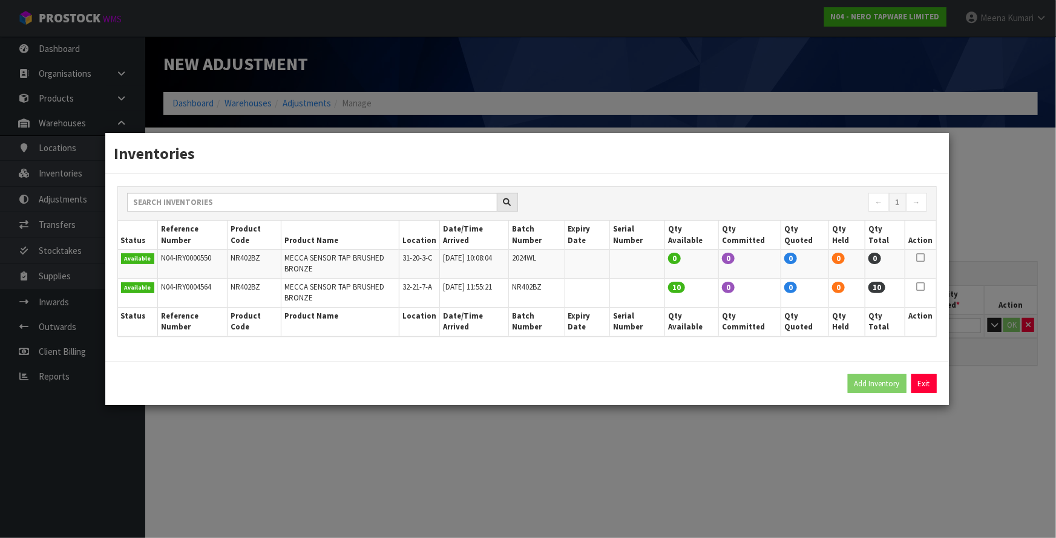
click at [923, 287] on icon at bounding box center [920, 287] width 8 height 1
click at [880, 383] on button "Add Inventory" at bounding box center [877, 384] width 59 height 19
type input "N04-IRY0004564"
type input "[DATE]T11:55:21"
type input "32-21-7-A"
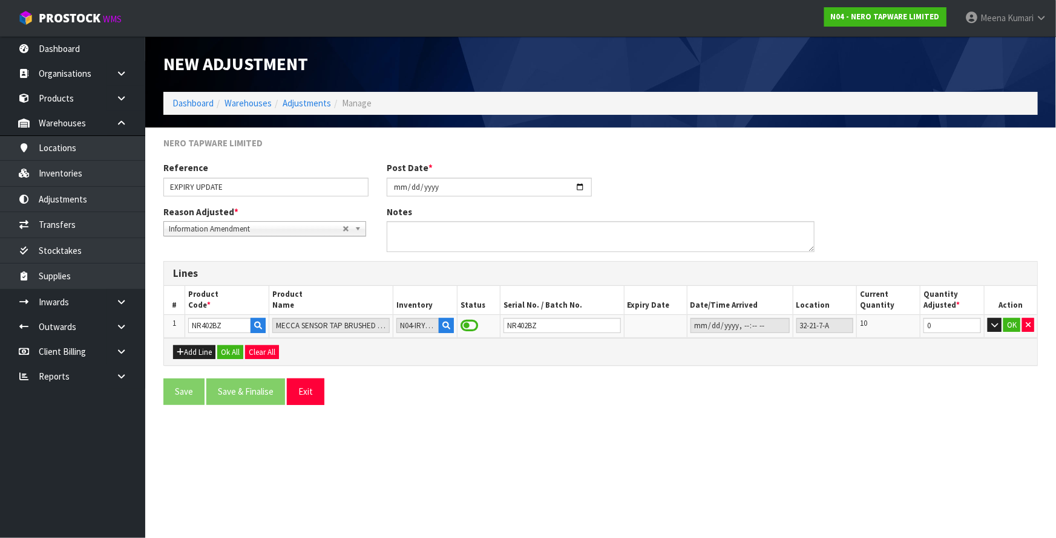
click at [870, 474] on section "New Adjustment Dashboard Warehouses Adjustments Manage NERO TAPWARE LIMITED Ref…" at bounding box center [528, 269] width 1056 height 538
drag, startPoint x: 550, startPoint y: 326, endPoint x: 406, endPoint y: 313, distance: 144.5
click at [406, 313] on table "# Product Code * Product Name Inventory Status Serial No. / Batch No. Expiry Da…" at bounding box center [600, 312] width 873 height 52
type input "[DATE]"
click at [1010, 325] on button "OK" at bounding box center [1011, 325] width 17 height 15
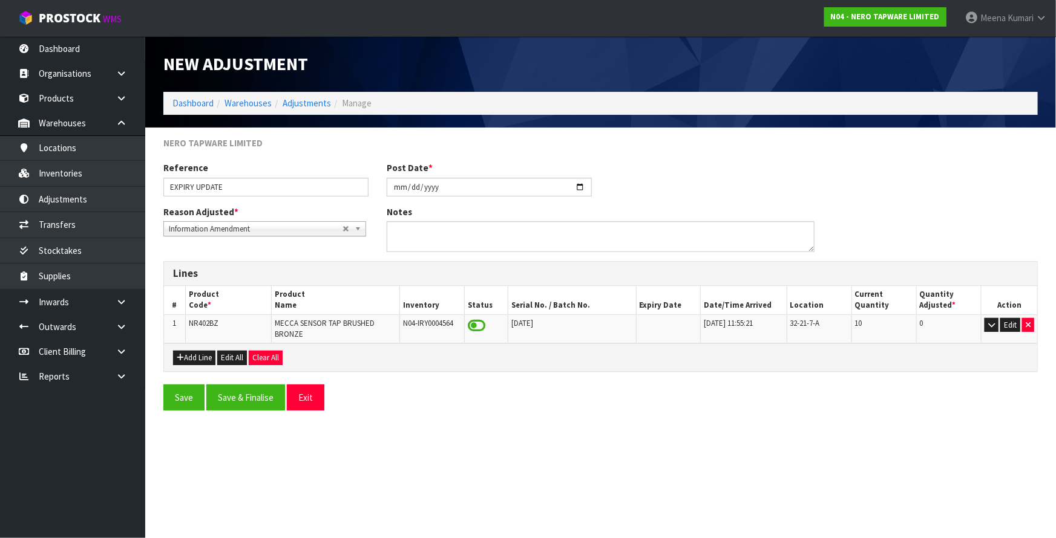
click at [203, 322] on span "NR402BZ" at bounding box center [204, 323] width 30 height 10
click at [260, 393] on button "Save & Finalise" at bounding box center [245, 398] width 79 height 26
